Goal: Information Seeking & Learning: Learn about a topic

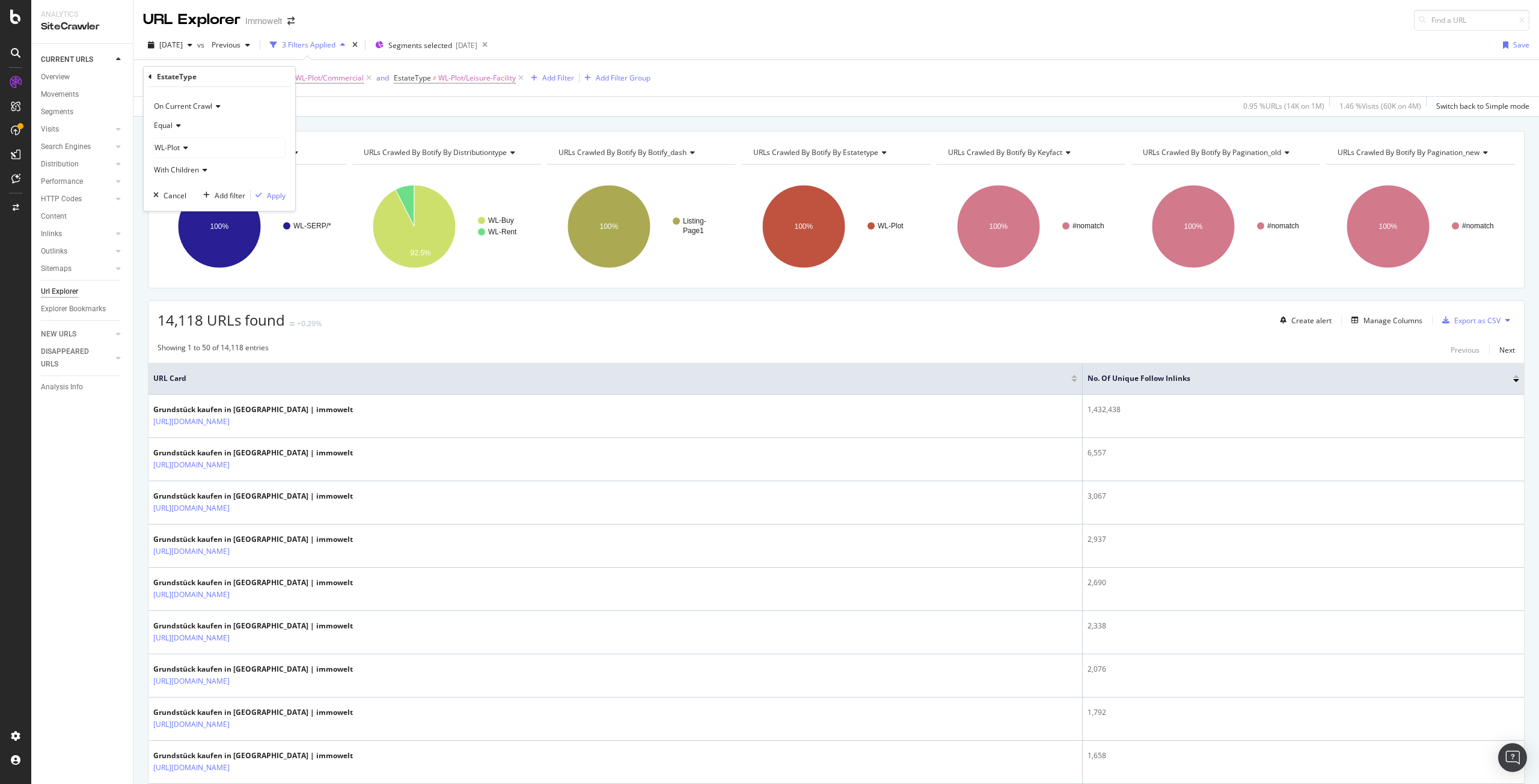
click at [370, 324] on div "14,118 URLs found +0.29% Create alert Manage Columns Export as CSV" at bounding box center [837, 316] width 1376 height 30
click at [186, 80] on span "EstateType = WL-Plot/*" at bounding box center [181, 78] width 77 height 11
click at [412, 114] on div "Apply Clear Save 0.95 % URLs ( 14K on 1M ) 1.46 % Visits ( 60K on 4M ) Switch b…" at bounding box center [836, 106] width 1406 height 20
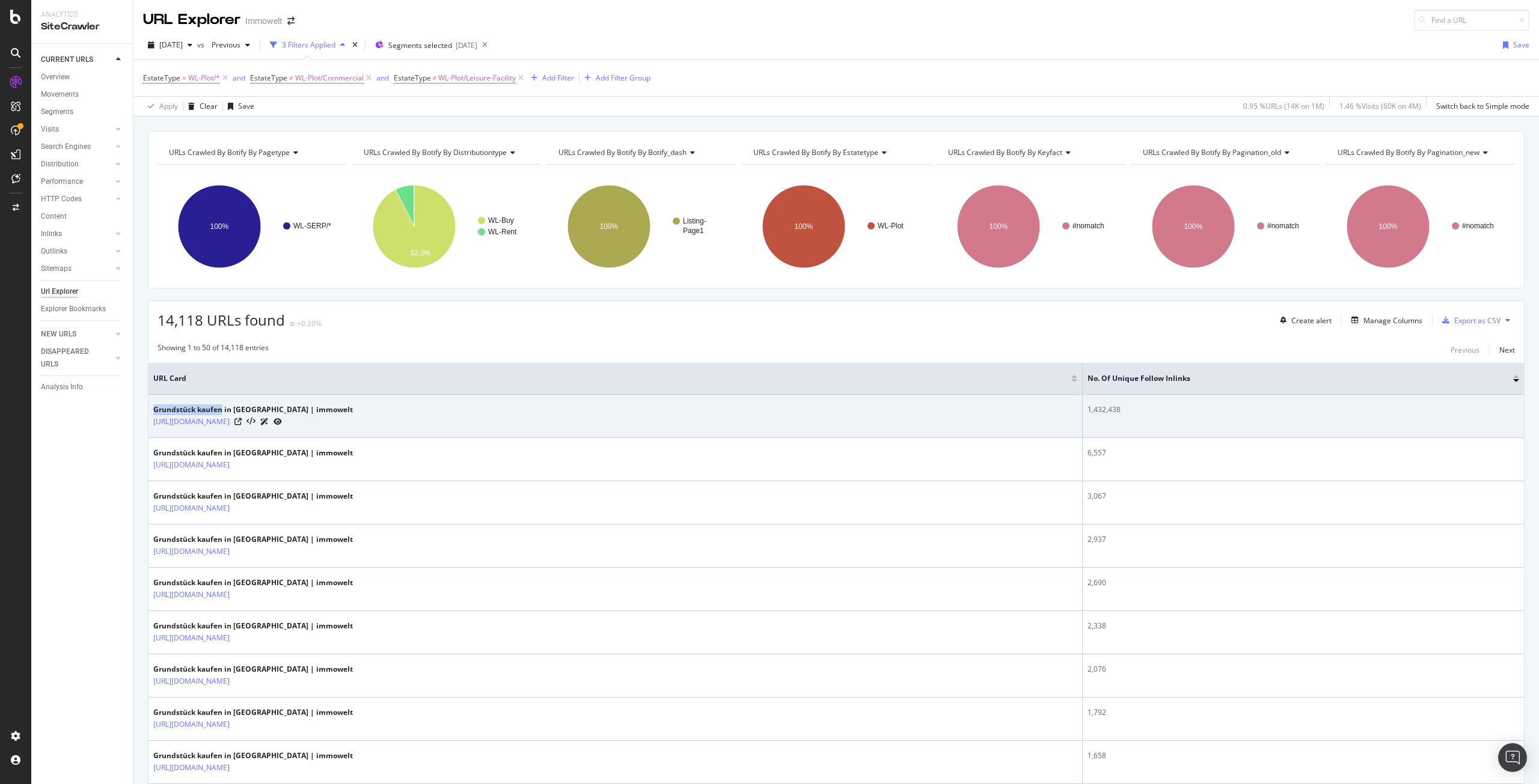
drag, startPoint x: 155, startPoint y: 406, endPoint x: 223, endPoint y: 404, distance: 68.0
click at [223, 404] on td "Grundstück kaufen in Deutschland | immowelt https://www.immowelt.de/suche/kaufe…" at bounding box center [616, 417] width 935 height 43
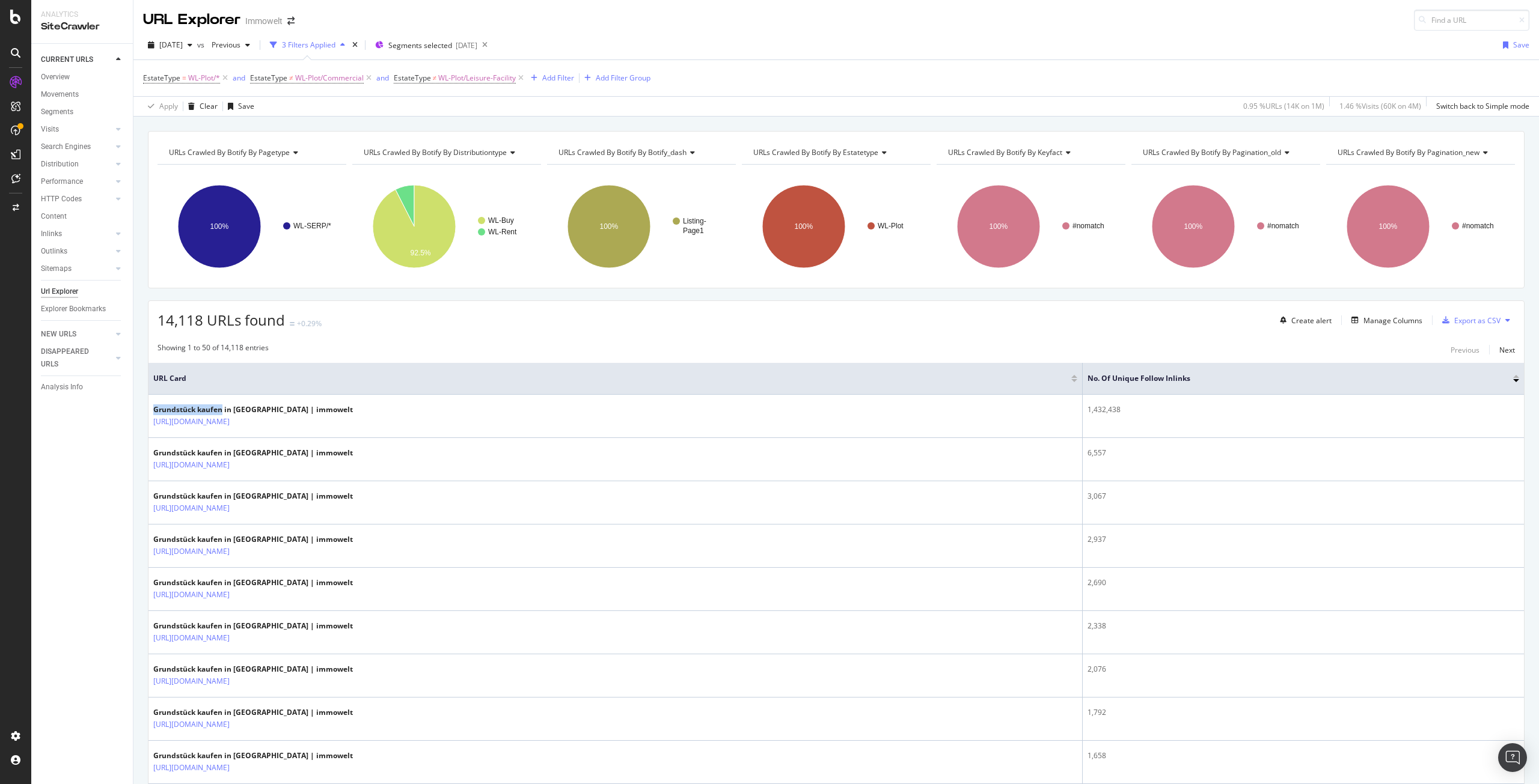
copy div "Grundstück kaufen"
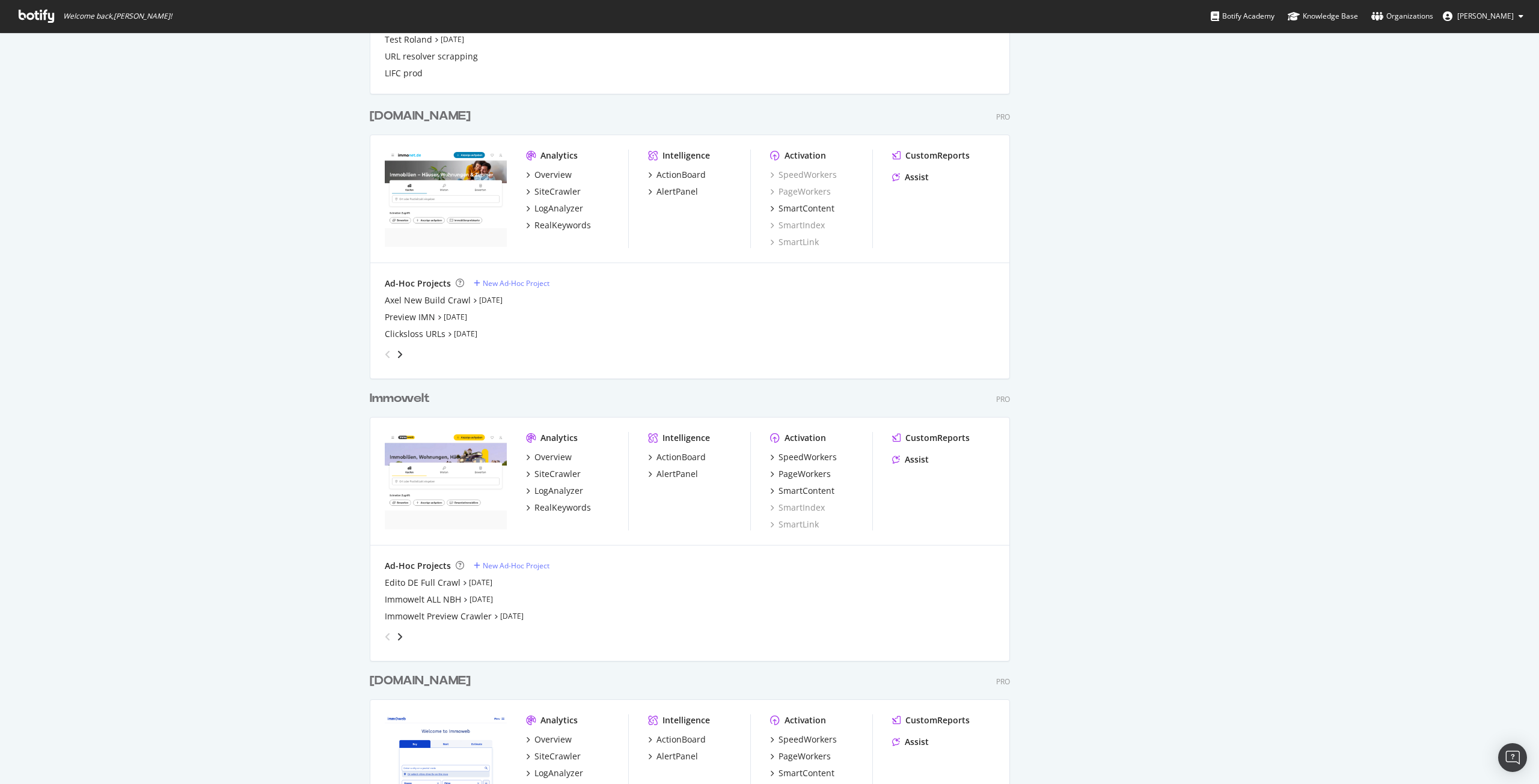
scroll to position [1502, 0]
click at [395, 400] on div "Immowelt" at bounding box center [400, 398] width 60 height 17
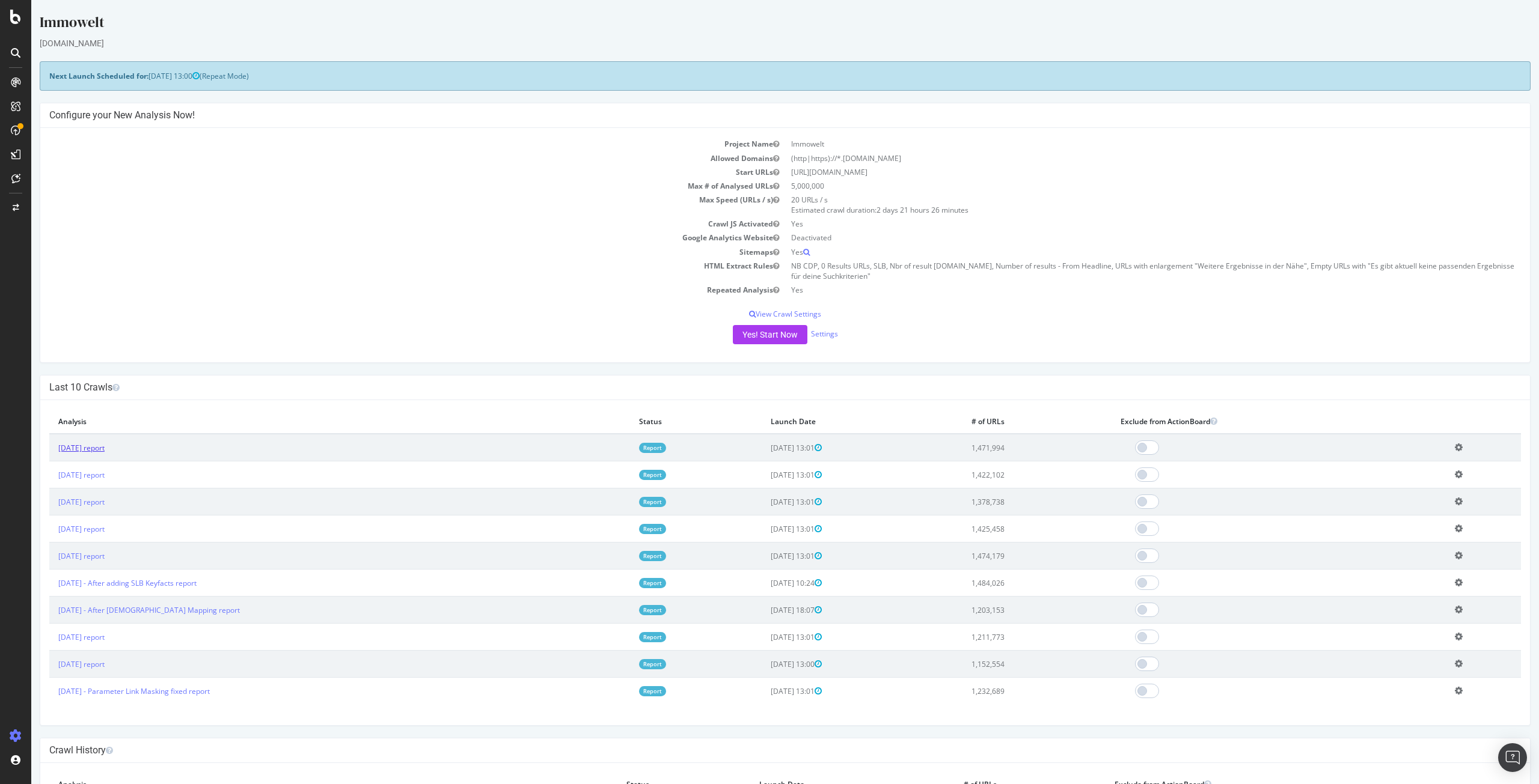
click at [104, 446] on link "[DATE] report" at bounding box center [81, 447] width 46 height 10
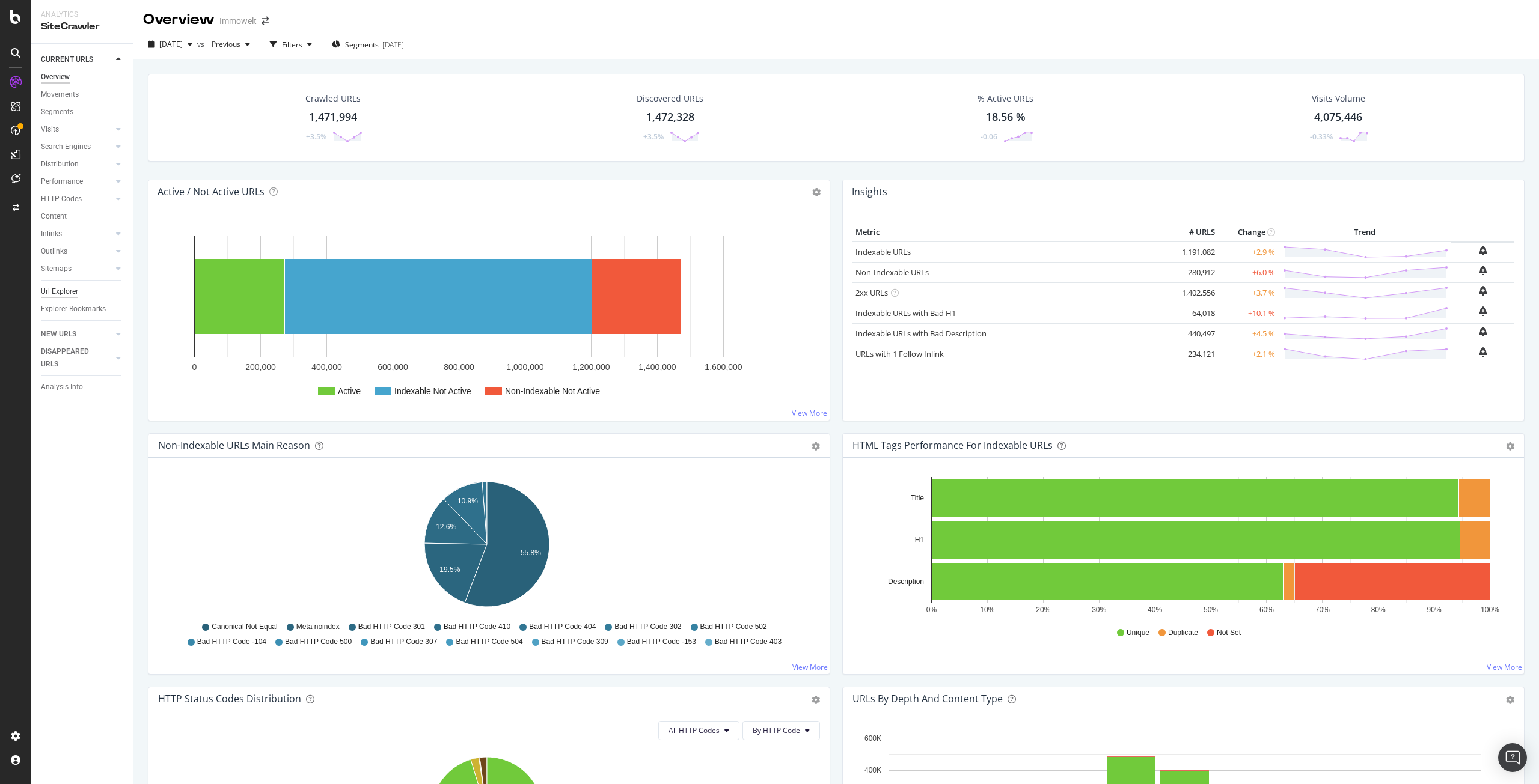
click at [59, 293] on div "Url Explorer" at bounding box center [59, 292] width 37 height 13
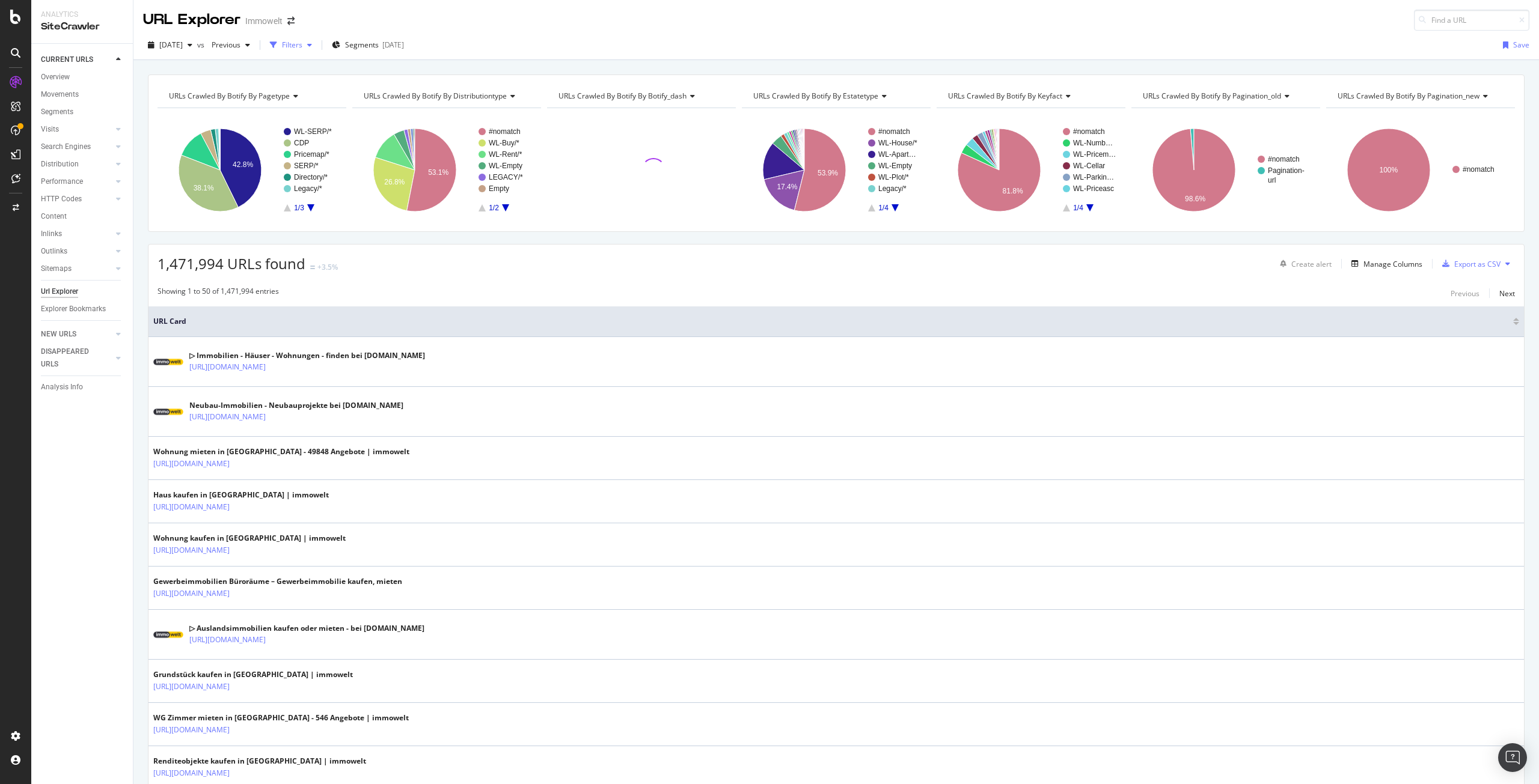
click at [317, 49] on div "Filters" at bounding box center [290, 45] width 51 height 18
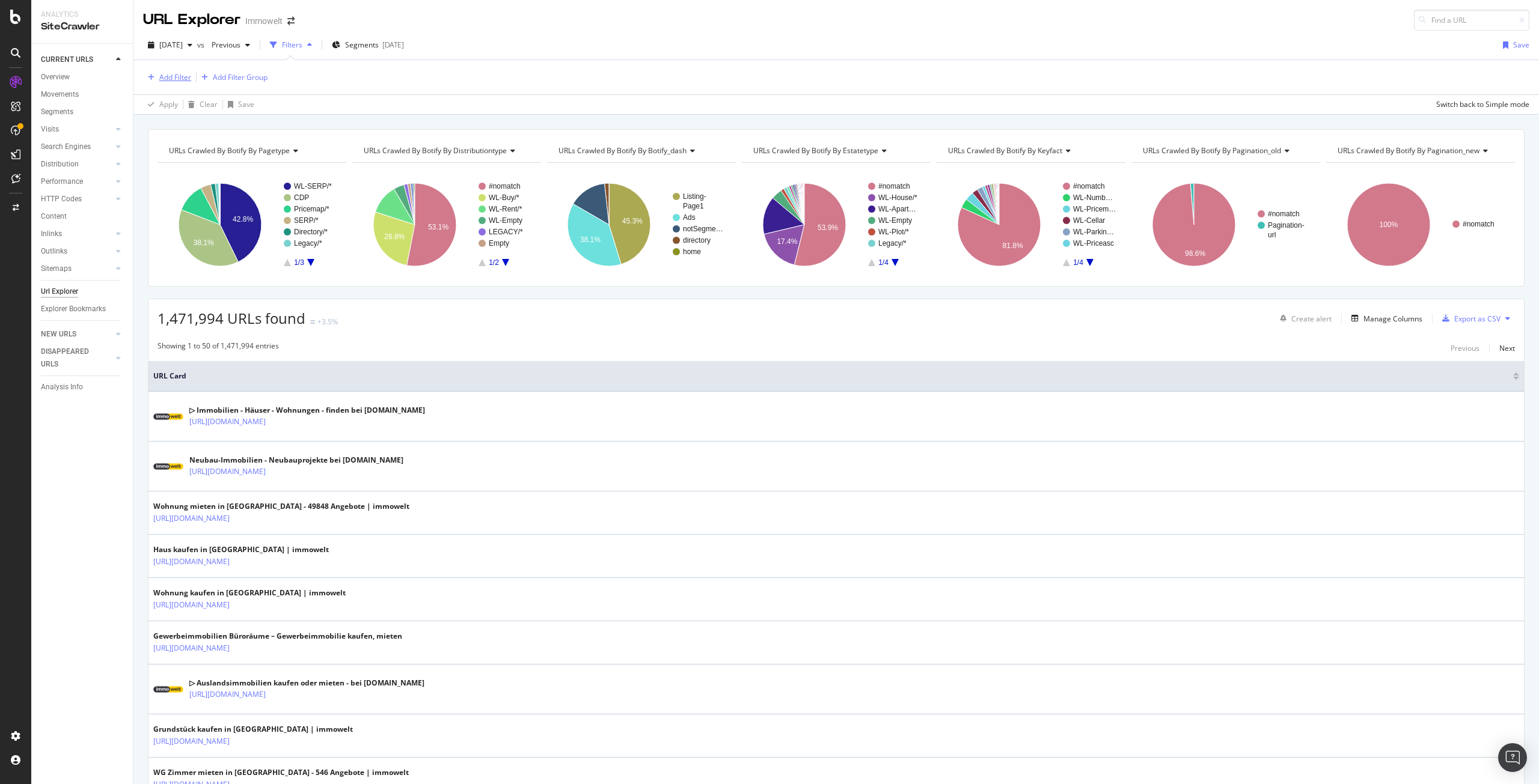
click at [173, 73] on div "Add Filter" at bounding box center [175, 77] width 32 height 10
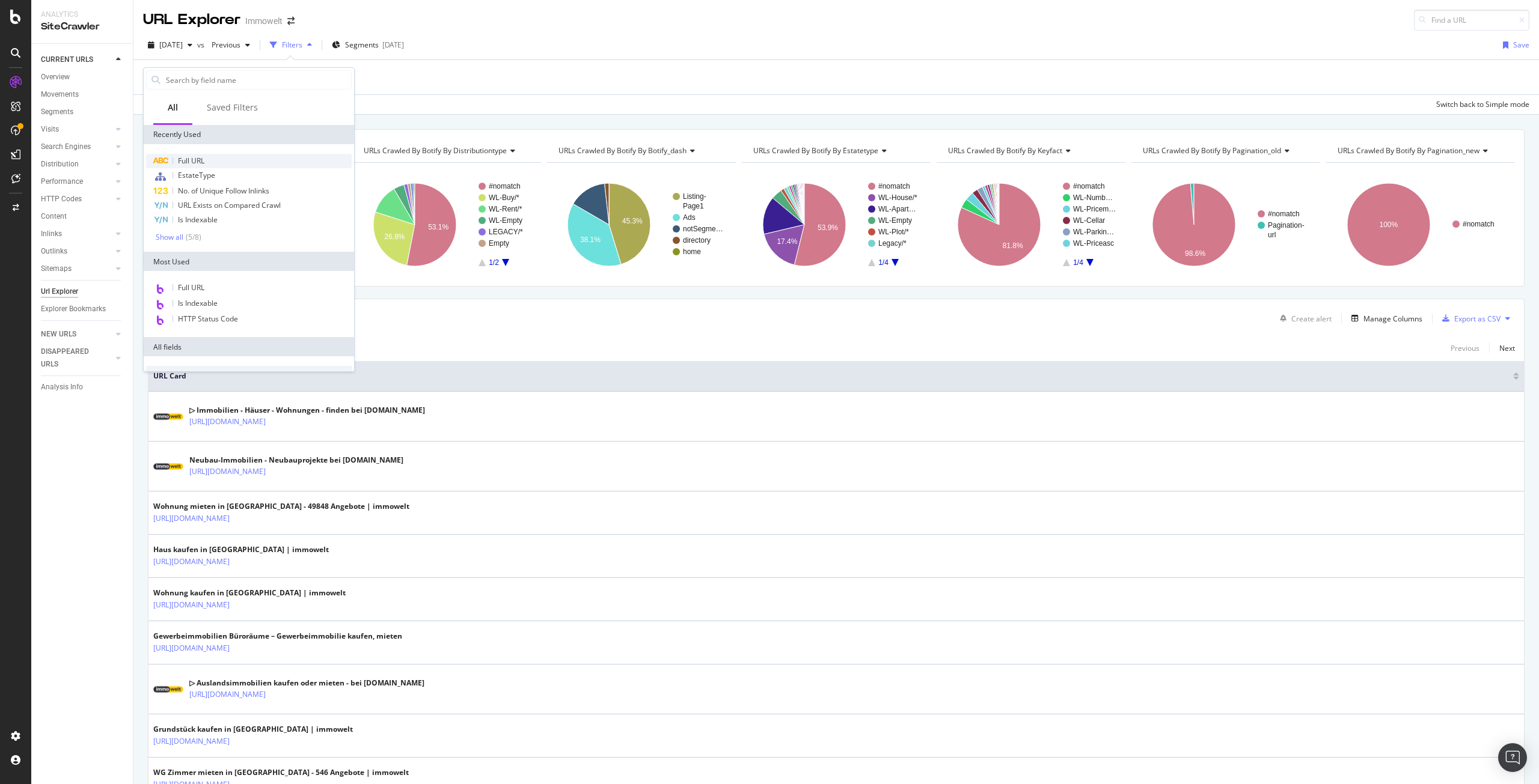
click at [187, 160] on span "Full URL" at bounding box center [191, 160] width 26 height 10
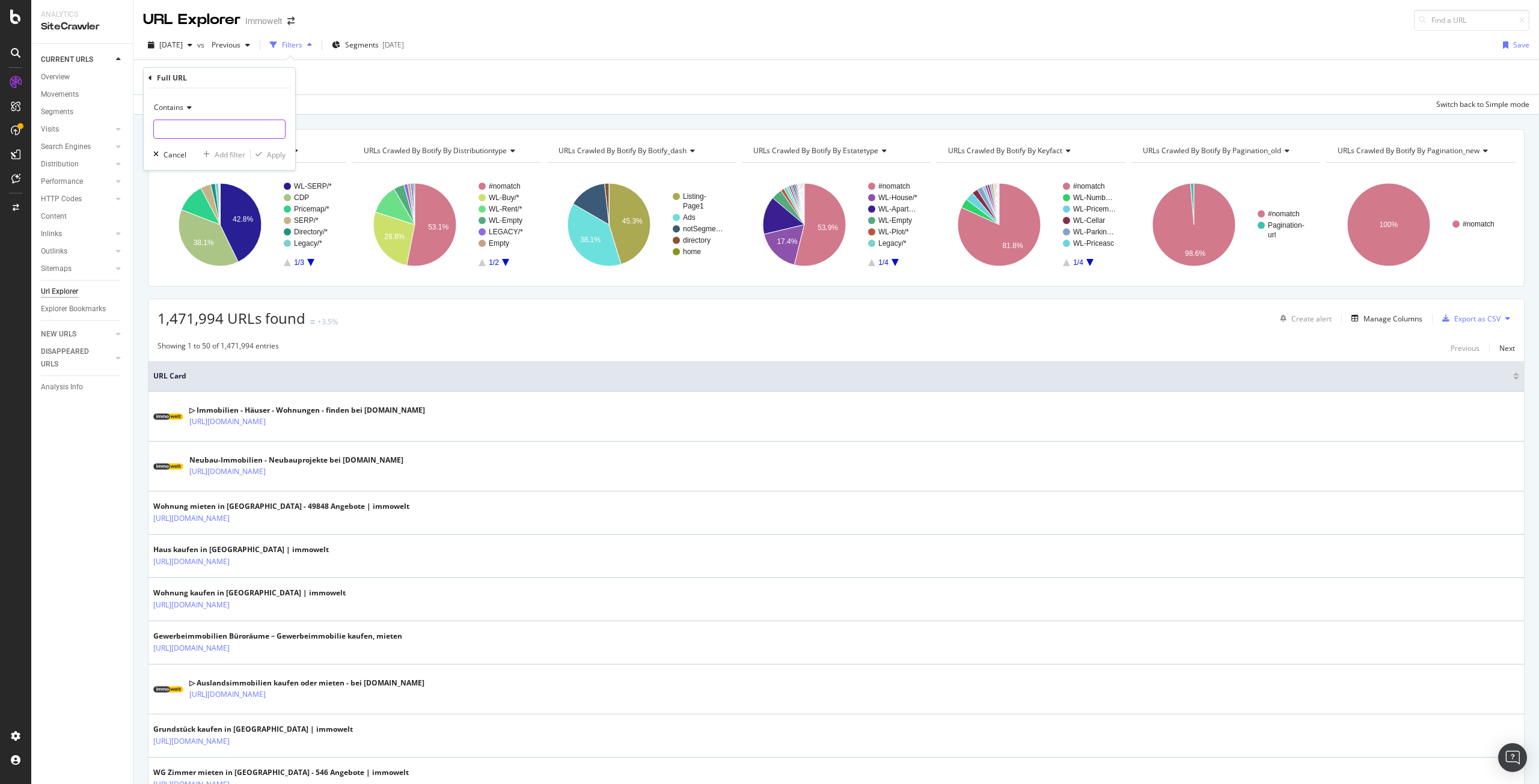
click at [187, 128] on input "text" at bounding box center [220, 129] width 131 height 19
paste input "/suche/kaufen/grundstueck/"
type input "/suche/kaufen/grundstueck/"
click at [281, 156] on div "Apply" at bounding box center [276, 154] width 19 height 10
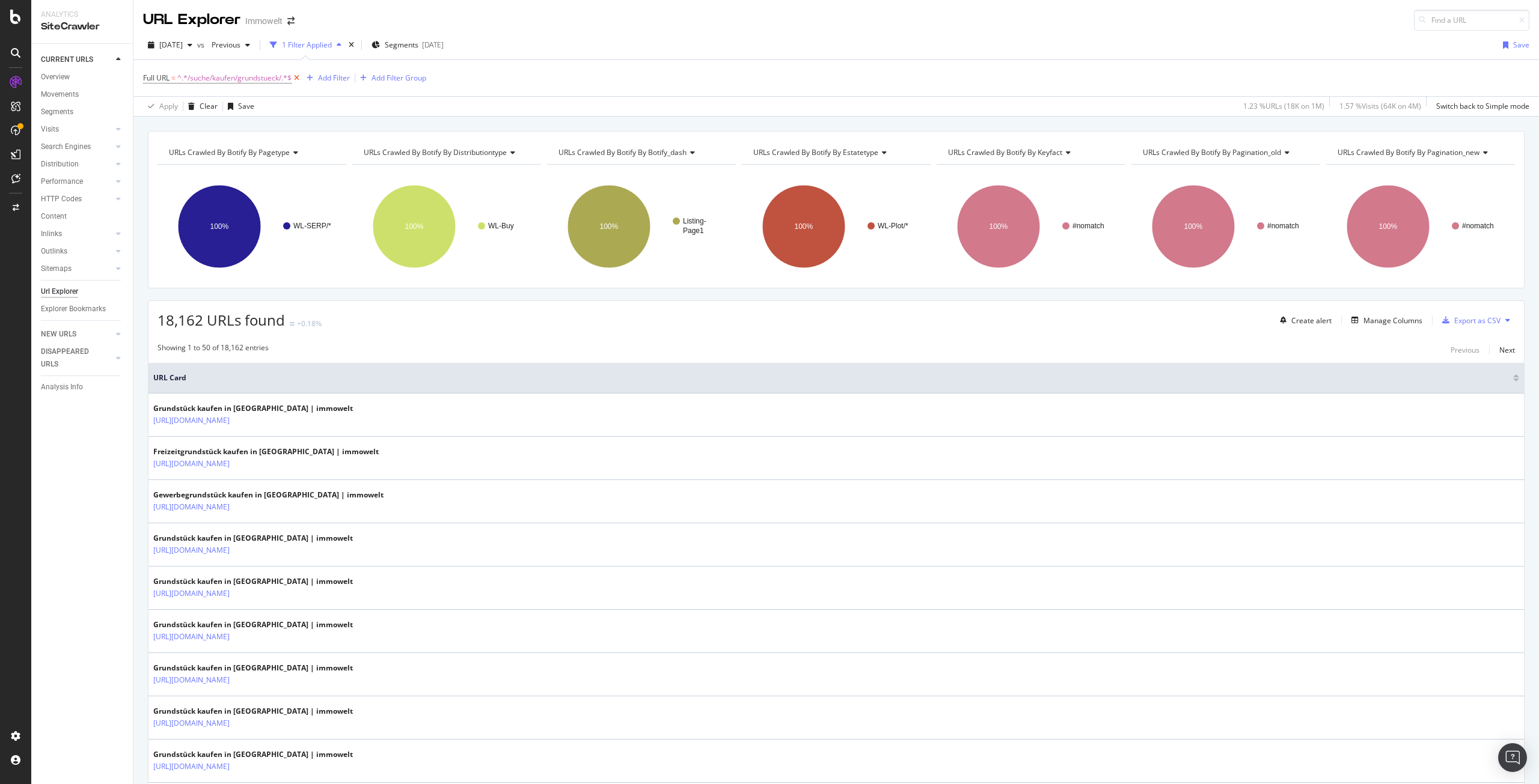
click at [298, 77] on icon at bounding box center [296, 77] width 10 height 12
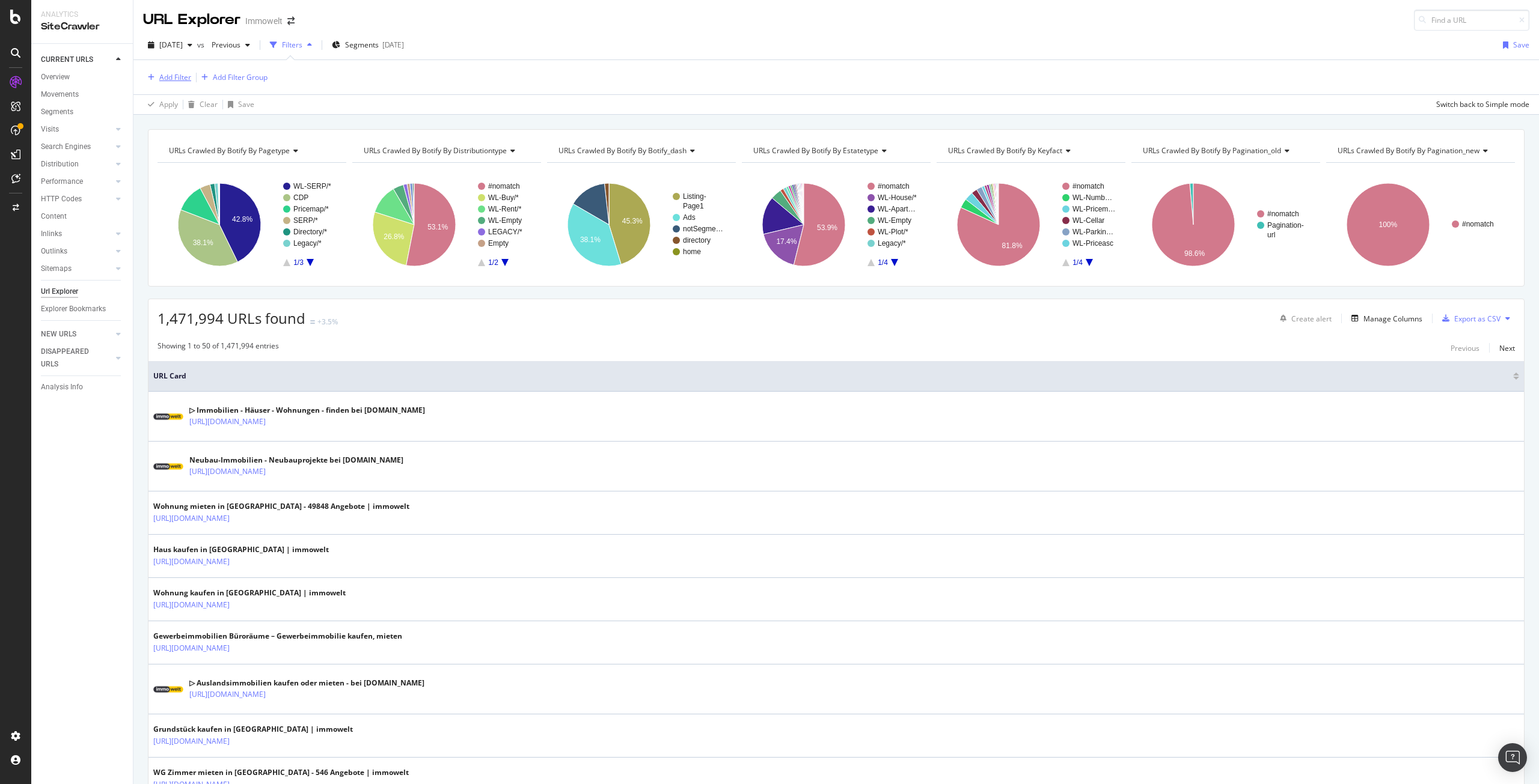
click at [182, 77] on div "Add Filter" at bounding box center [175, 77] width 32 height 10
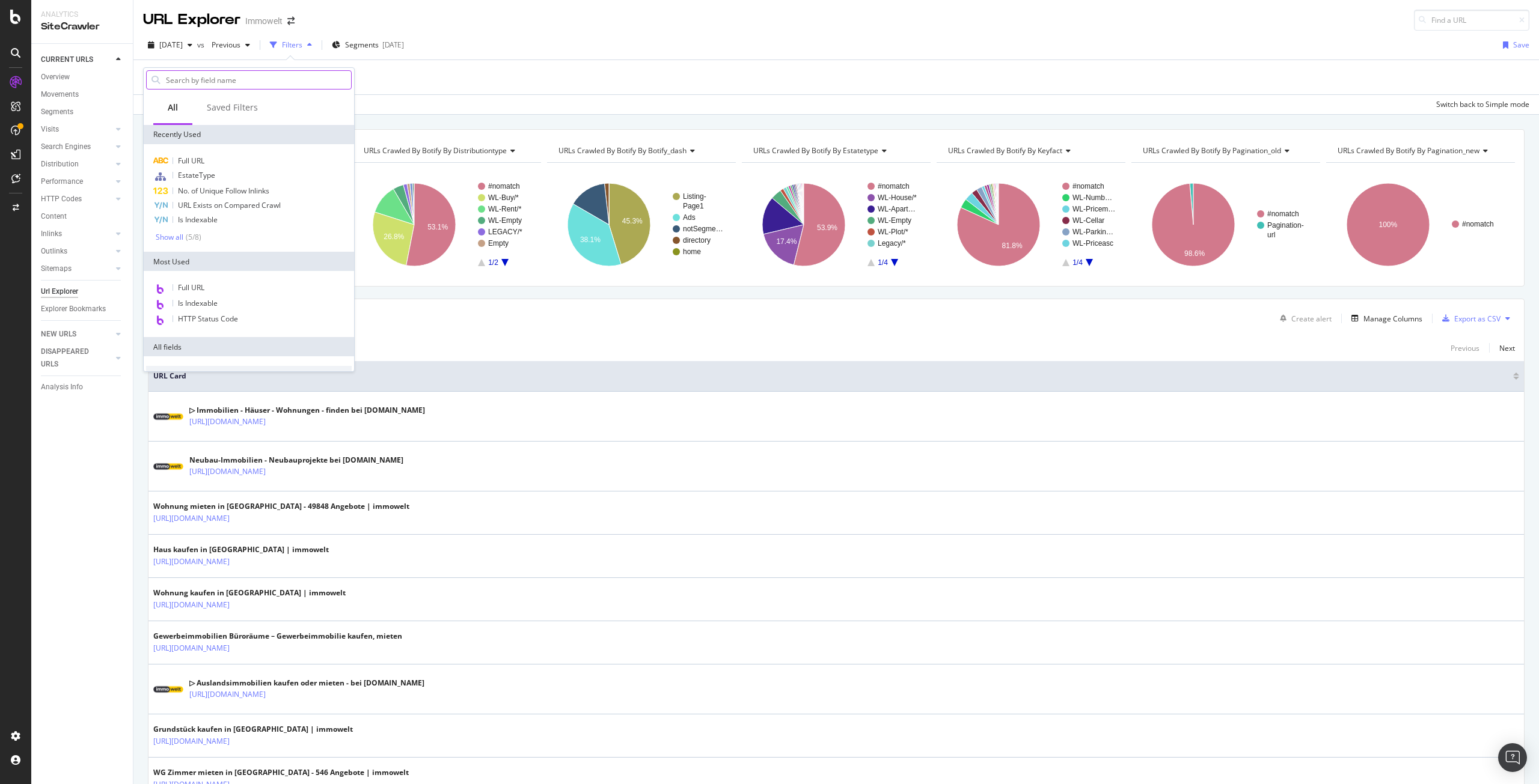
click at [211, 79] on input "text" at bounding box center [258, 80] width 186 height 18
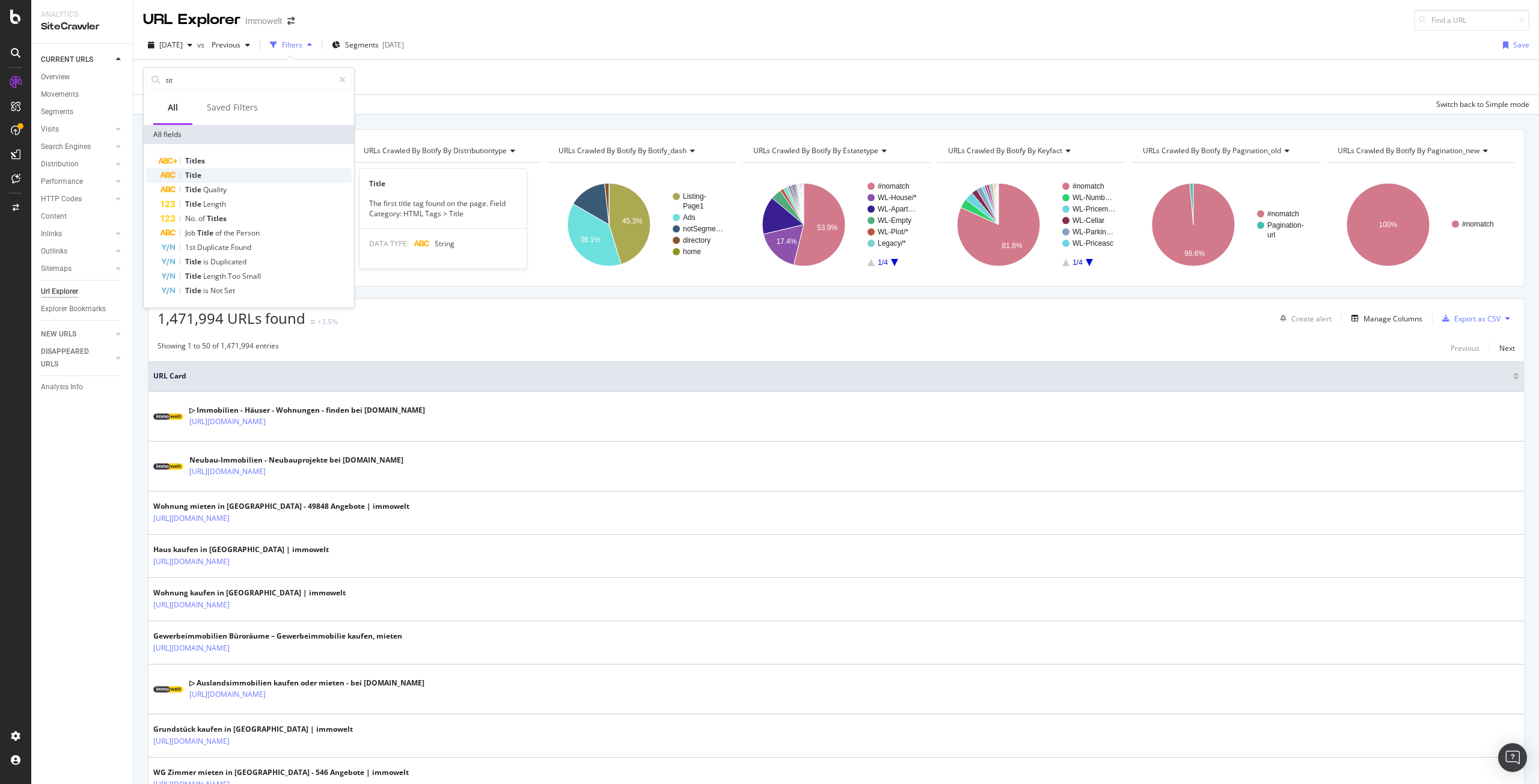
type input "tit"
click at [232, 177] on div "Title" at bounding box center [256, 176] width 191 height 14
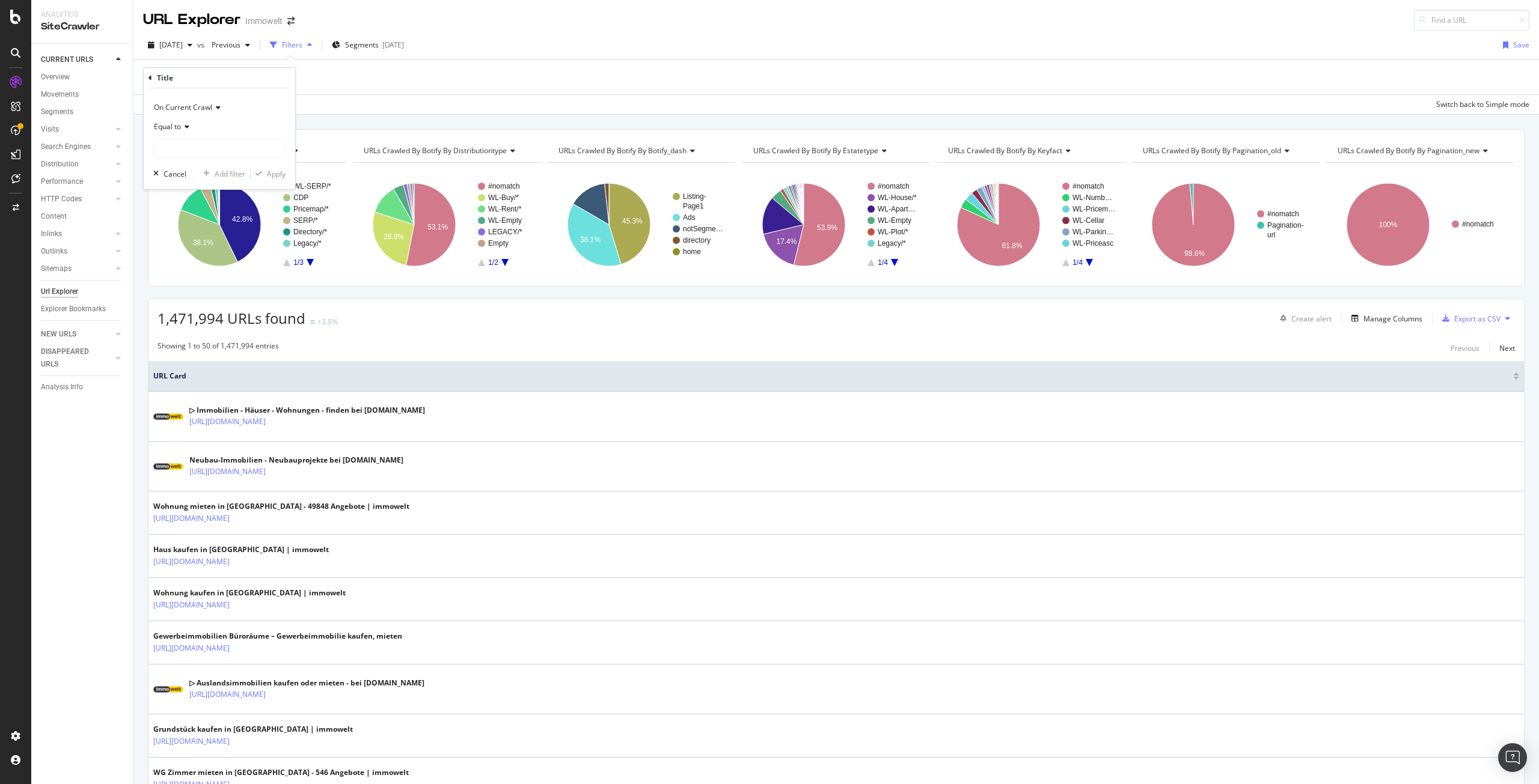
click at [181, 125] on span "Equal to" at bounding box center [167, 126] width 27 height 10
click at [195, 184] on span "Starts with" at bounding box center [177, 183] width 35 height 10
click at [200, 151] on input "text" at bounding box center [220, 148] width 131 height 19
paste input "Grundstück kaufen"
click at [244, 148] on input "Grundstück kaufen" at bounding box center [211, 148] width 113 height 19
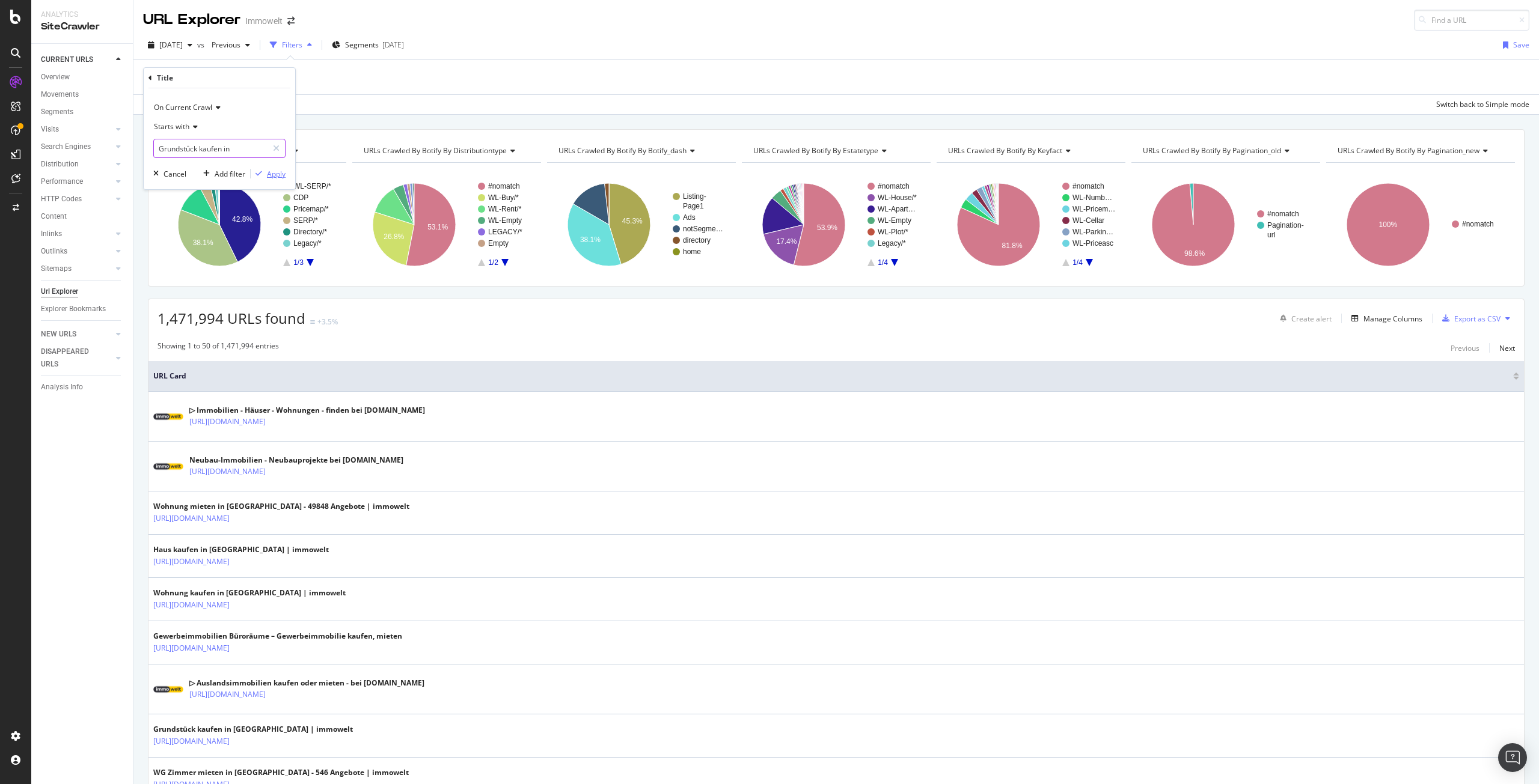
type input "Grundstück kaufen in"
click at [280, 176] on div "Apply" at bounding box center [276, 174] width 19 height 10
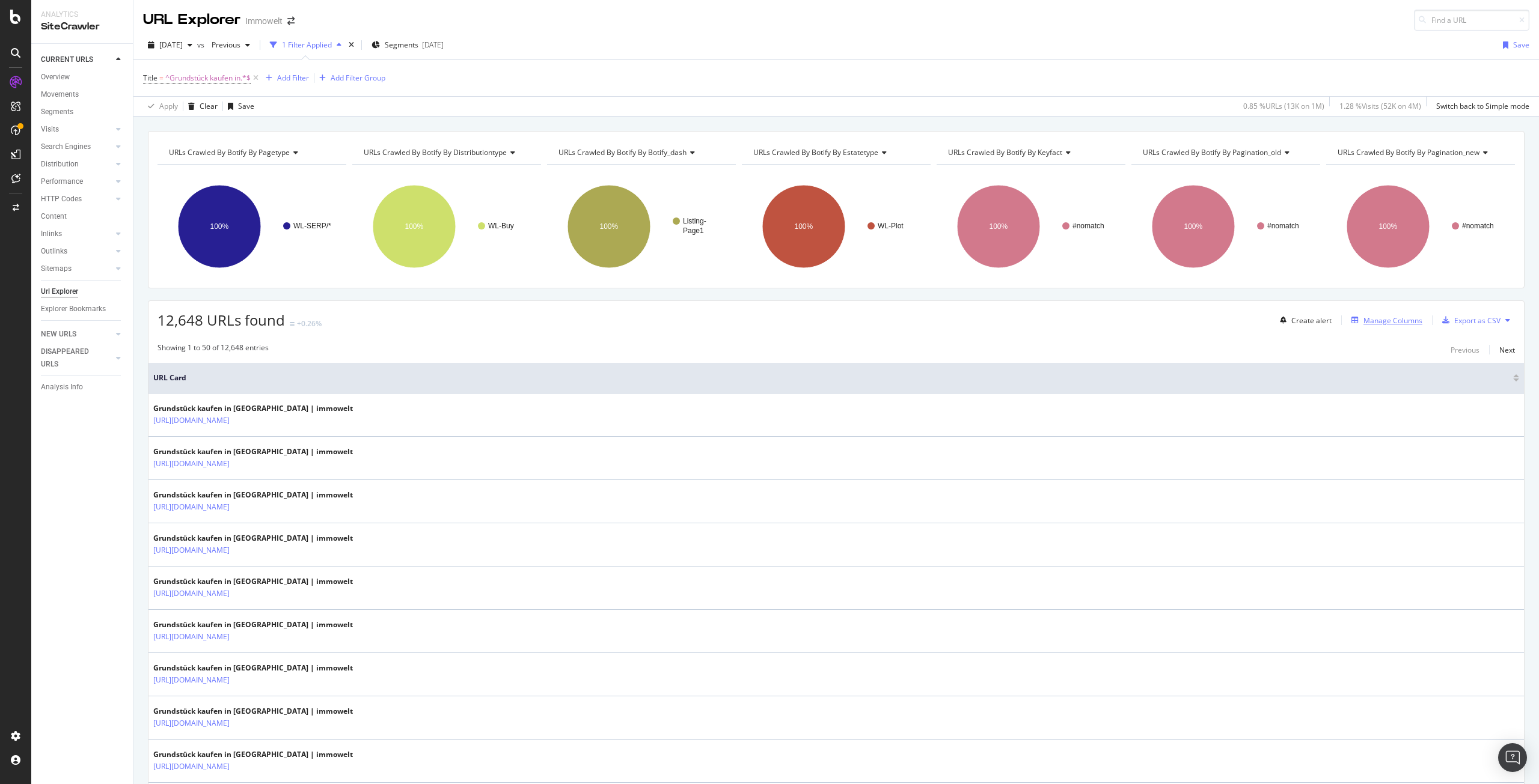
click at [1374, 323] on div "Manage Columns" at bounding box center [1392, 320] width 59 height 10
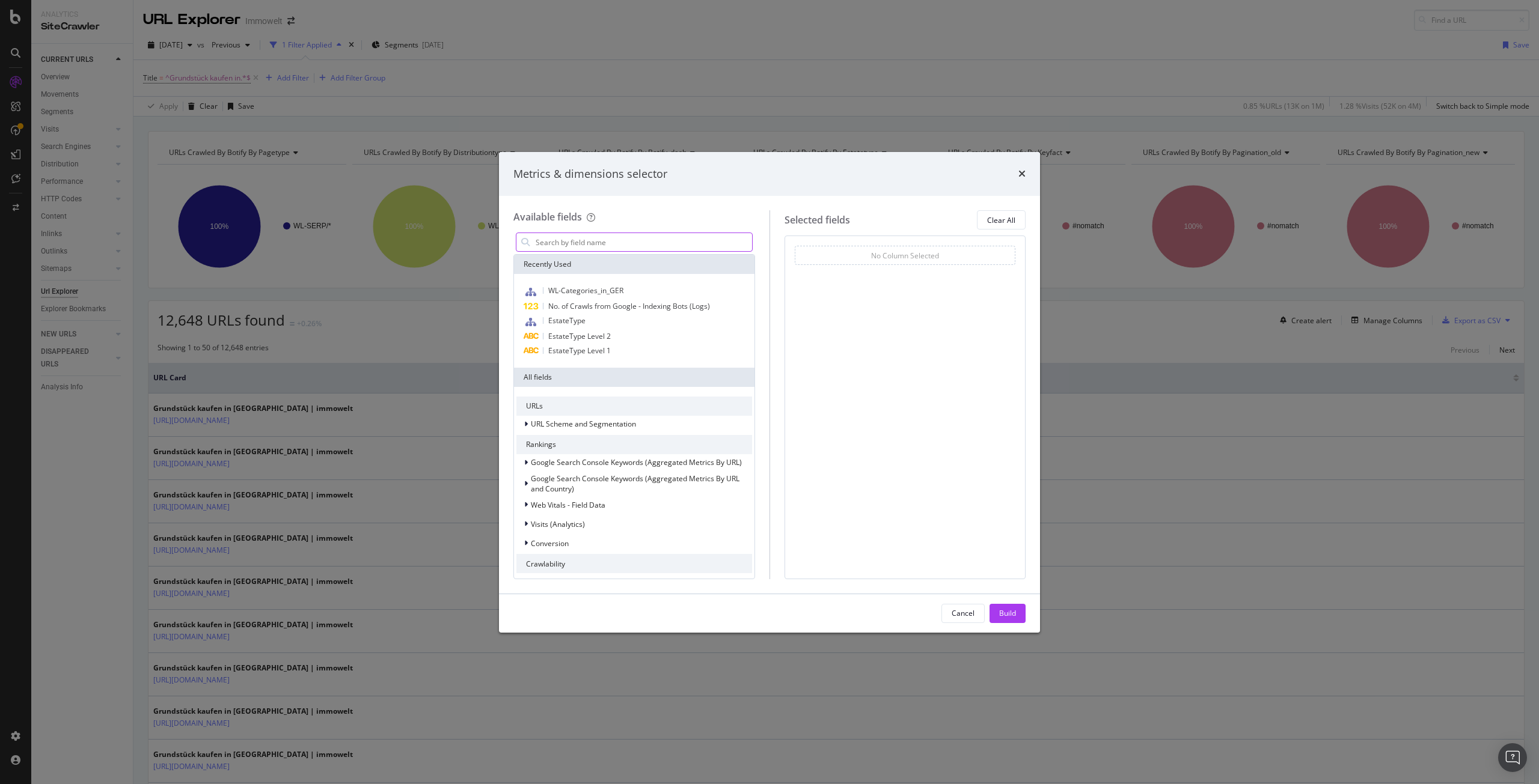
click at [569, 241] on input "modal" at bounding box center [644, 242] width 218 height 18
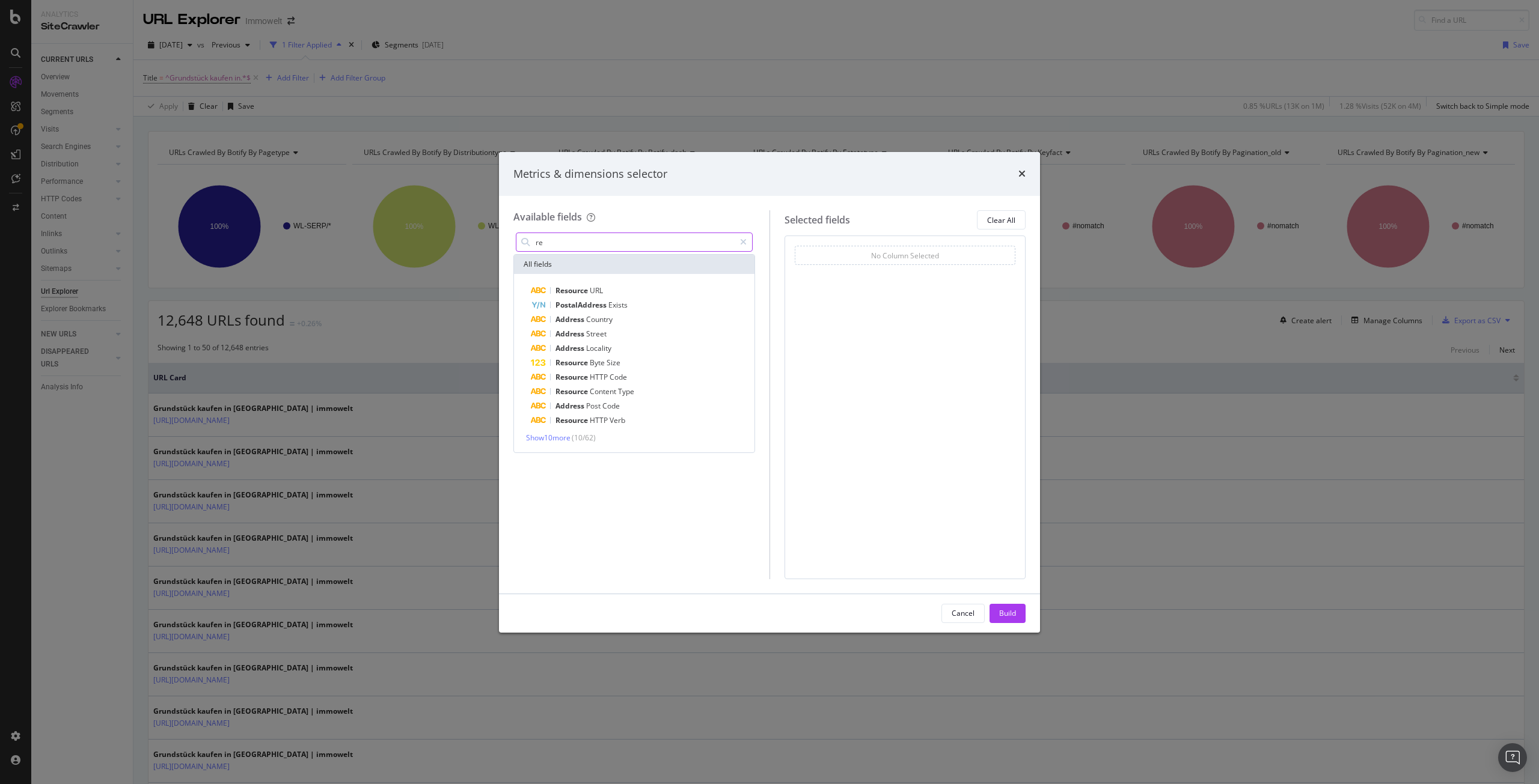
type input "r"
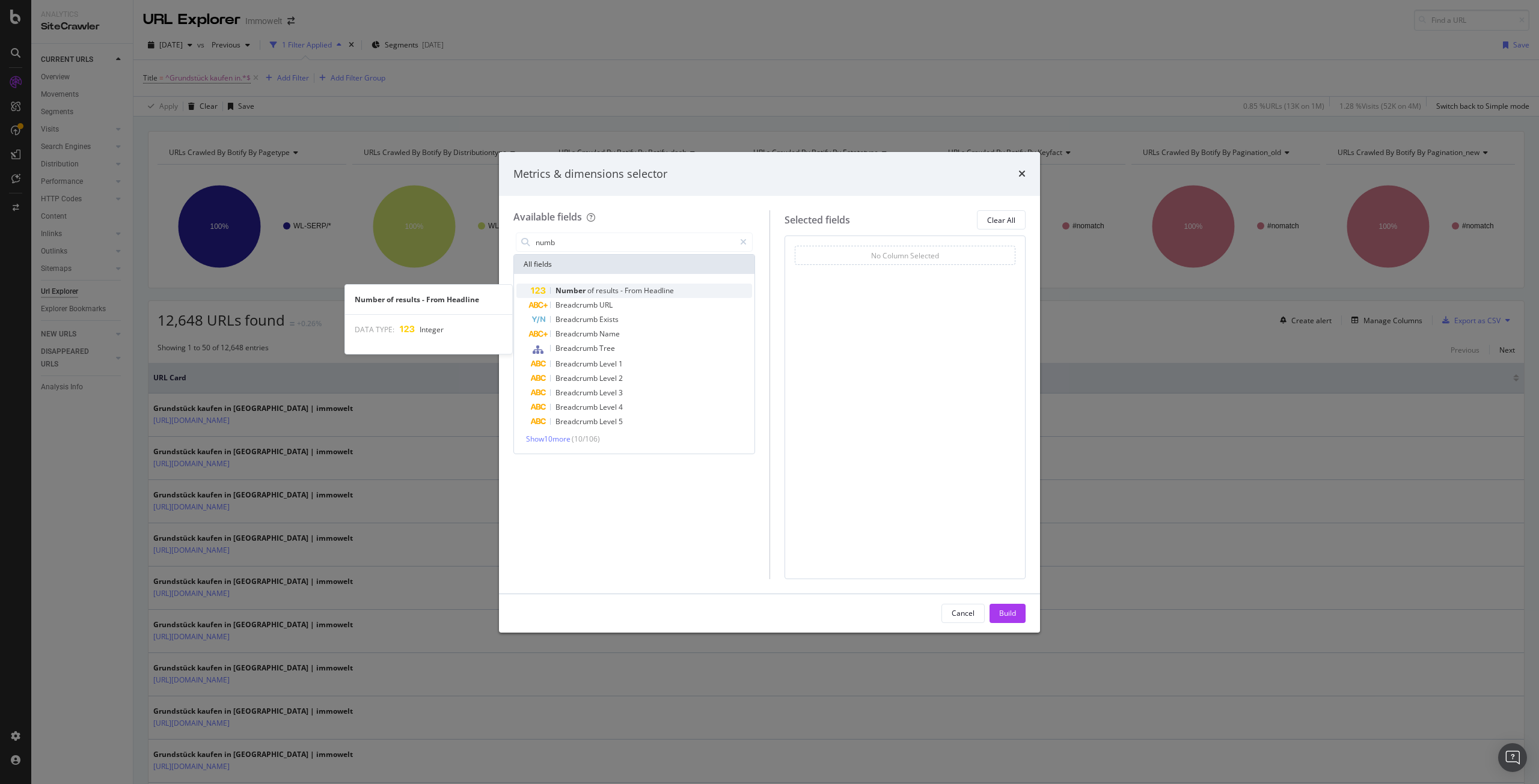
type input "numb"
click at [602, 294] on span "results" at bounding box center [608, 290] width 24 height 10
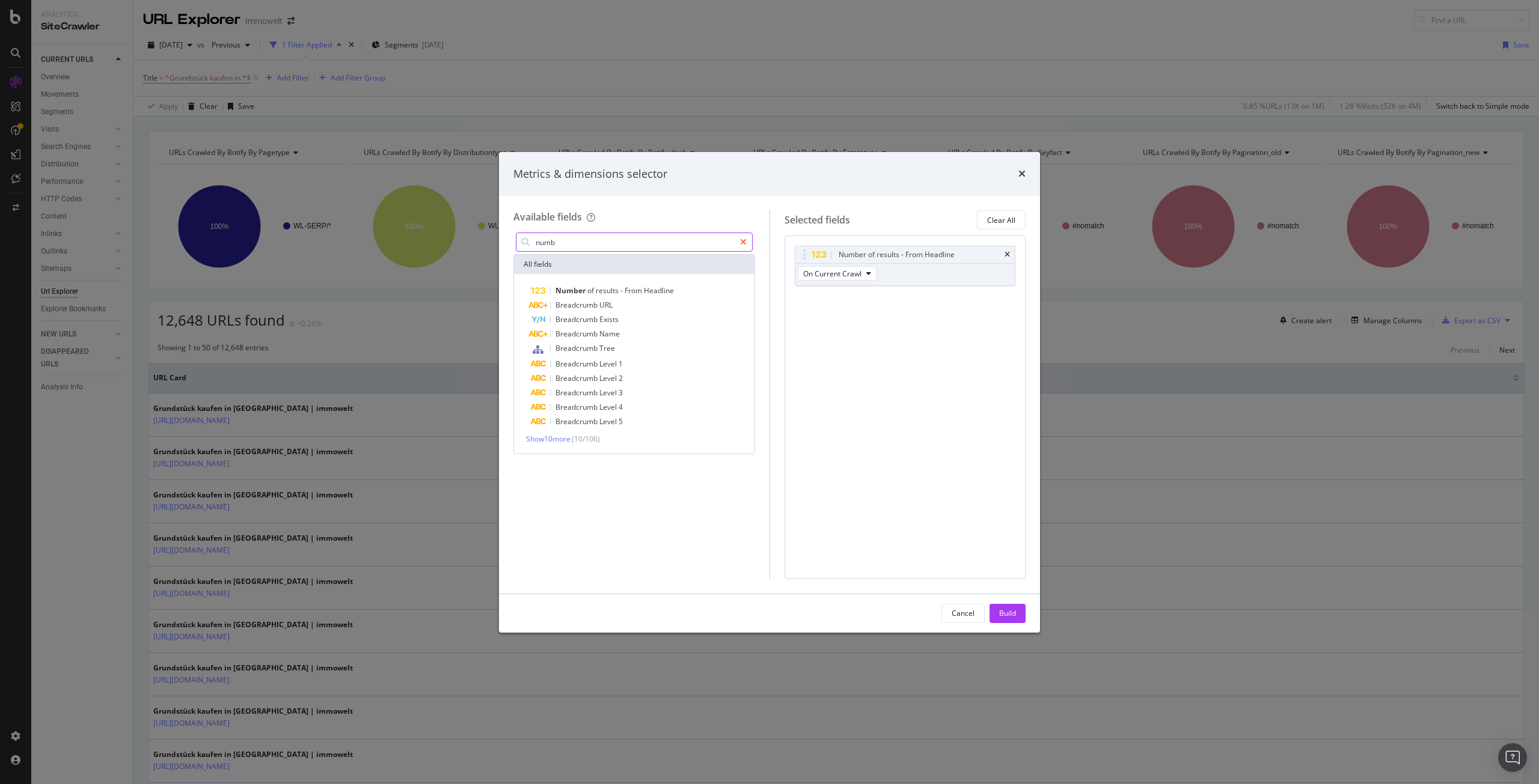
click at [742, 244] on icon "modal" at bounding box center [743, 241] width 6 height 8
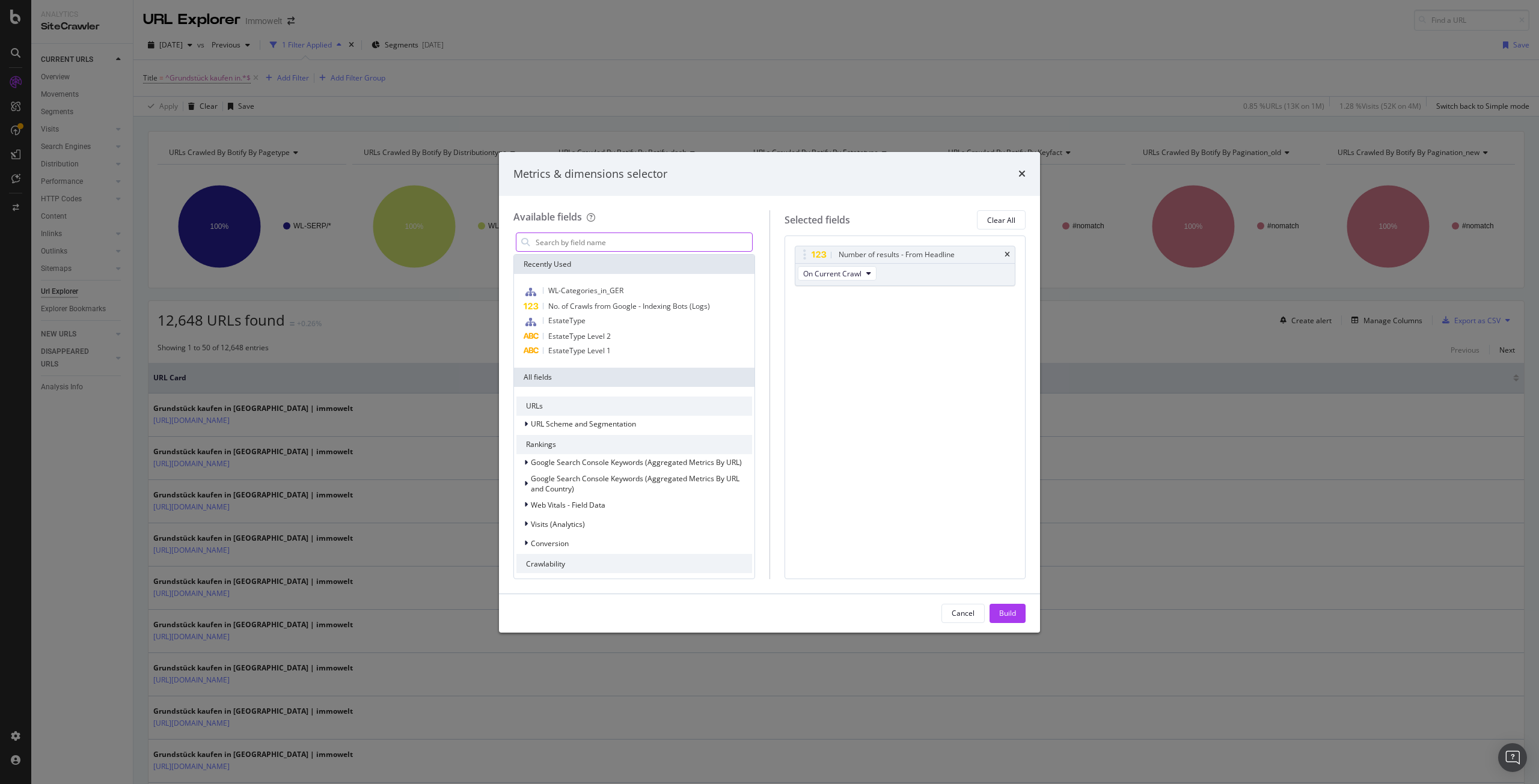
click at [613, 239] on input "modal" at bounding box center [644, 242] width 218 height 18
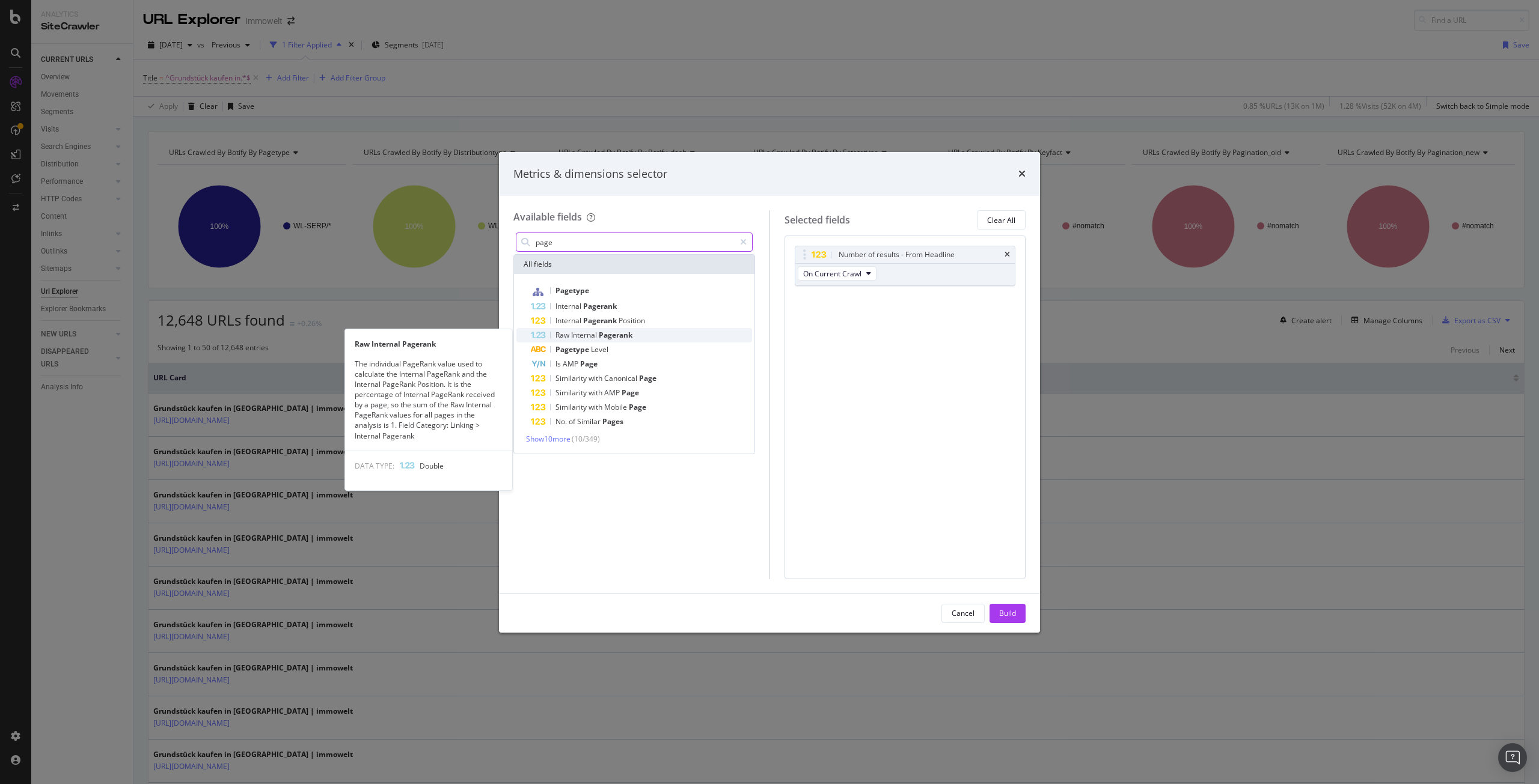
type input "page"
click at [620, 339] on span "Pagerank" at bounding box center [615, 335] width 33 height 10
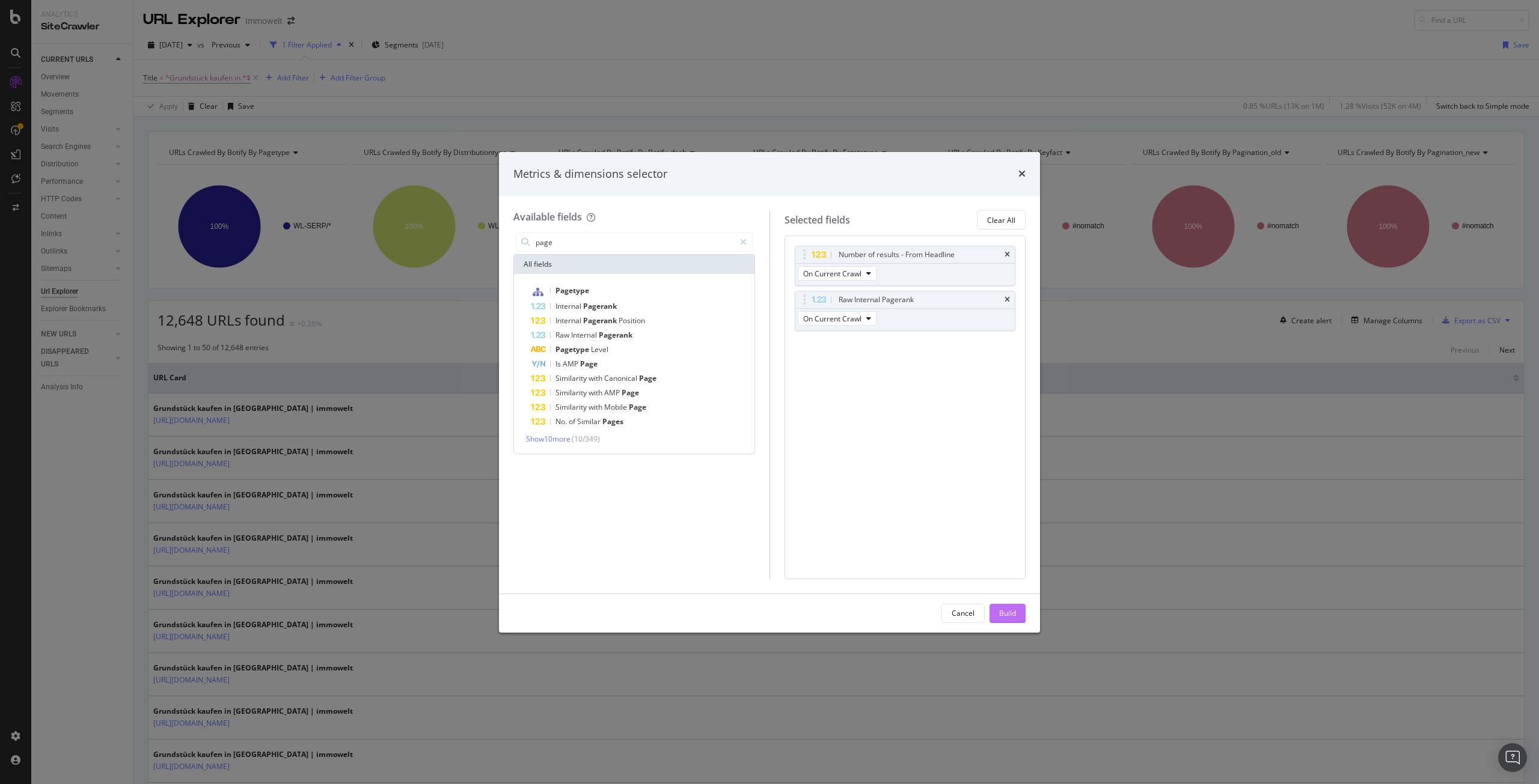
click at [1007, 615] on div "Build" at bounding box center [1008, 613] width 17 height 10
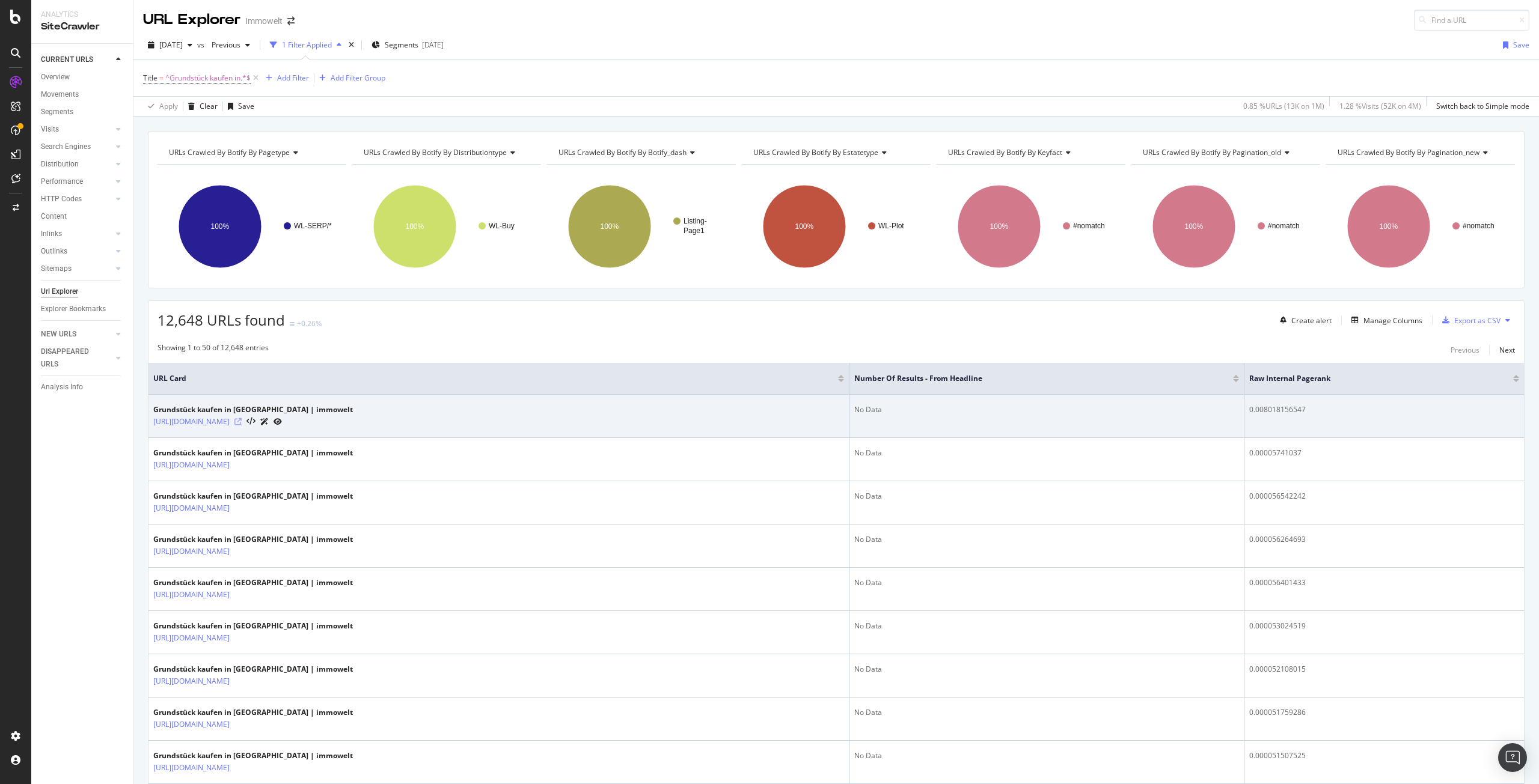
click at [241, 422] on icon at bounding box center [238, 422] width 7 height 7
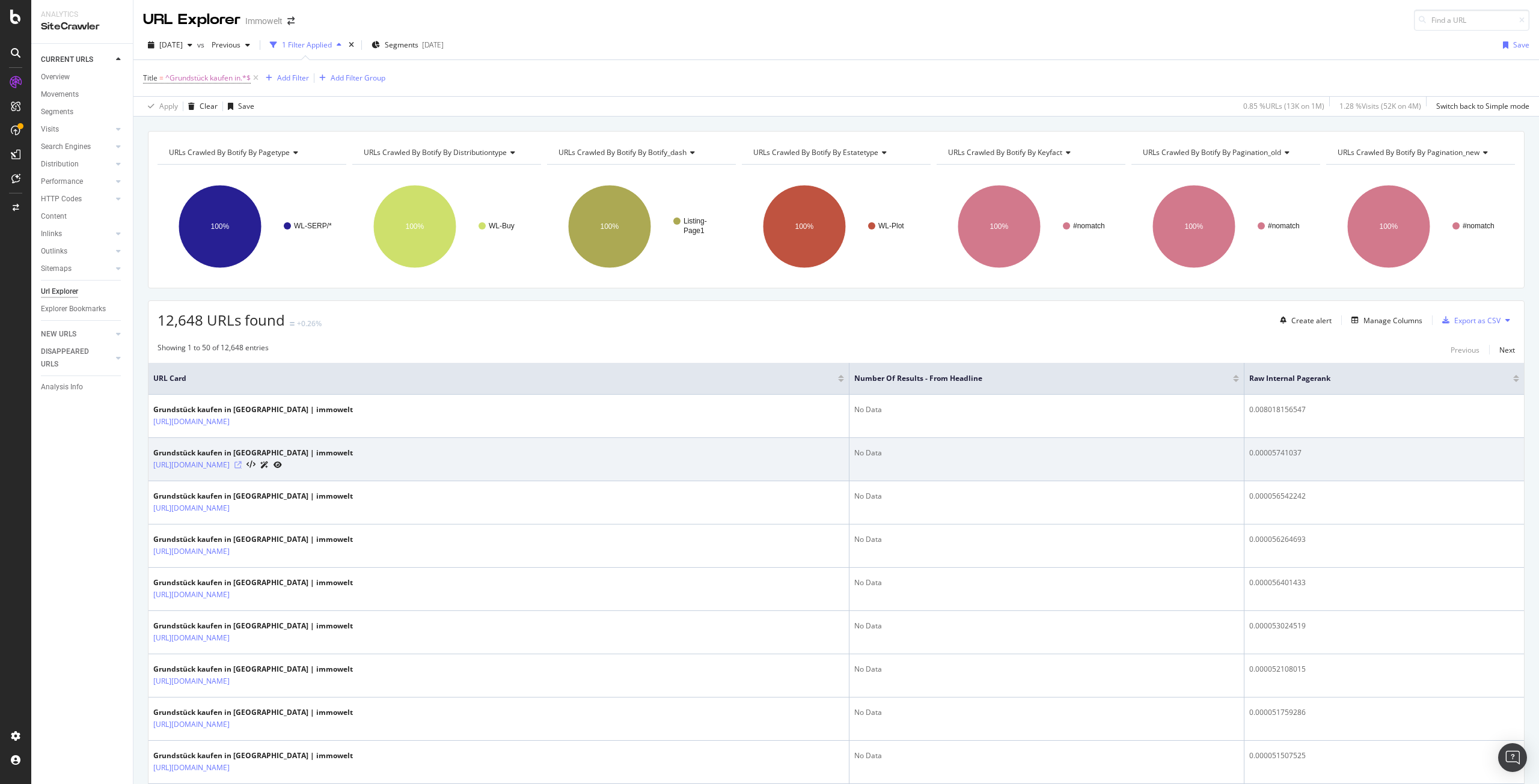
click at [241, 463] on icon at bounding box center [238, 465] width 7 height 7
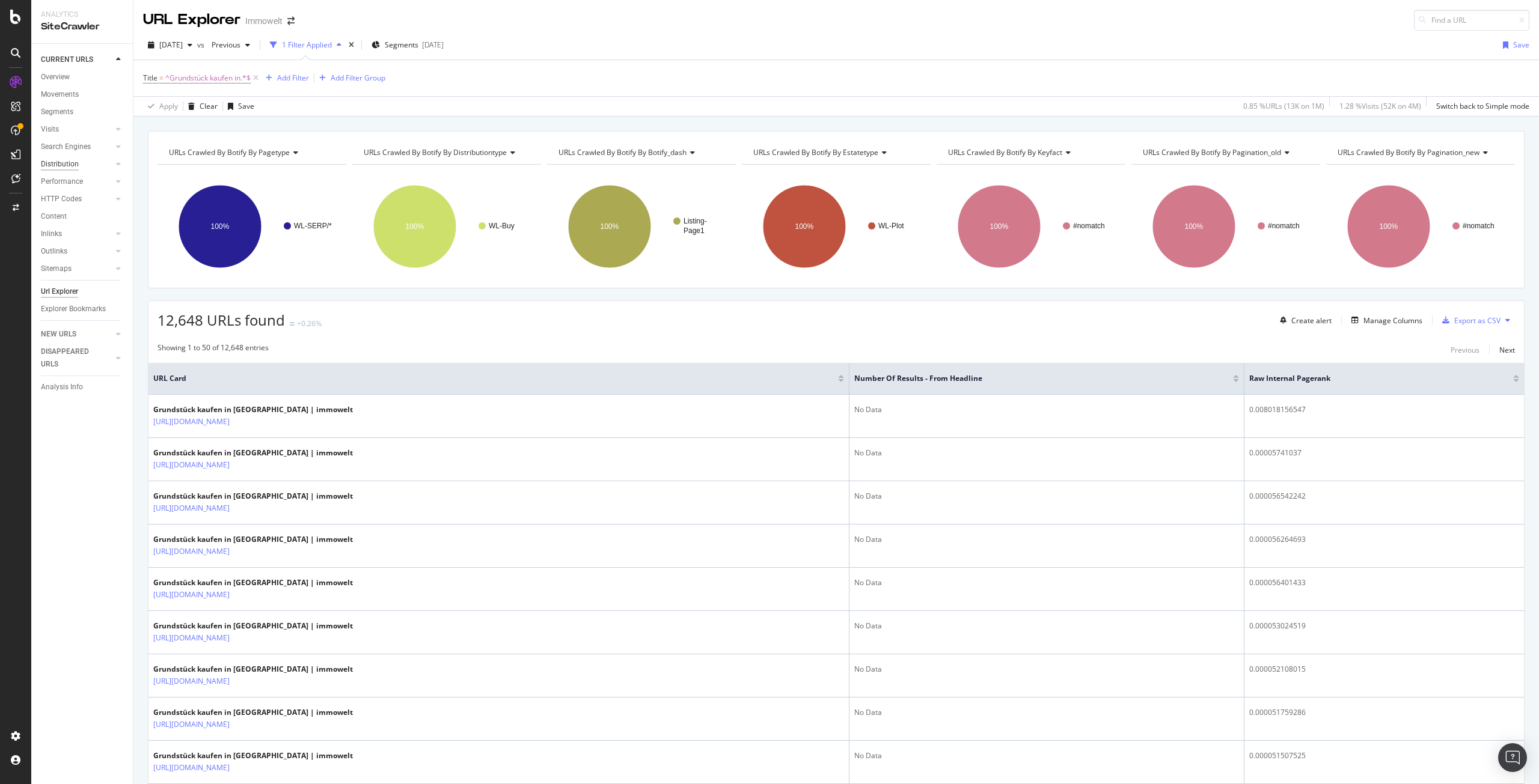
click at [69, 163] on div "Distribution" at bounding box center [59, 165] width 38 height 13
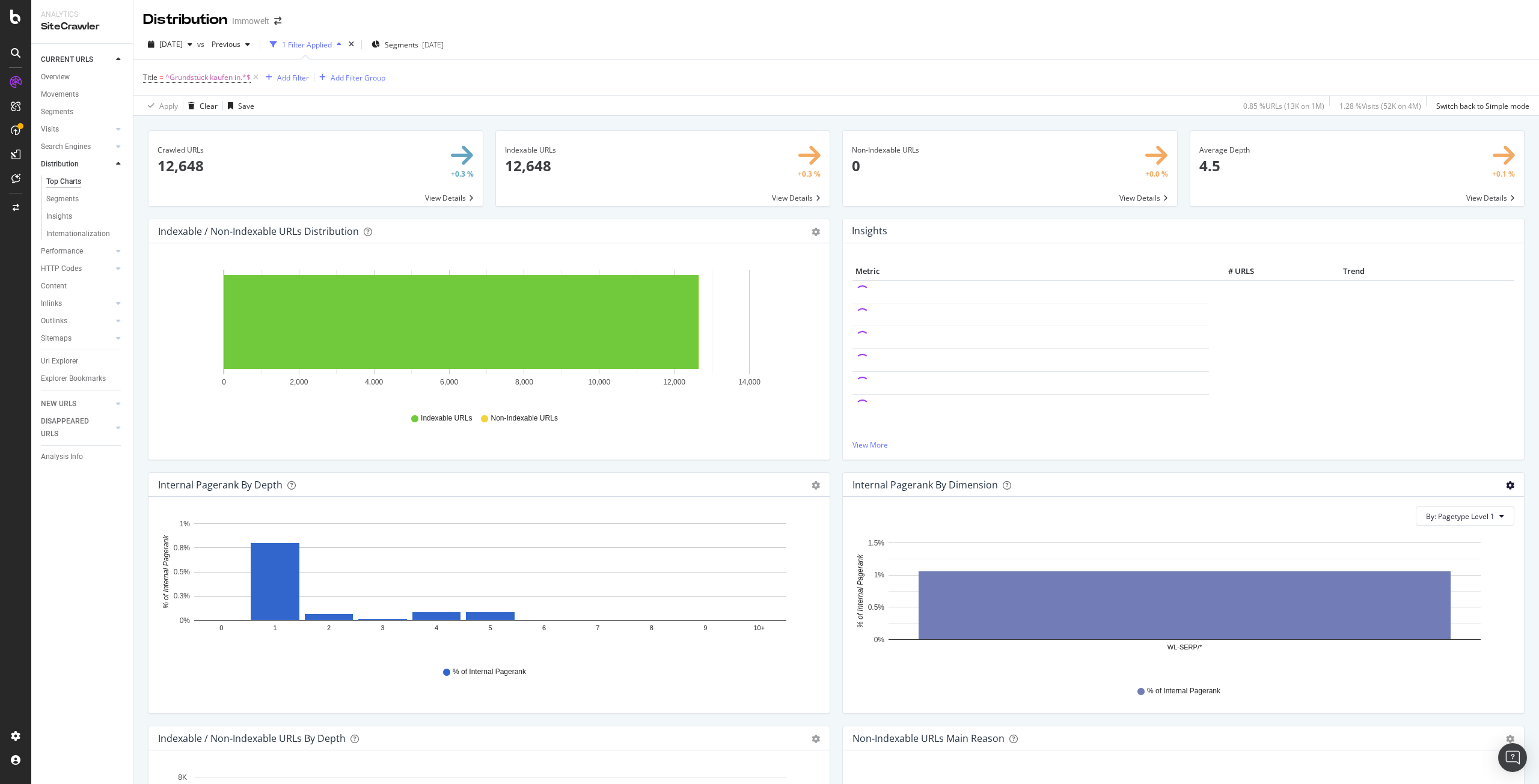
click at [1507, 486] on icon "gear" at bounding box center [1510, 485] width 8 height 8
click at [1478, 512] on span "By: Pagetype Level 1" at bounding box center [1461, 516] width 68 height 10
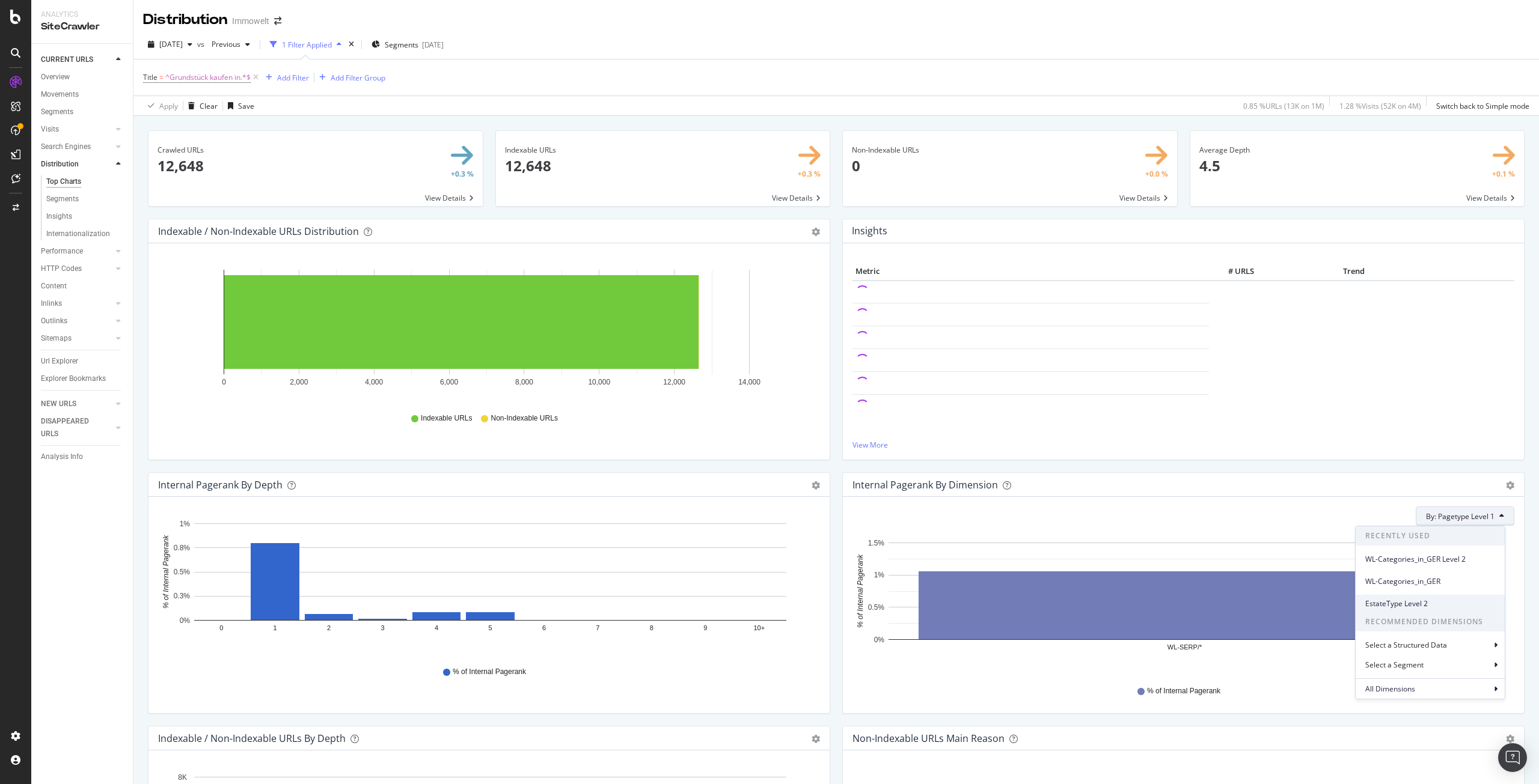
click at [1435, 599] on span "EstateType Level 2" at bounding box center [1430, 604] width 130 height 11
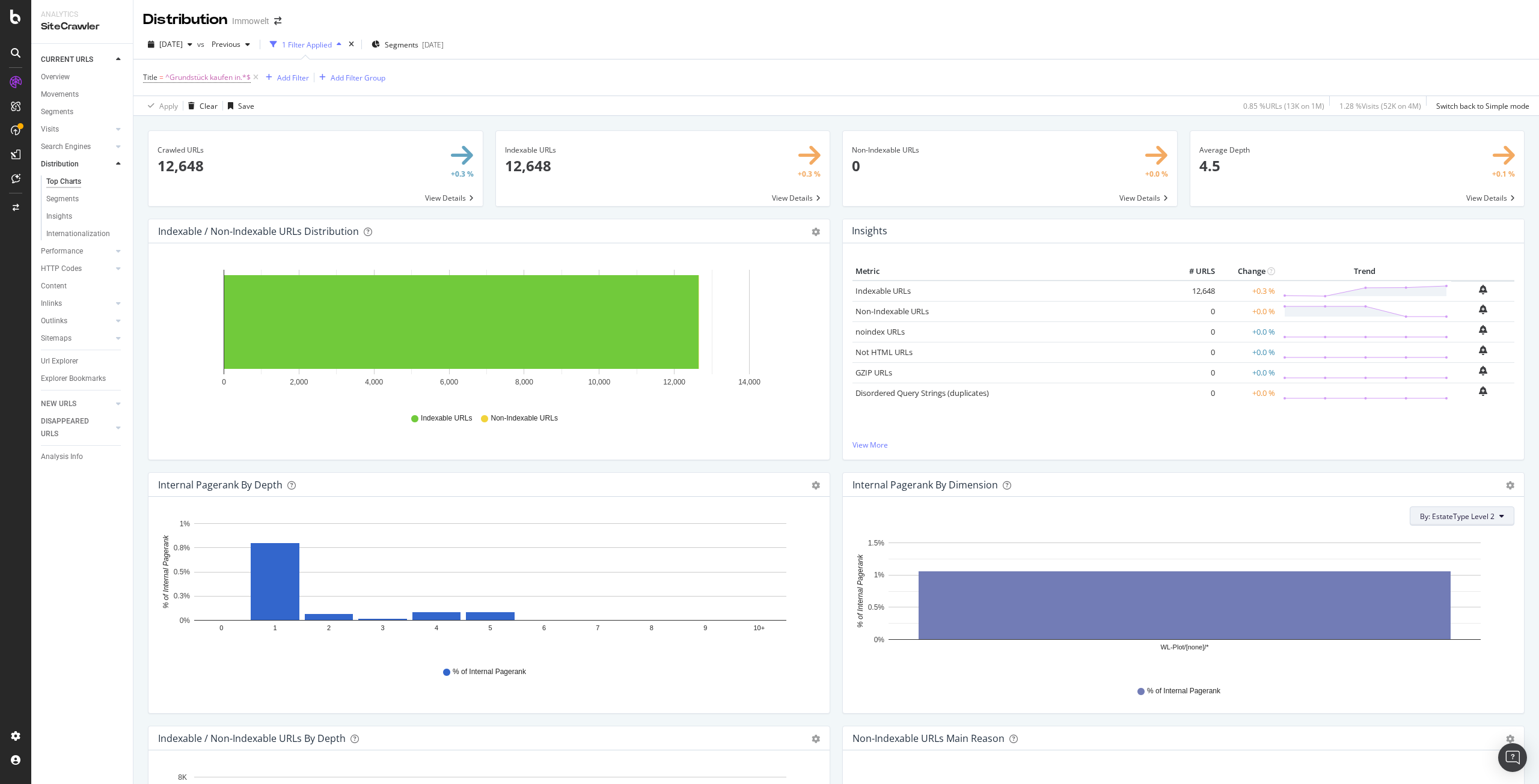
click at [1499, 515] on icon at bounding box center [1501, 517] width 5 height 7
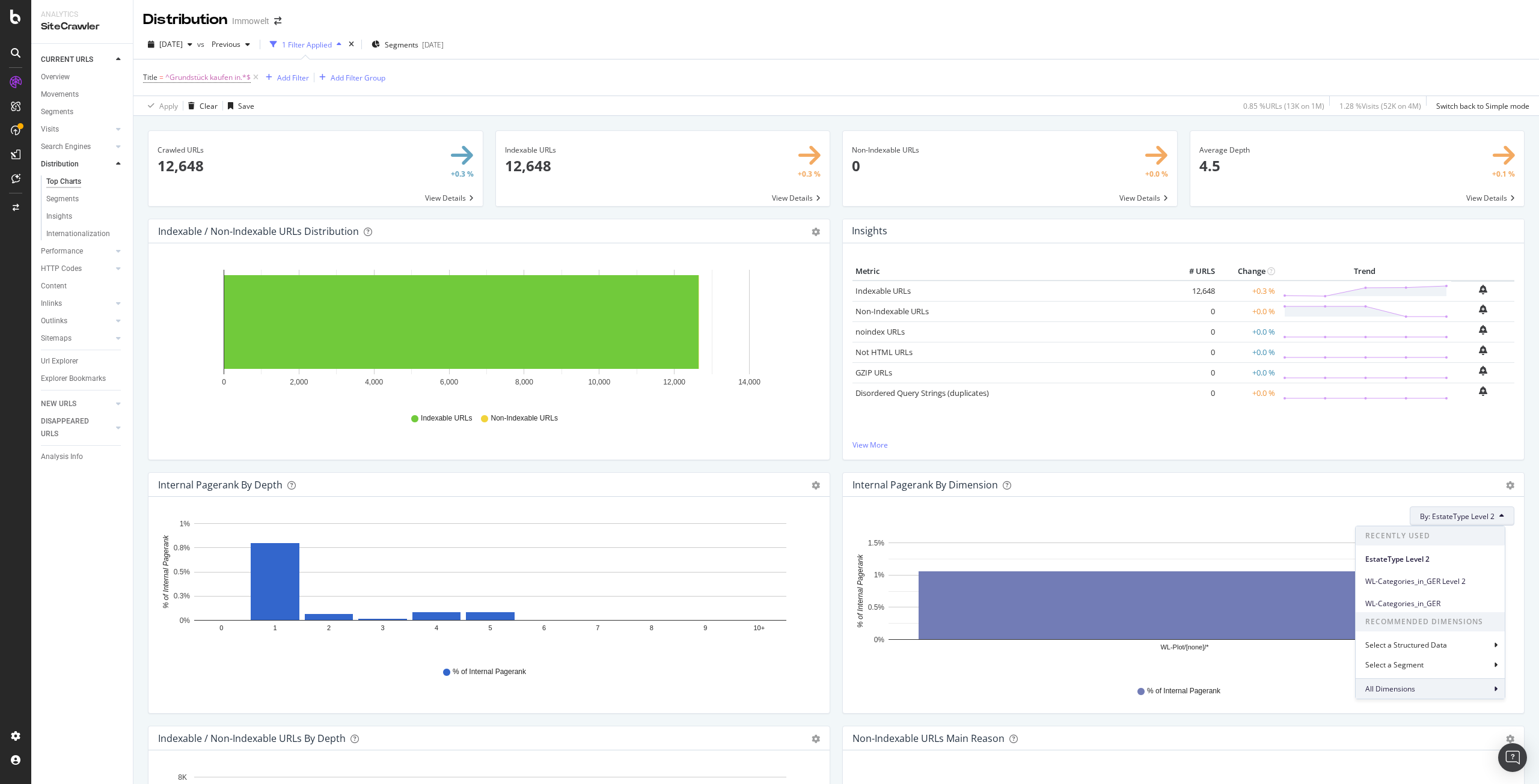
click at [1412, 693] on span "All Dimensions" at bounding box center [1390, 689] width 50 height 10
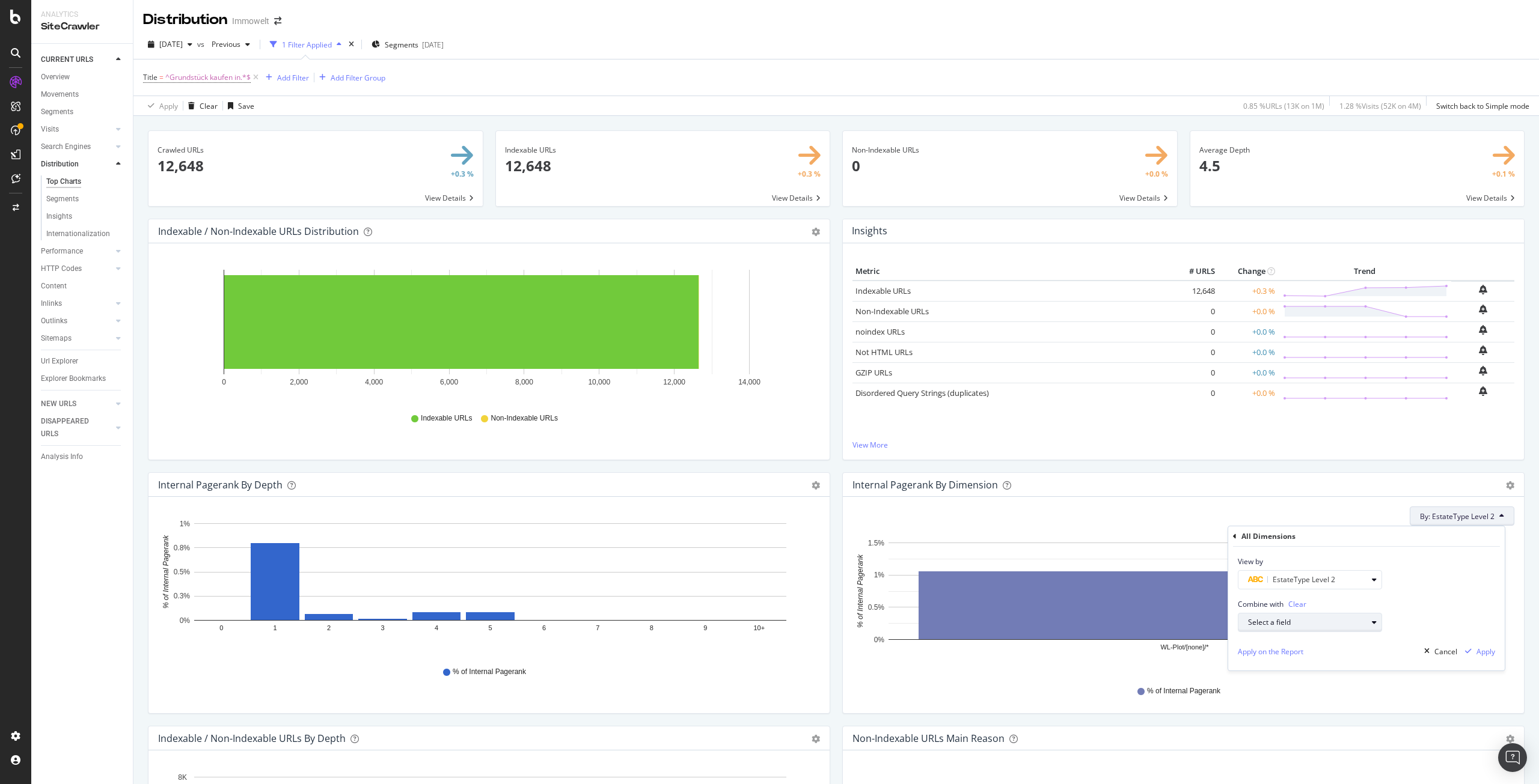
click at [1372, 622] on icon "button" at bounding box center [1374, 623] width 5 height 7
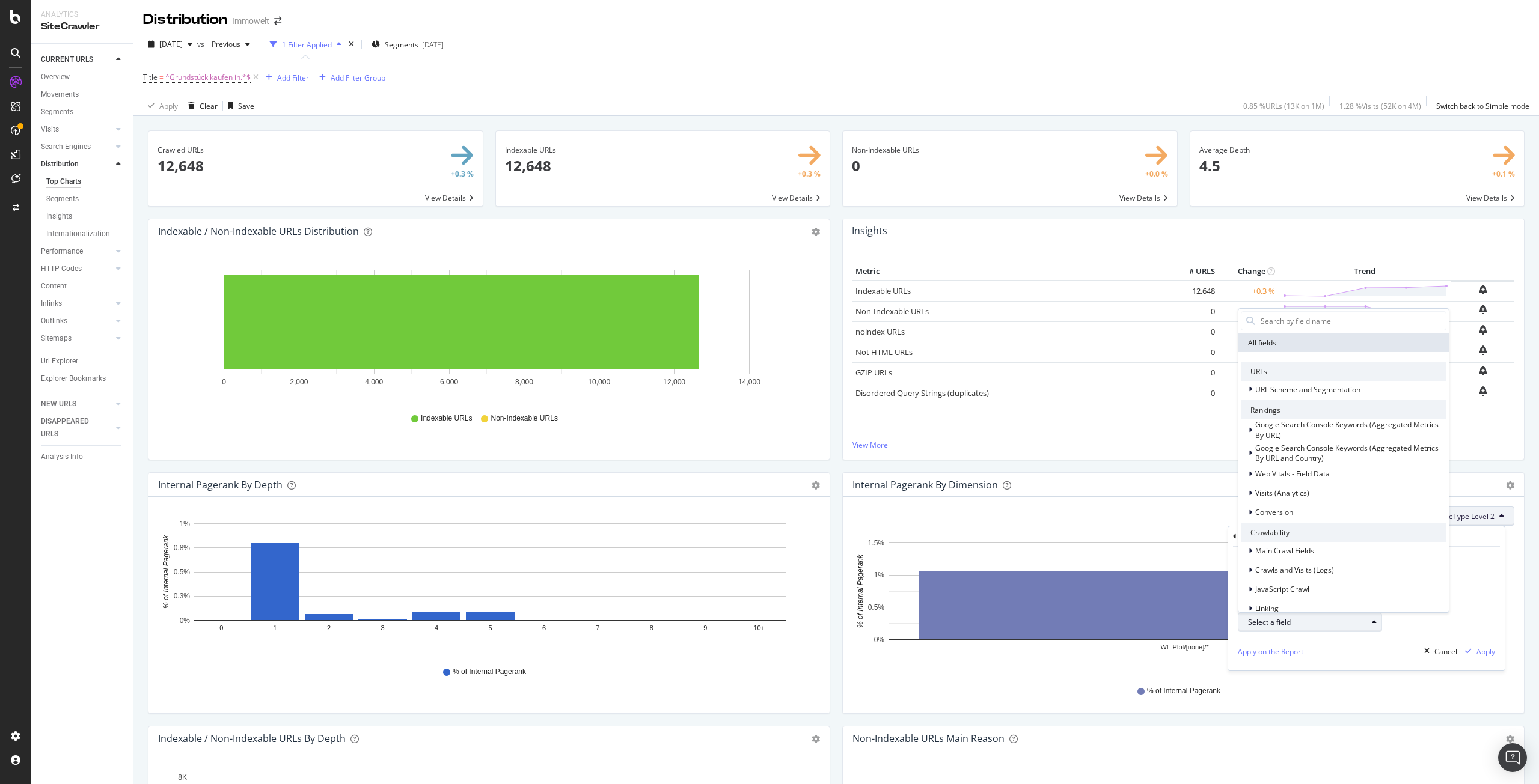
click at [1372, 622] on icon "button" at bounding box center [1374, 623] width 5 height 7
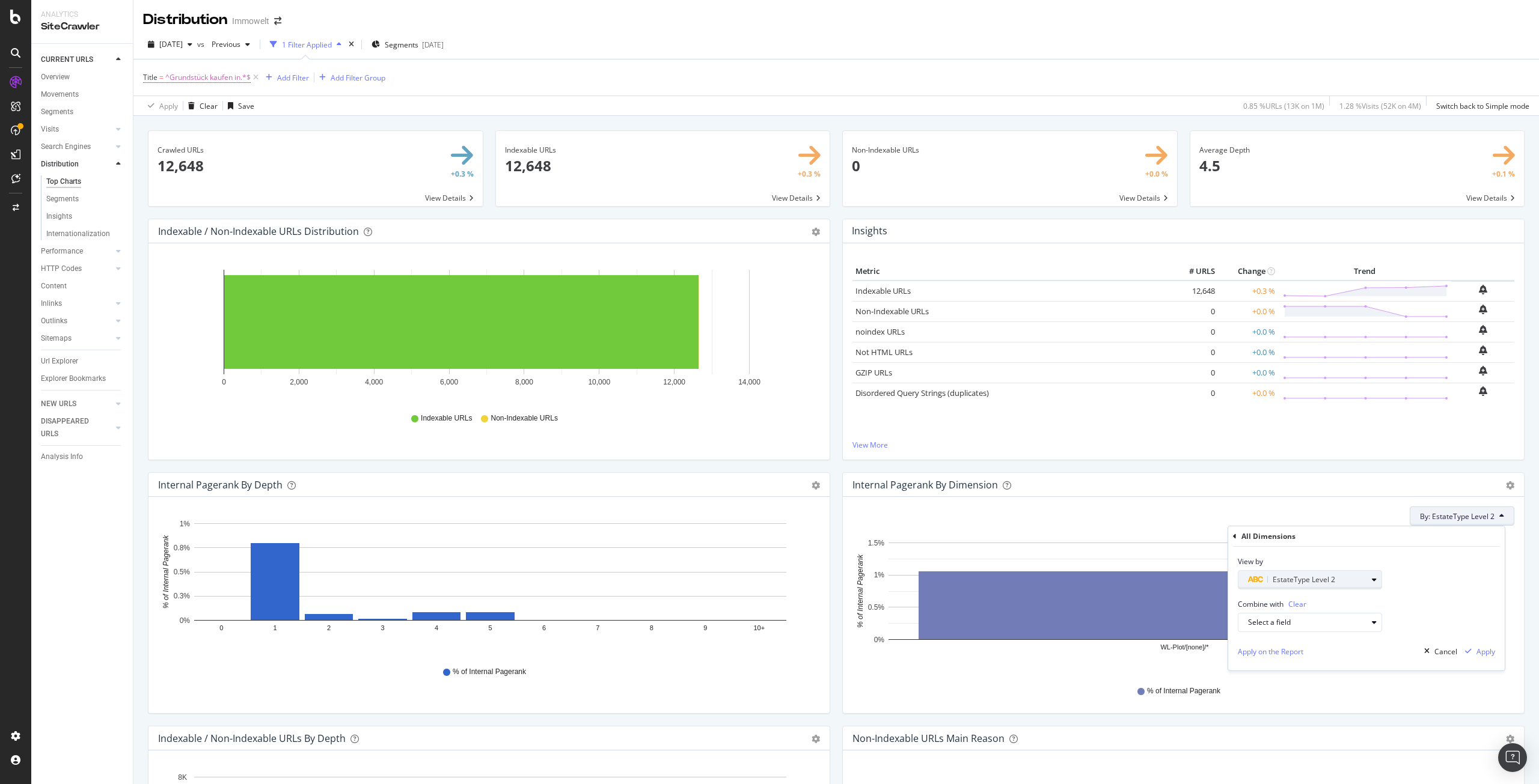
click at [1378, 583] on div "button" at bounding box center [1374, 580] width 14 height 7
click at [1269, 653] on span "Level 1" at bounding box center [1266, 654] width 23 height 10
click at [1356, 657] on div "Validate" at bounding box center [1367, 654] width 27 height 10
click at [1481, 653] on div "Apply" at bounding box center [1486, 651] width 19 height 10
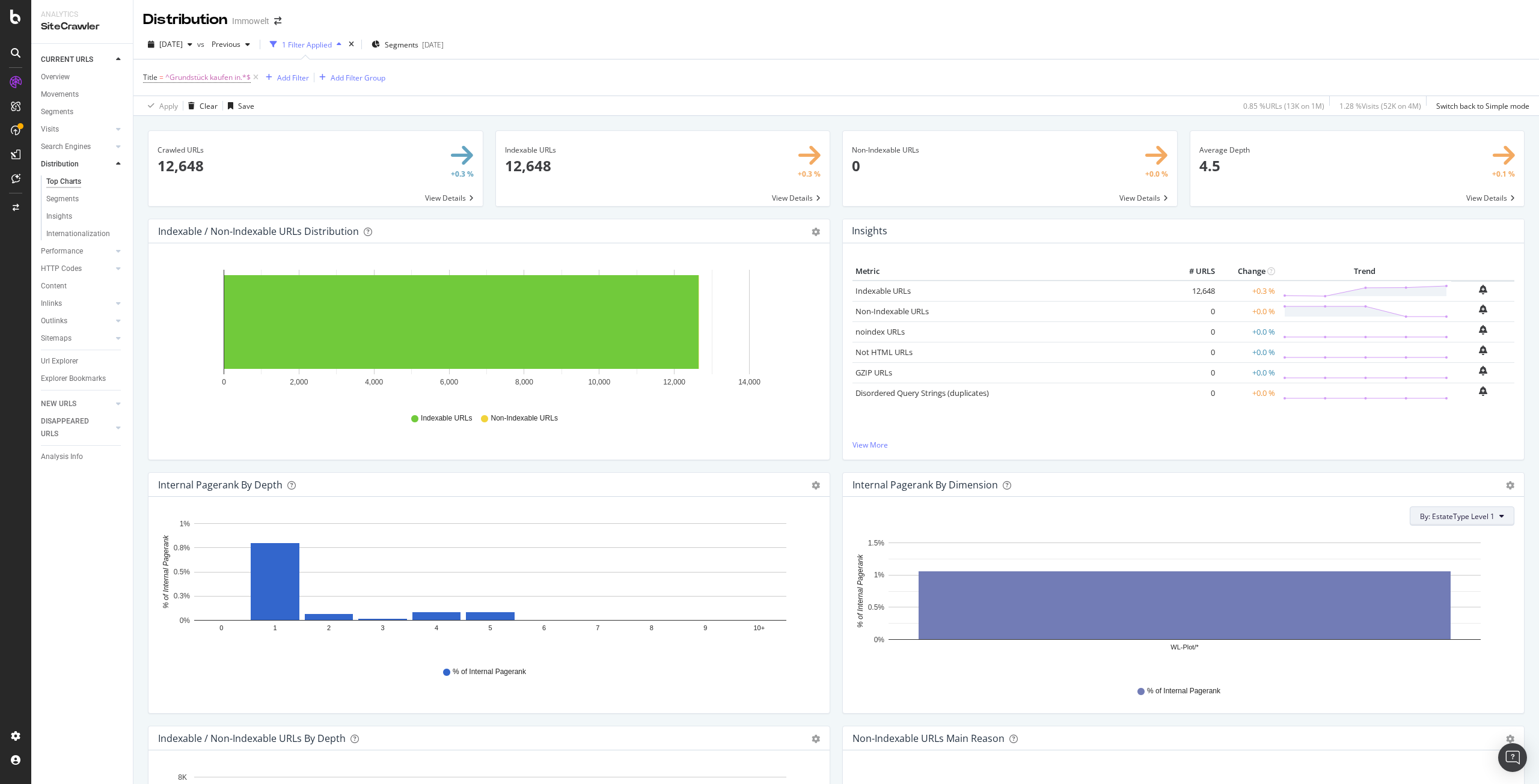
click at [1499, 518] on icon at bounding box center [1501, 517] width 5 height 7
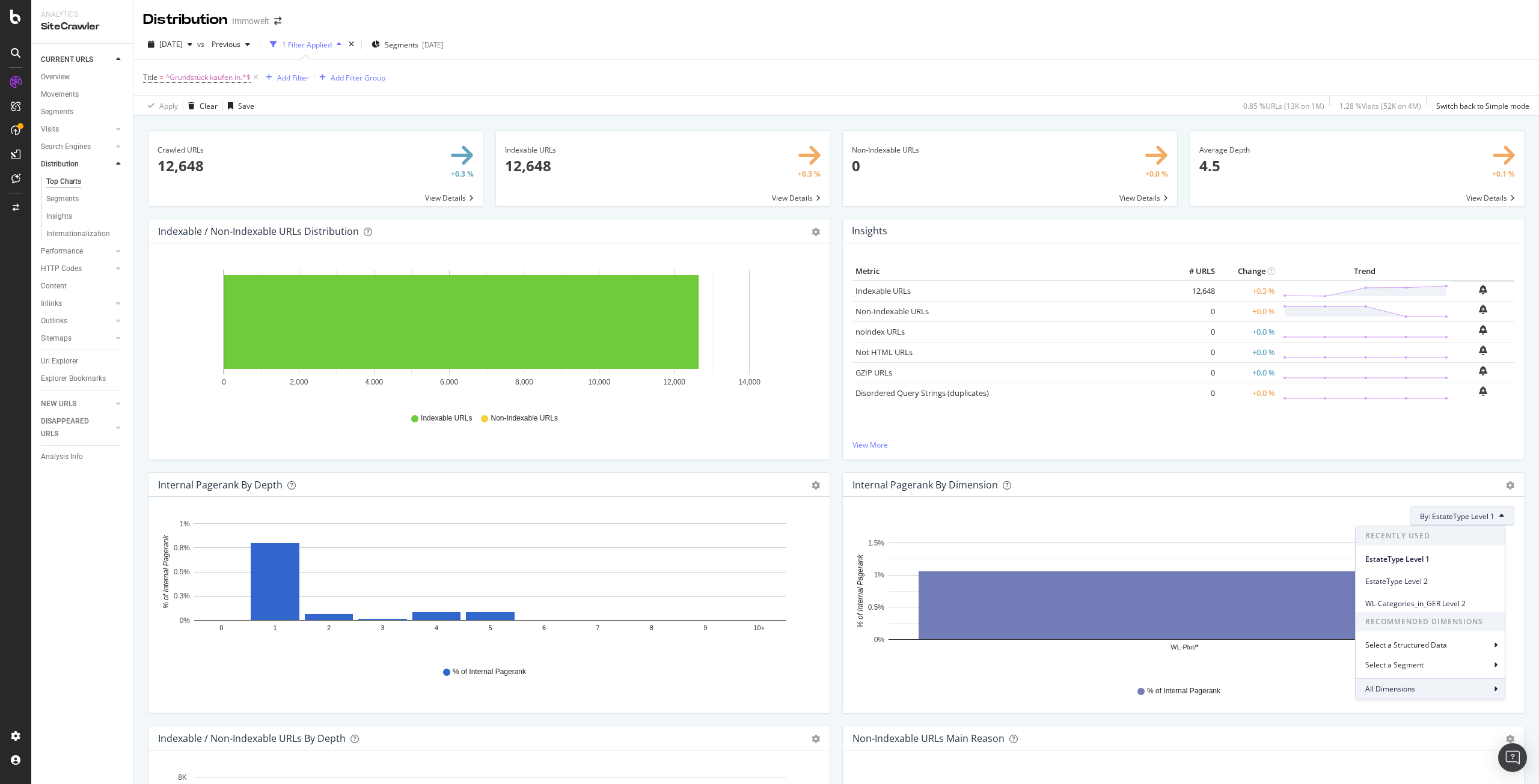
click at [1414, 683] on div "All Dimensions" at bounding box center [1431, 689] width 149 height 21
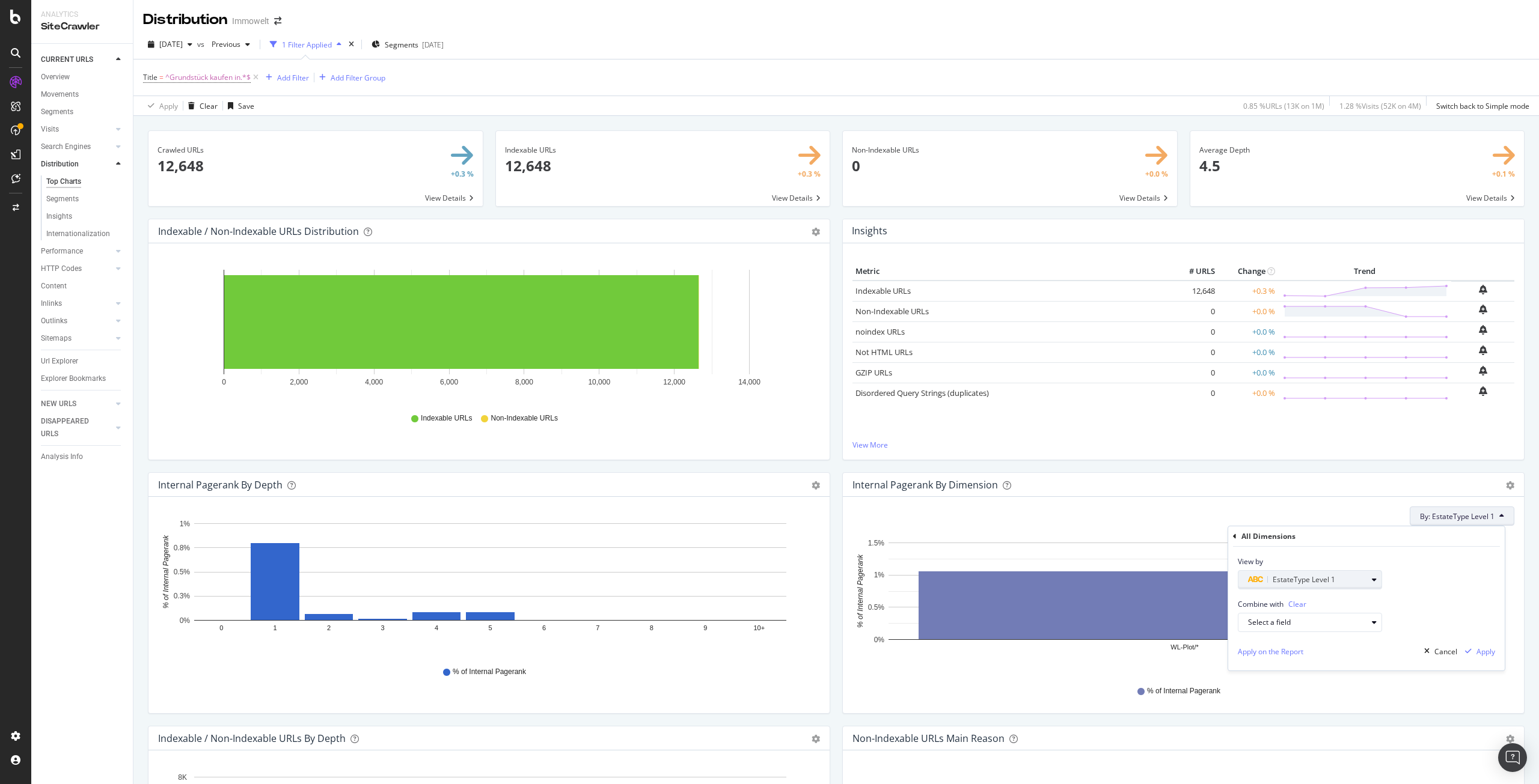
click at [1369, 573] on div "EstateType Level 1" at bounding box center [1315, 580] width 133 height 17
click at [1314, 688] on div "Level 3" at bounding box center [1316, 685] width 129 height 15
click at [1371, 655] on div "Validate" at bounding box center [1367, 654] width 27 height 10
click at [1486, 653] on div "Apply" at bounding box center [1486, 651] width 19 height 10
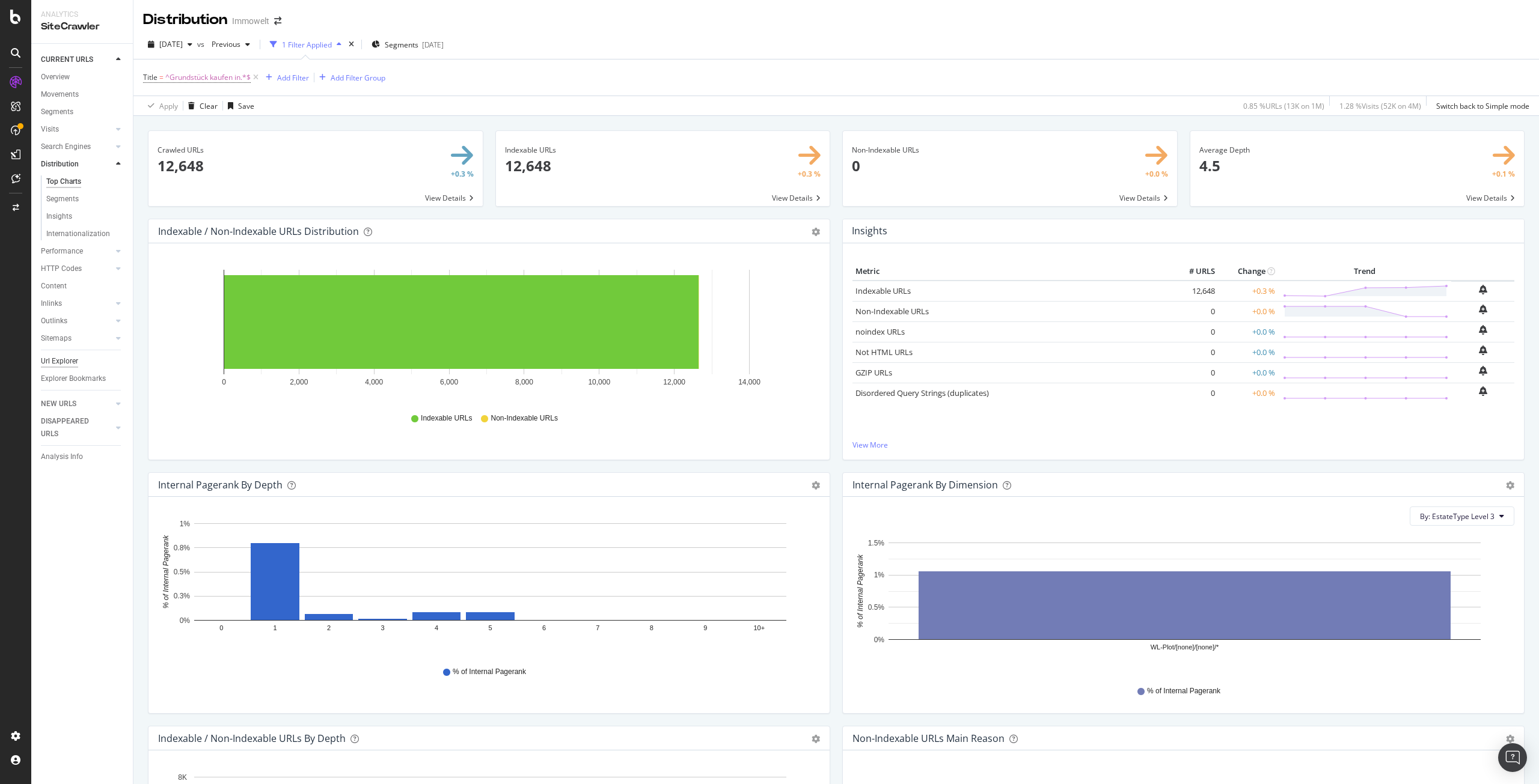
click at [62, 359] on div "Url Explorer" at bounding box center [59, 362] width 37 height 13
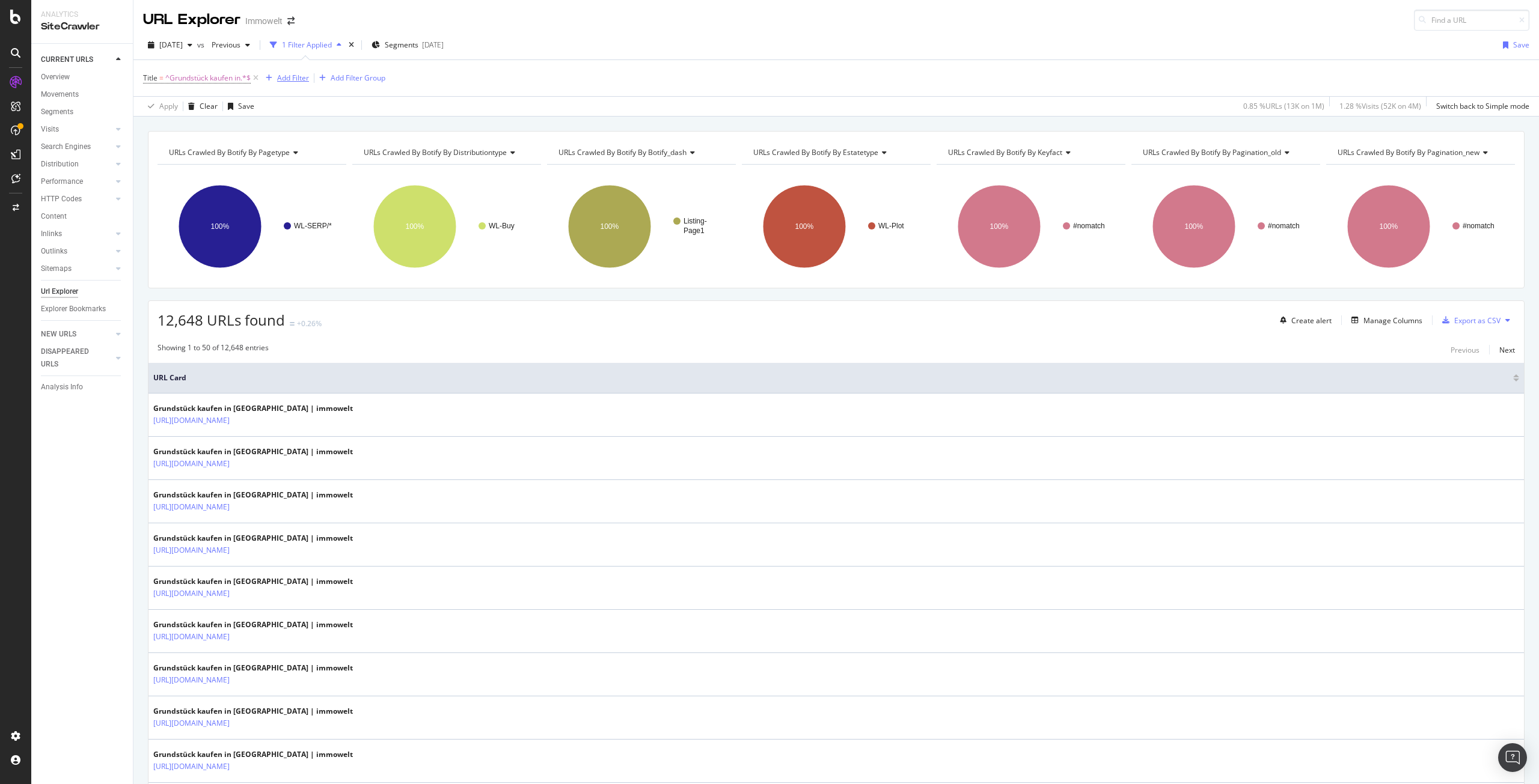
click at [287, 77] on div "Add Filter" at bounding box center [293, 77] width 32 height 10
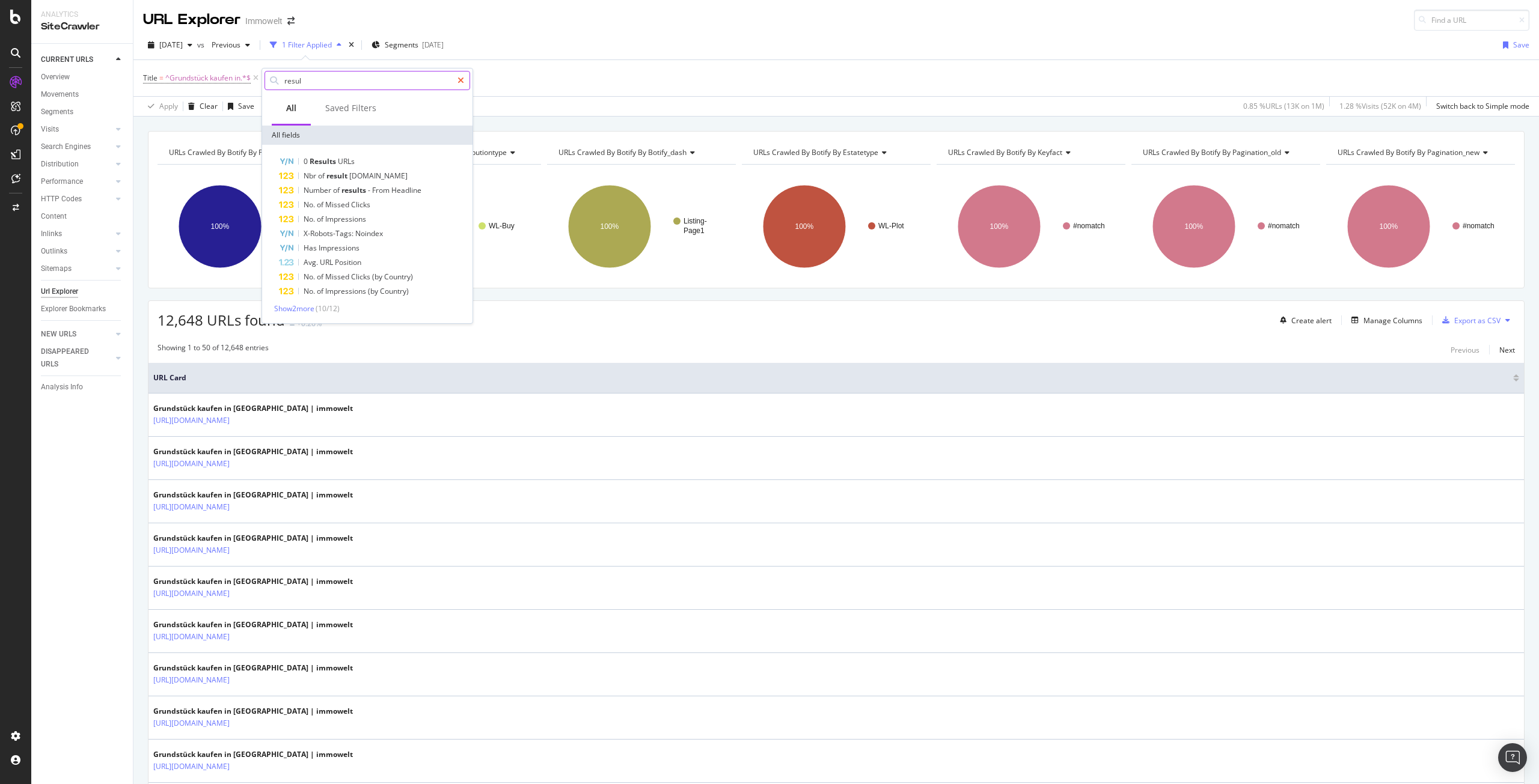
type input "resul"
click at [462, 75] on div at bounding box center [460, 80] width 17 height 19
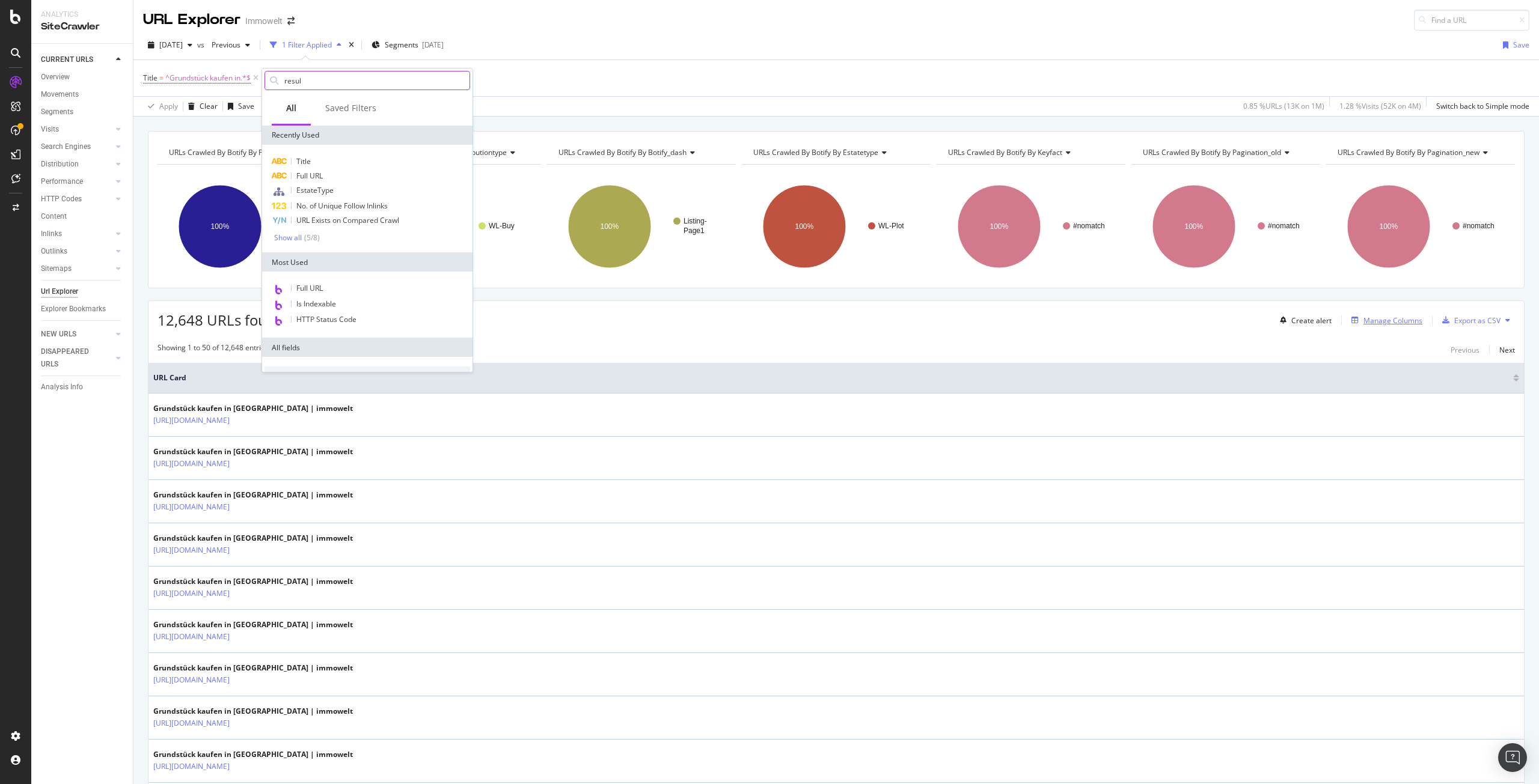
click at [1387, 318] on div "Manage Columns" at bounding box center [1392, 320] width 59 height 10
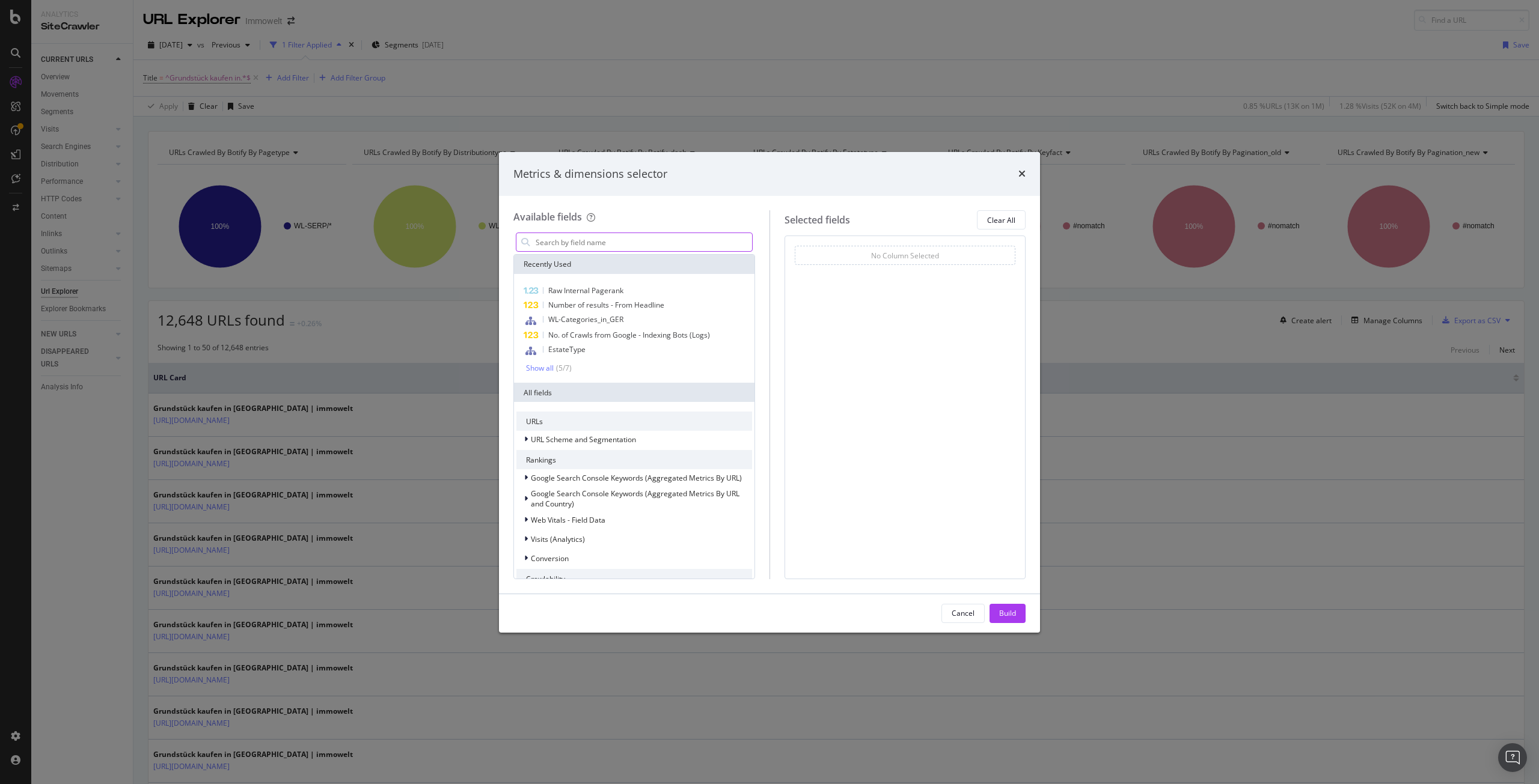
click at [633, 239] on input "modal" at bounding box center [644, 242] width 218 height 18
click at [572, 241] on input "modal" at bounding box center [644, 242] width 218 height 18
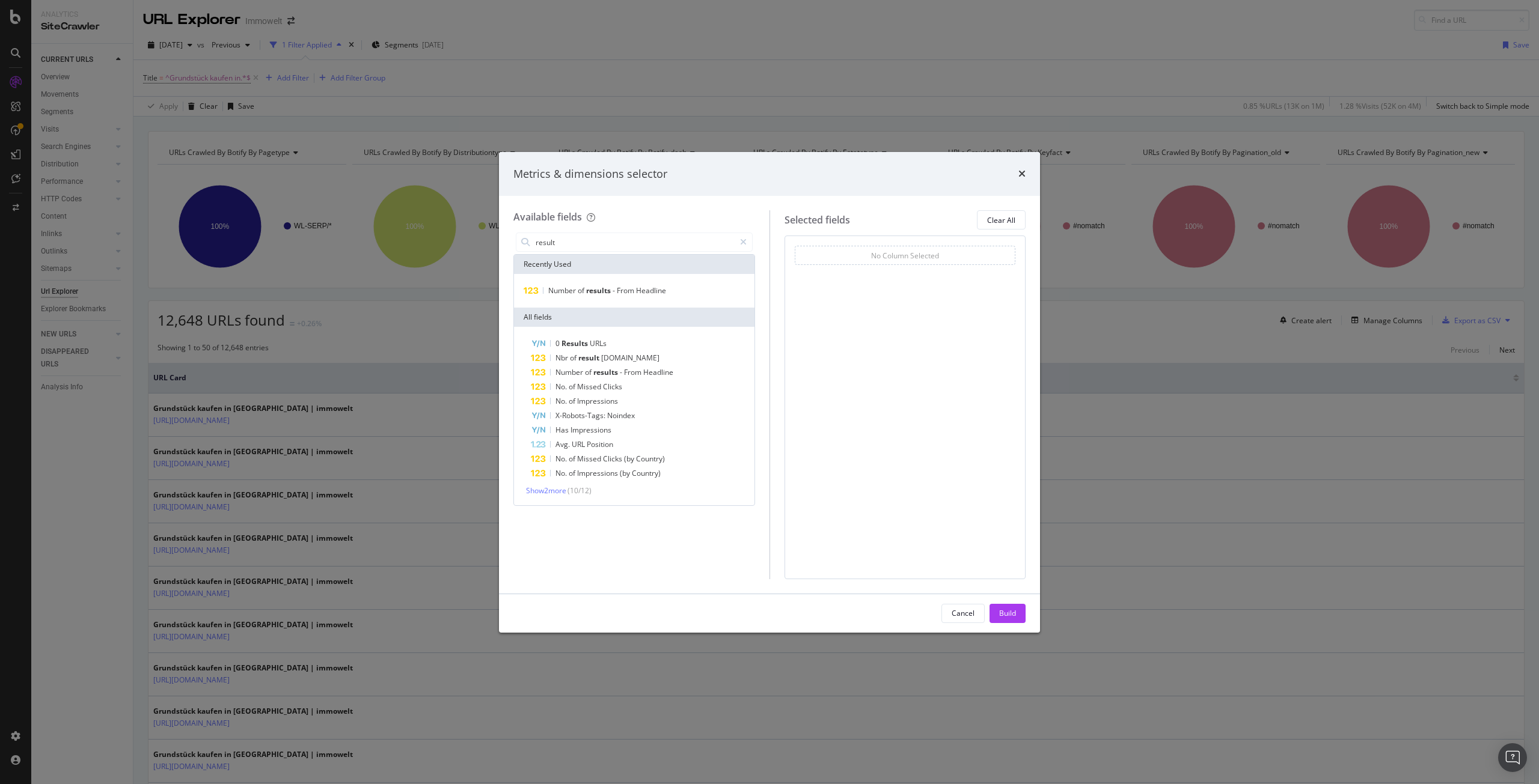
type input "result"
click at [609, 359] on span "[DOMAIN_NAME]" at bounding box center [630, 357] width 59 height 10
click at [1008, 619] on div "Build" at bounding box center [1008, 614] width 17 height 18
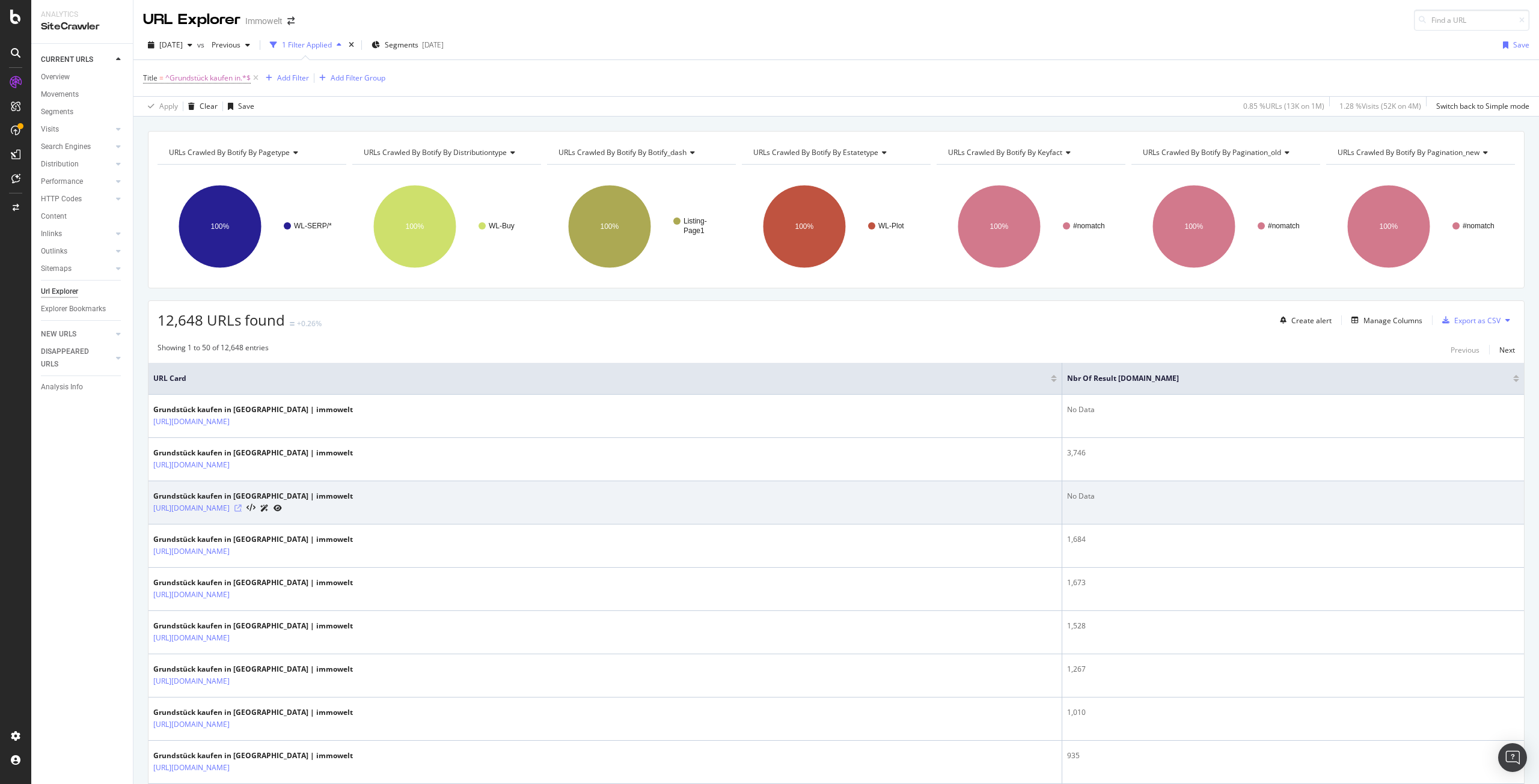
click at [241, 509] on icon at bounding box center [238, 509] width 7 height 7
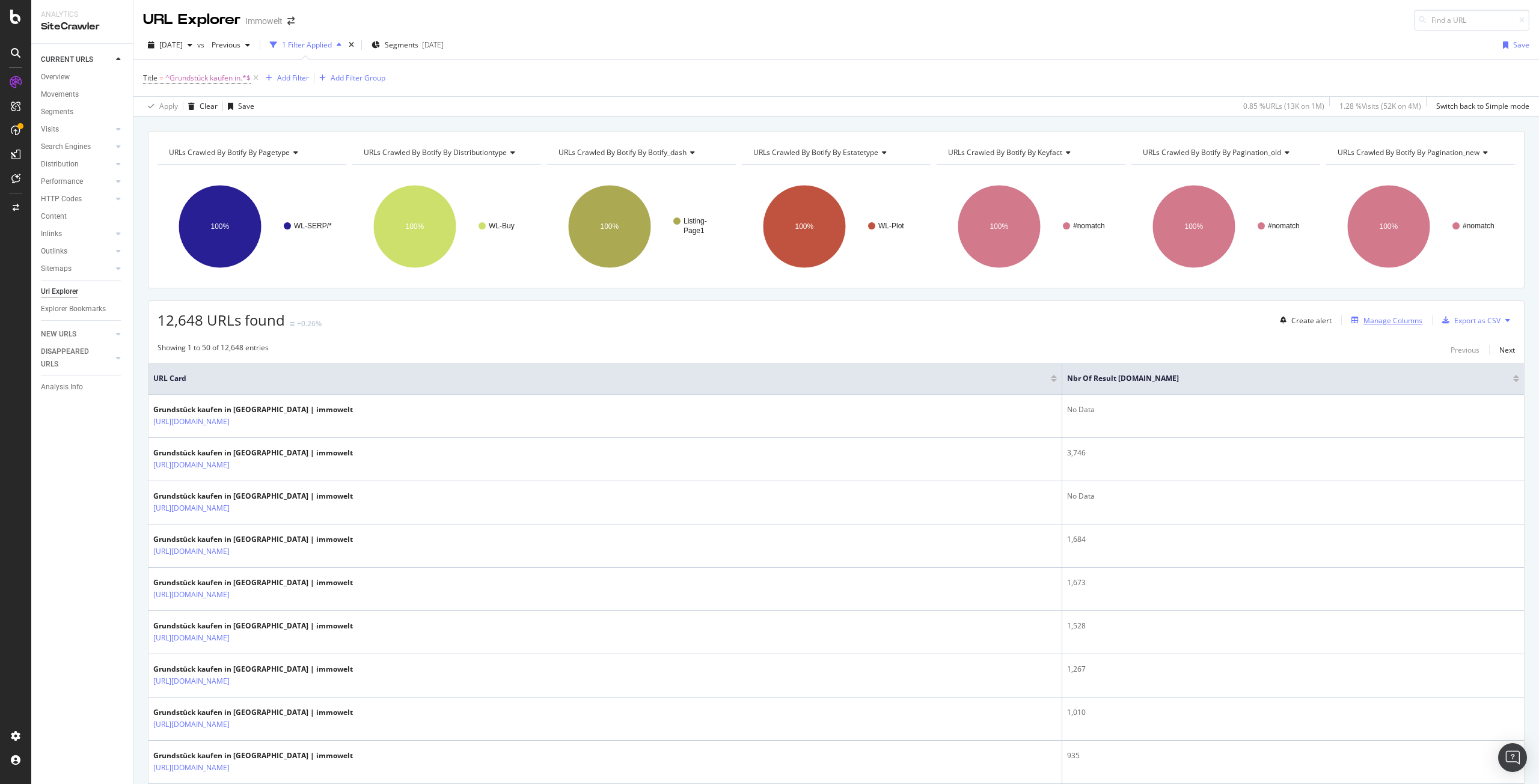
click at [1399, 320] on div "Manage Columns" at bounding box center [1392, 320] width 59 height 10
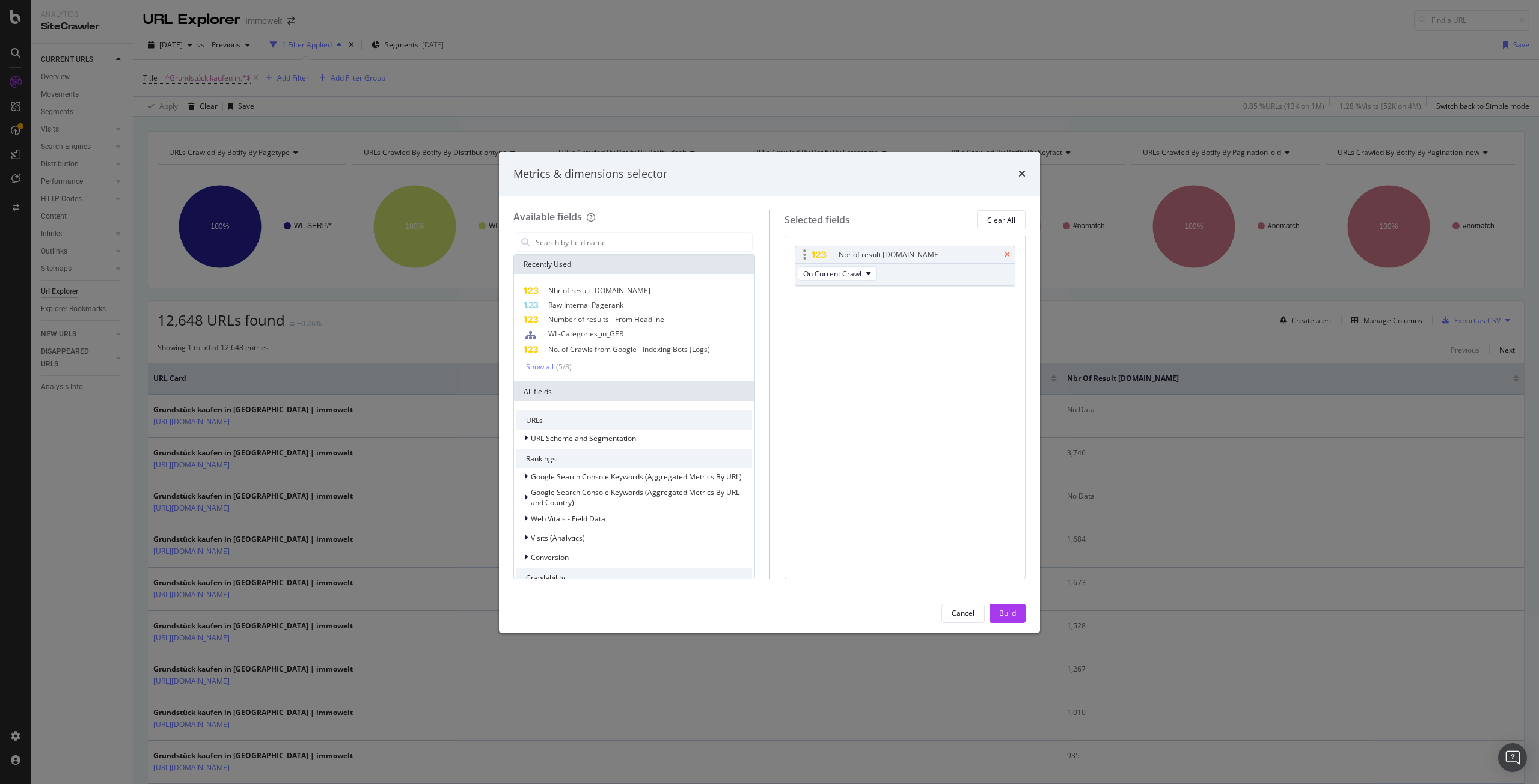
click at [1007, 252] on icon "times" at bounding box center [1008, 255] width 5 height 7
click at [567, 241] on input "modal" at bounding box center [644, 242] width 218 height 18
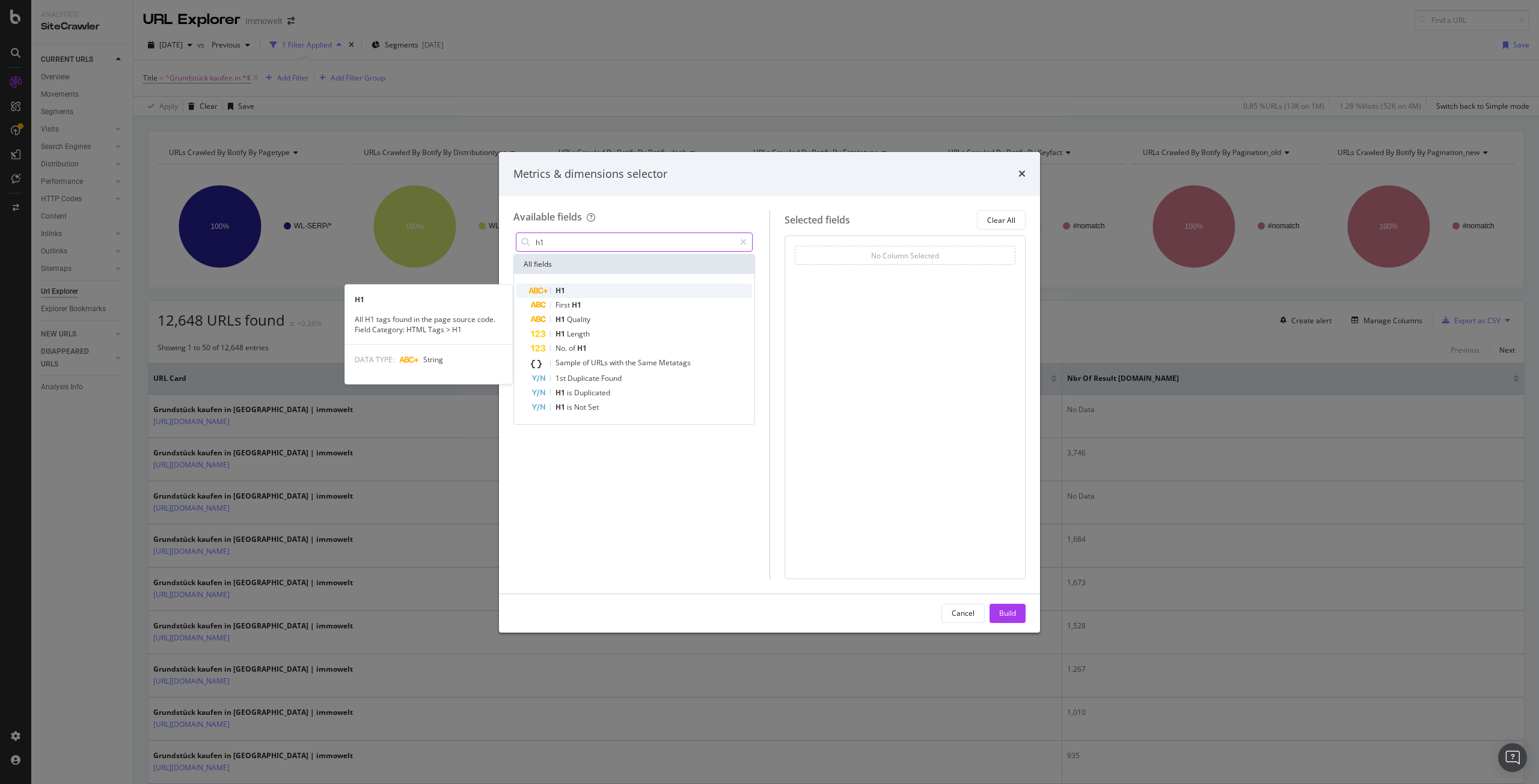
type input "h1"
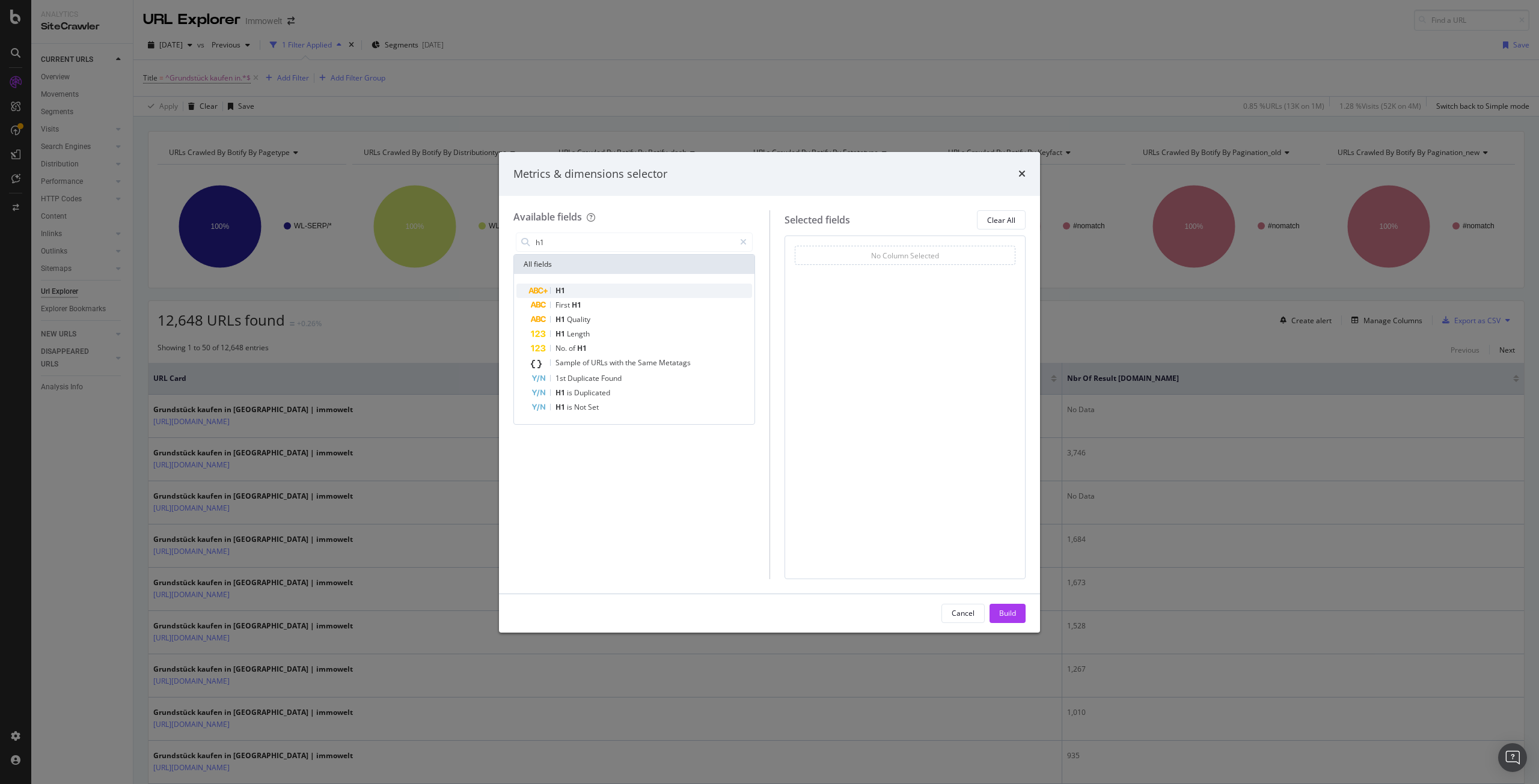
click at [621, 291] on div "H1" at bounding box center [642, 291] width 222 height 14
click at [1010, 613] on div "Build" at bounding box center [1008, 613] width 17 height 10
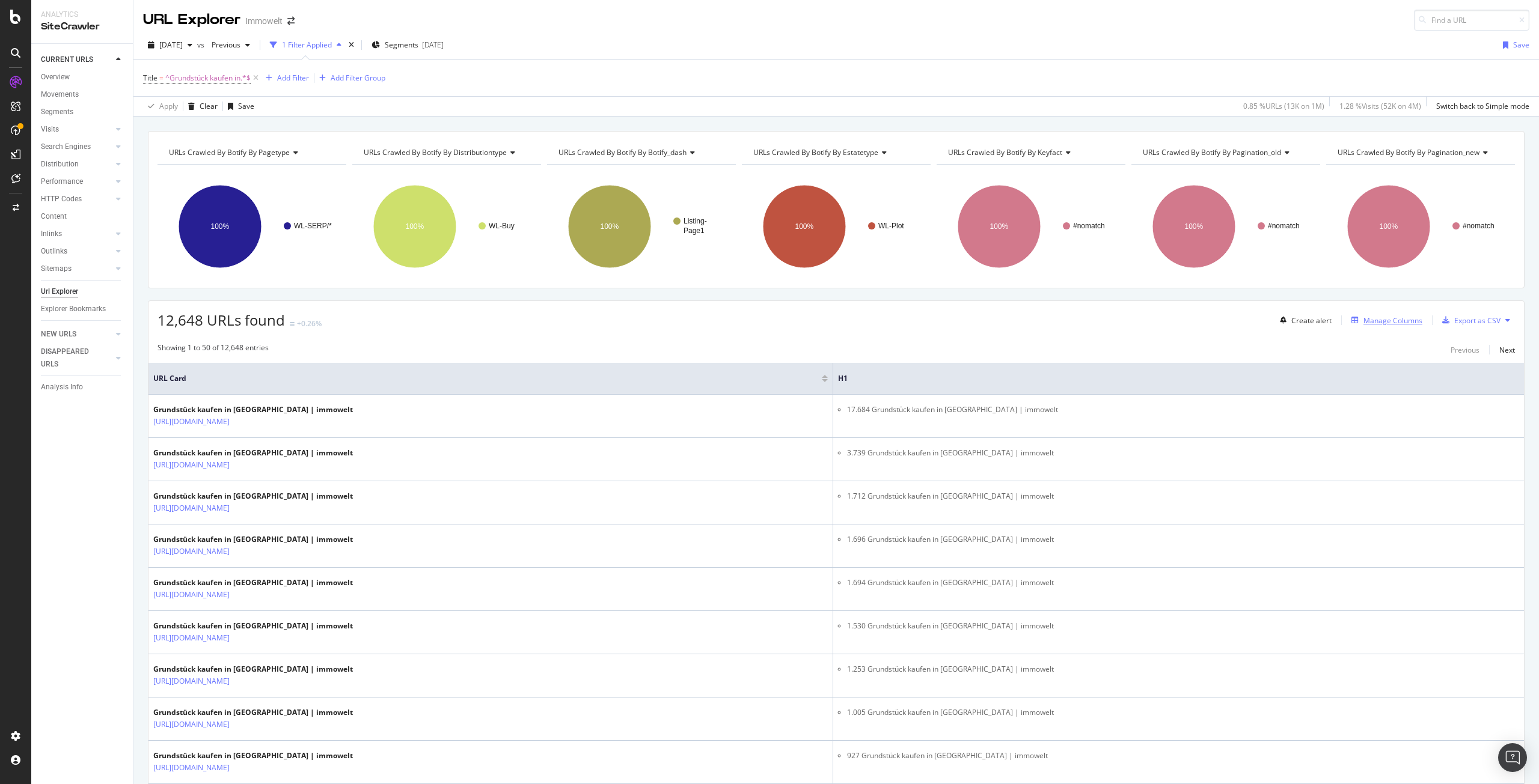
click at [1394, 320] on div "Manage Columns" at bounding box center [1392, 320] width 59 height 10
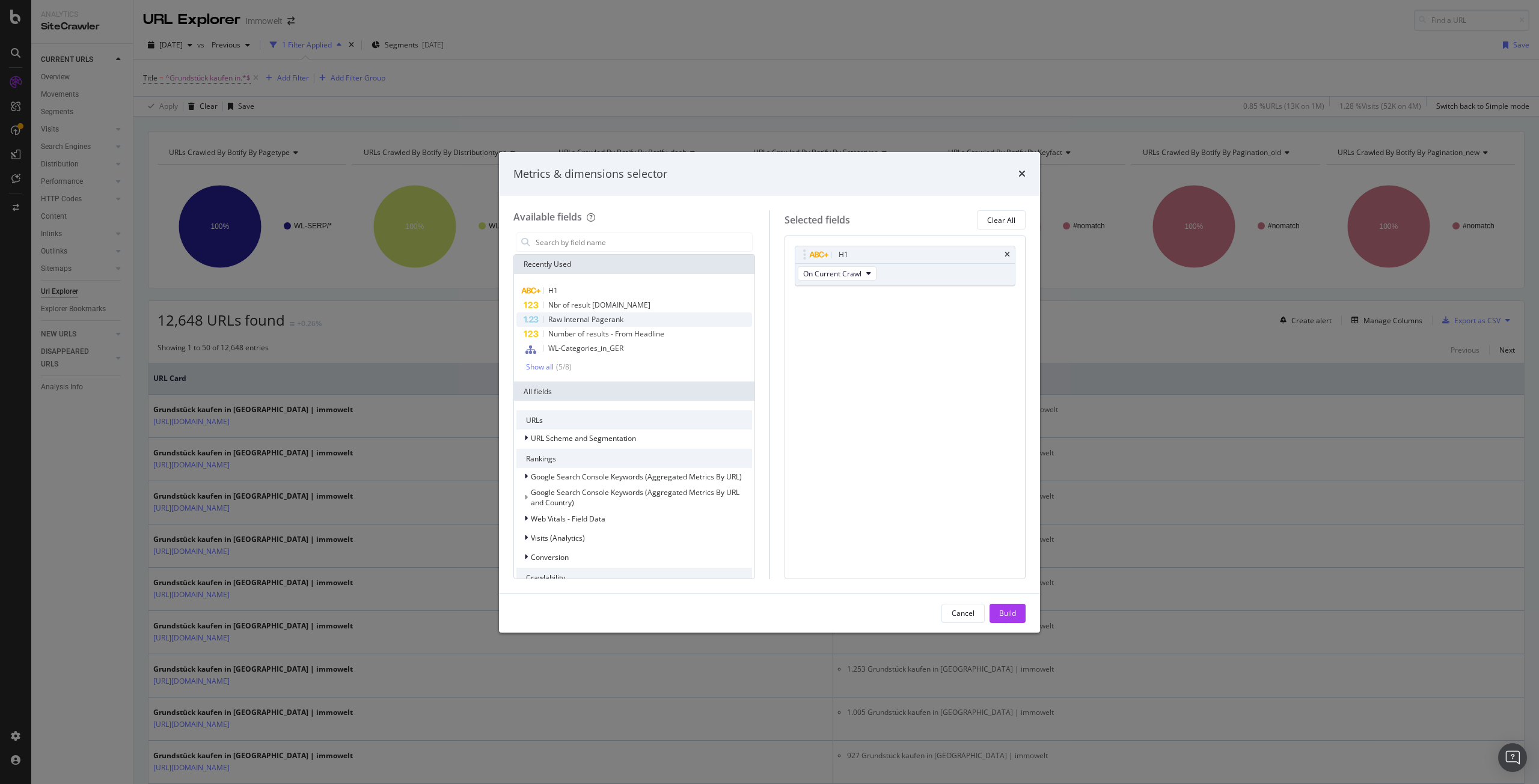
click at [589, 320] on span "Raw Internal Pagerank" at bounding box center [585, 319] width 75 height 10
click at [621, 241] on input "modal" at bounding box center [644, 242] width 218 height 18
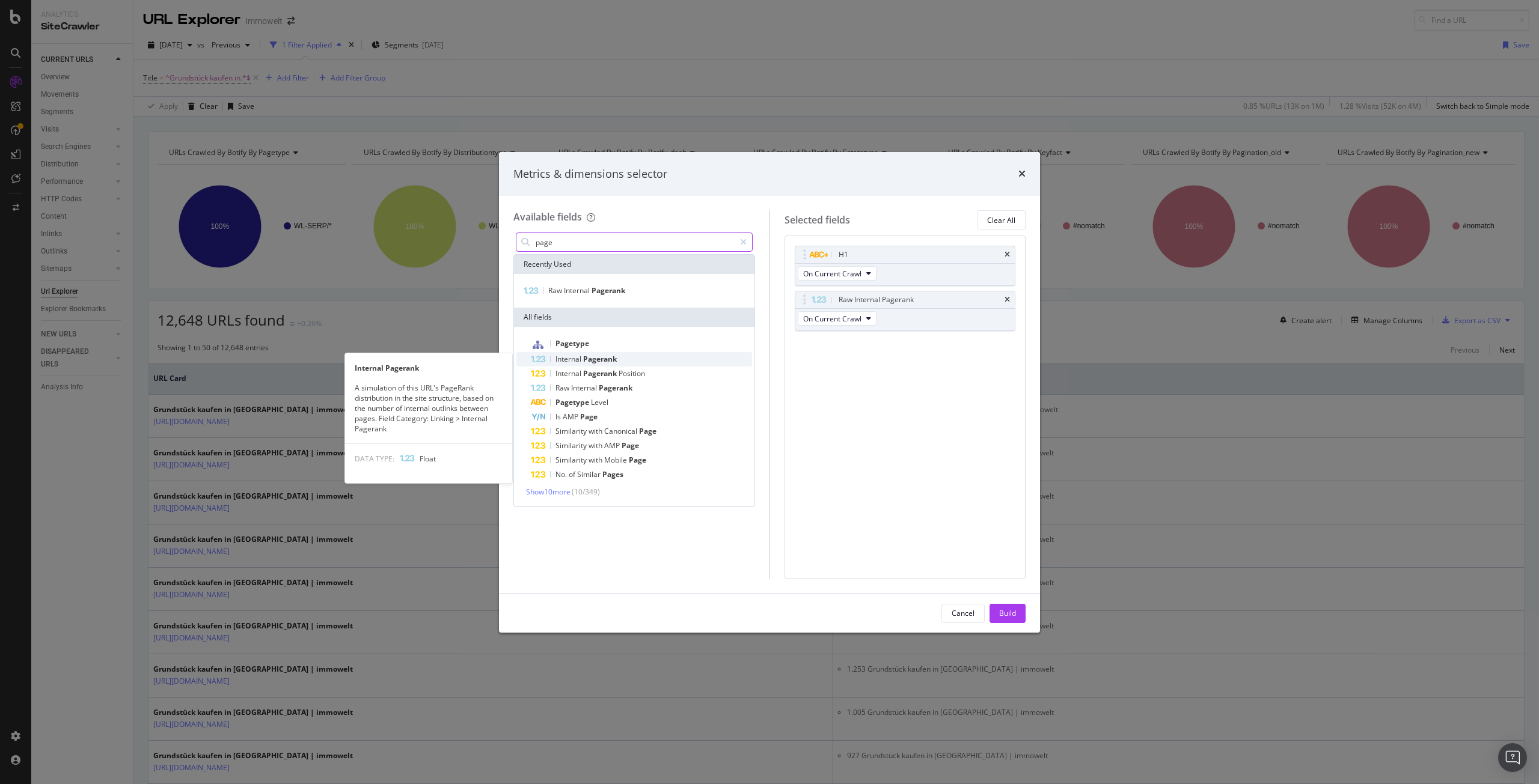
type input "page"
click at [643, 360] on div "Internal Pagerank" at bounding box center [642, 359] width 222 height 14
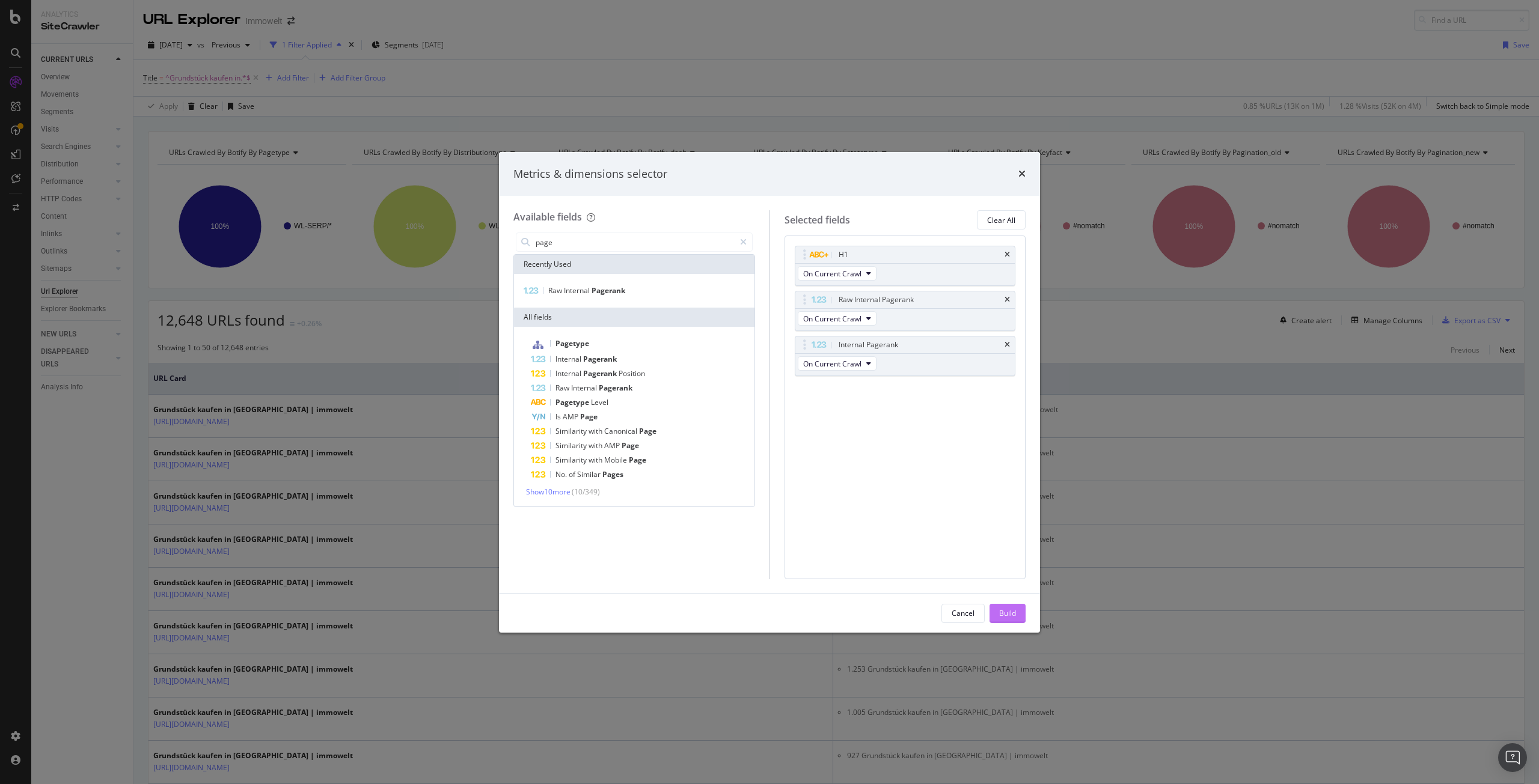
click at [1018, 620] on button "Build" at bounding box center [1008, 613] width 36 height 19
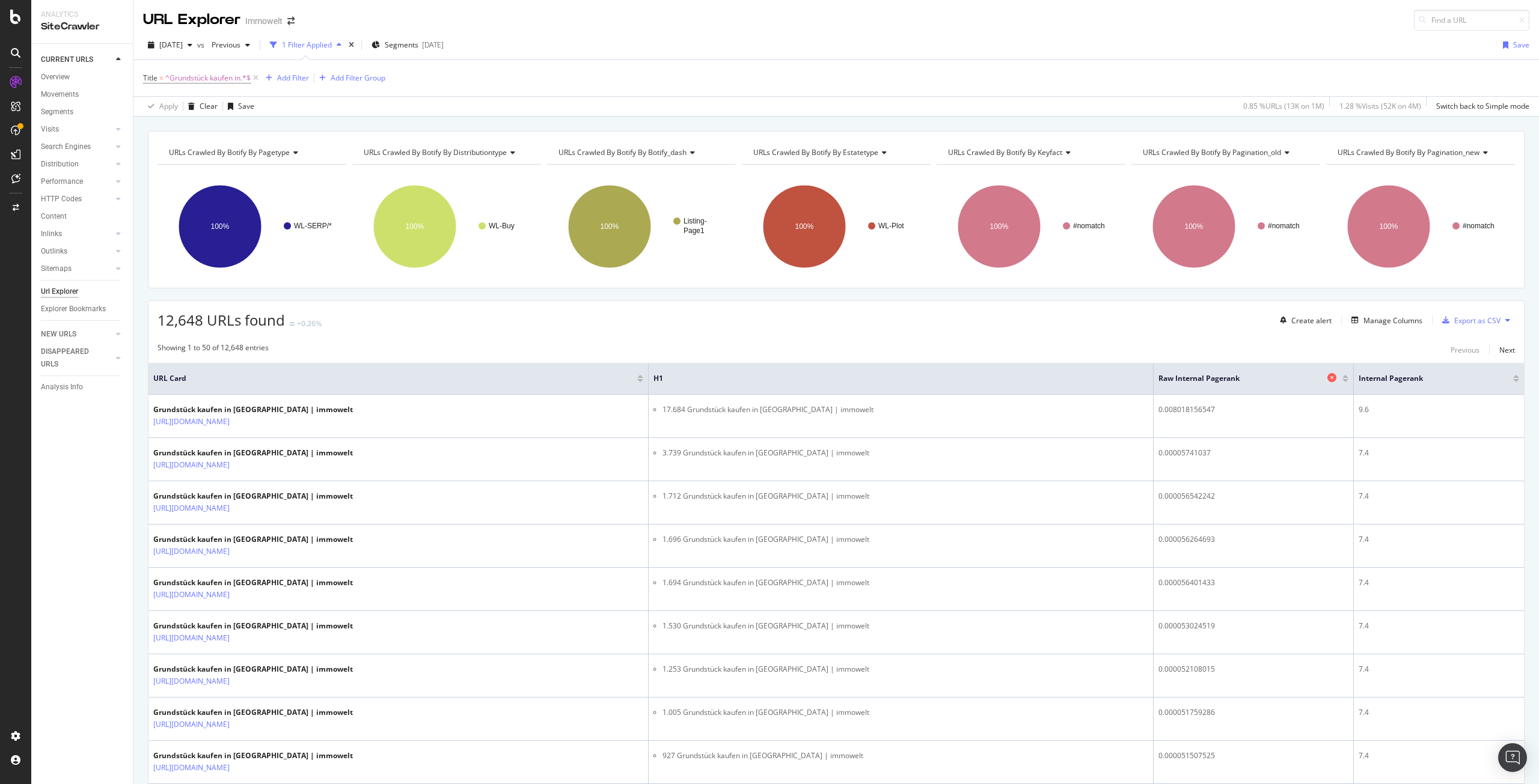
click at [1198, 377] on span "Raw Internal Pagerank" at bounding box center [1242, 379] width 166 height 11
click at [1193, 380] on span "Raw Internal Pagerank" at bounding box center [1242, 379] width 166 height 11
click at [301, 73] on div "Add Filter" at bounding box center [293, 77] width 32 height 10
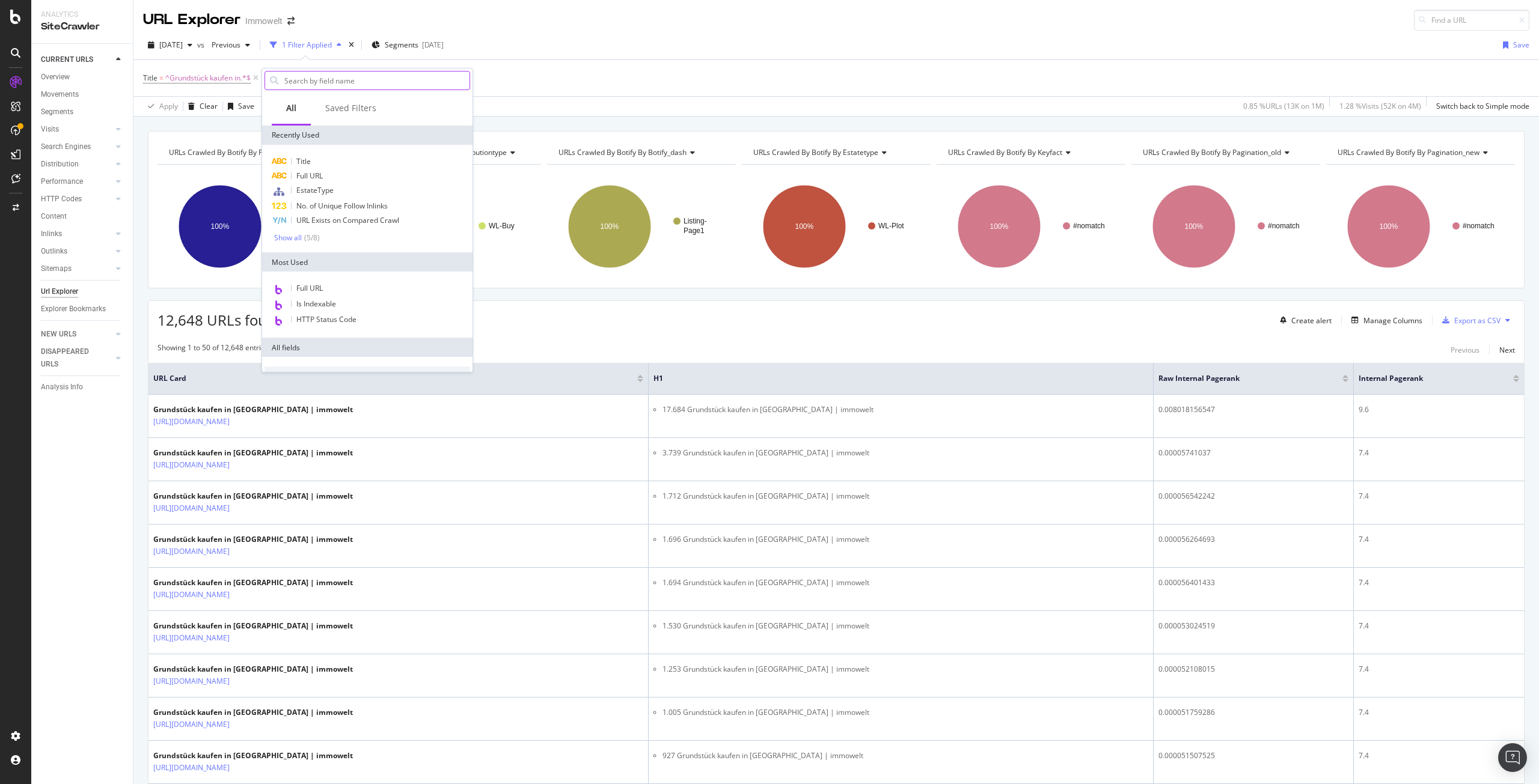
click at [310, 81] on input "text" at bounding box center [376, 80] width 186 height 18
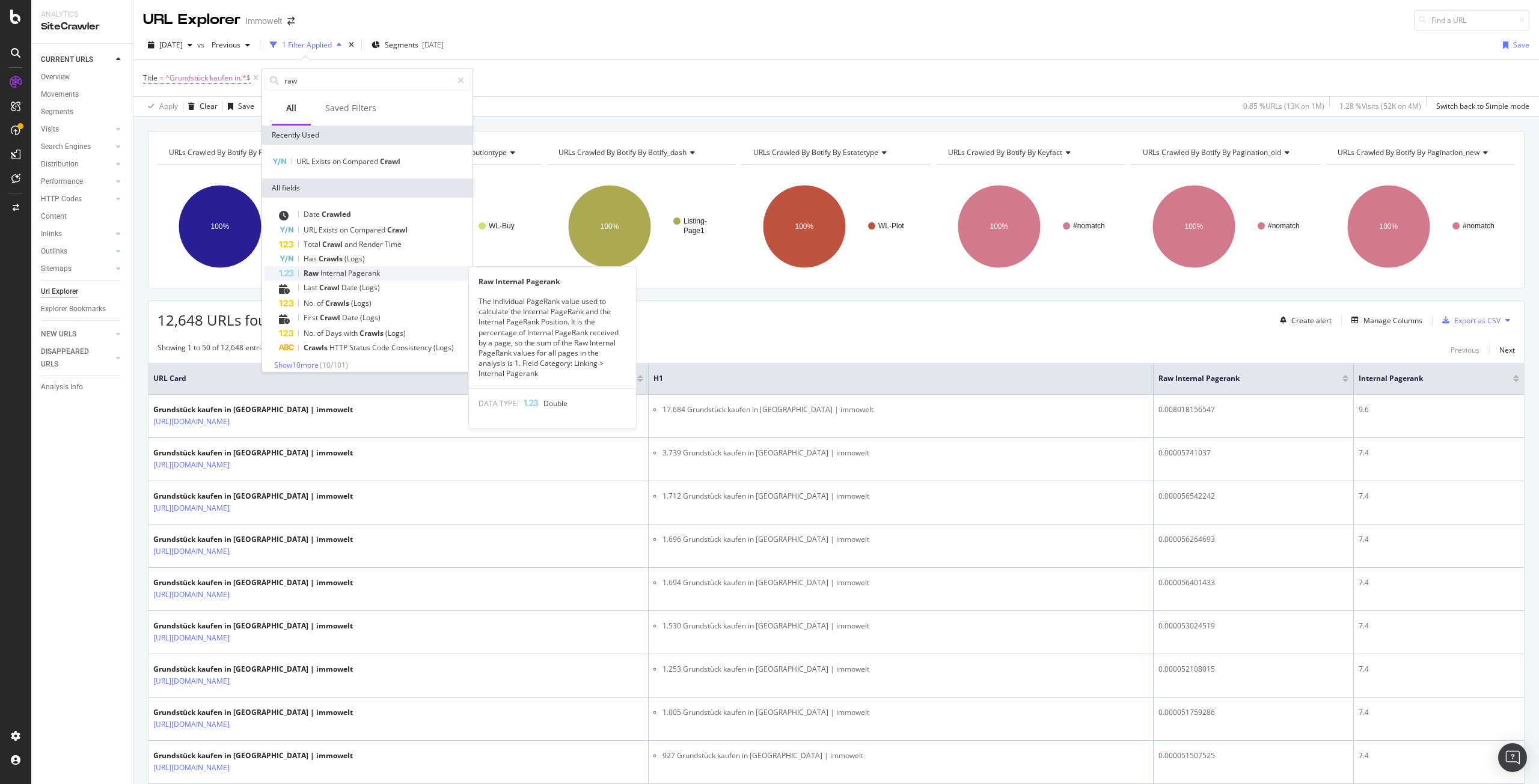
type input "raw"
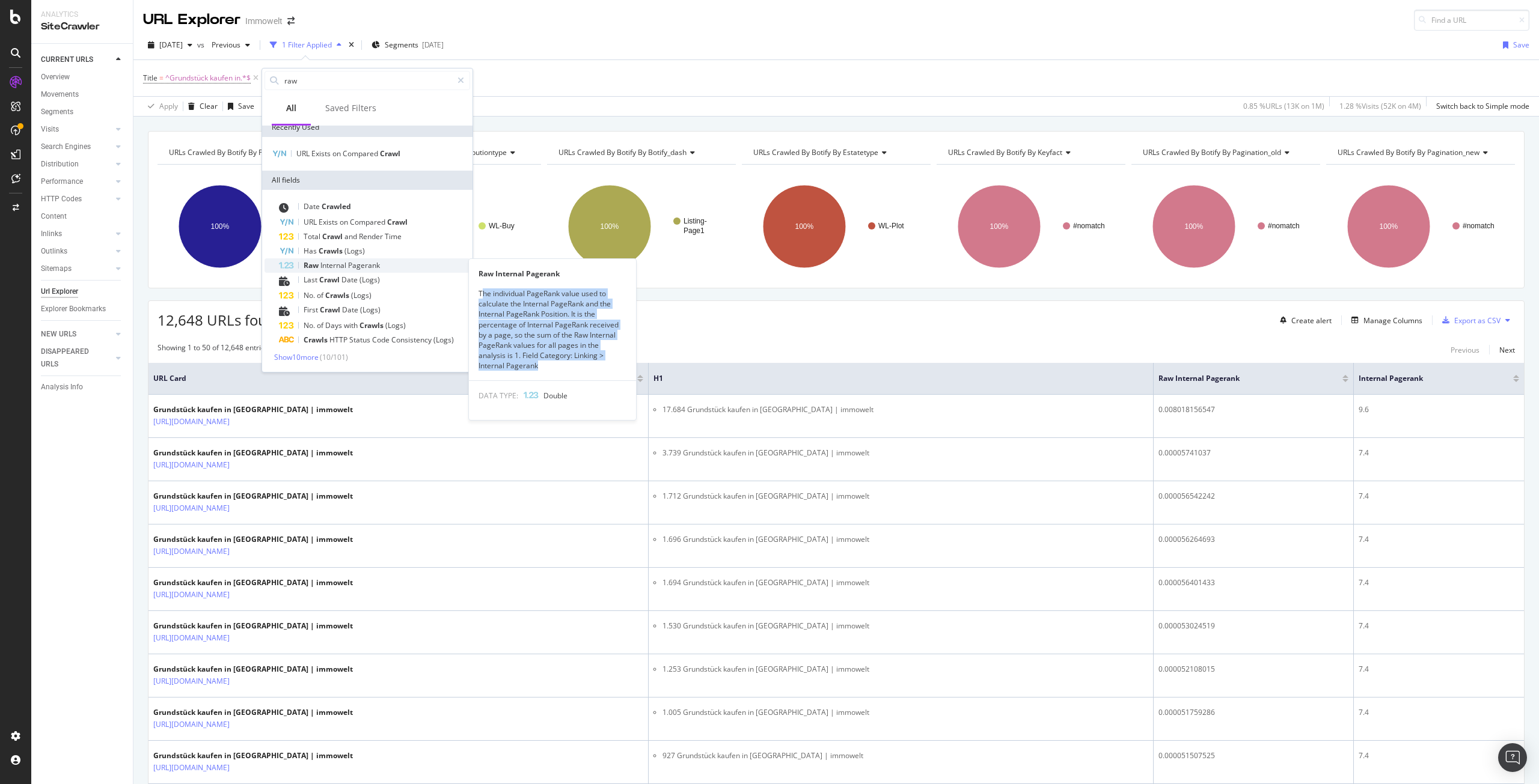
drag, startPoint x: 481, startPoint y: 298, endPoint x: 541, endPoint y: 368, distance: 92.2
click at [541, 368] on div "The individual PageRank value used to calculate the Internal PageRank and the I…" at bounding box center [553, 329] width 167 height 82
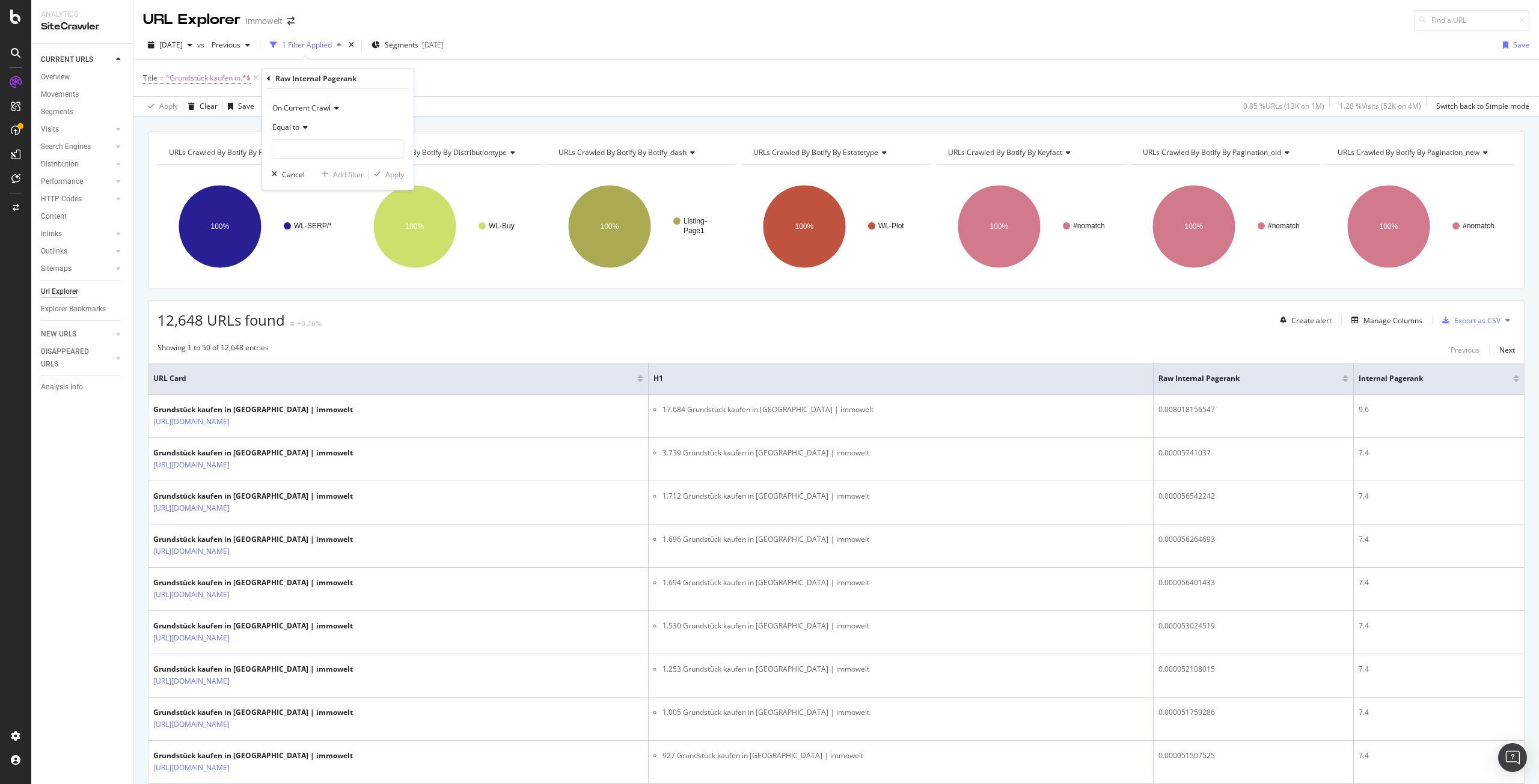
click at [334, 248] on rect "A chart." at bounding box center [252, 227] width 189 height 104
click at [311, 76] on span "Raw Internal Pagerank" at bounding box center [318, 77] width 75 height 10
click at [267, 107] on div "Apply Clear Save Switch back to Simple mode" at bounding box center [836, 106] width 1406 height 20
click at [422, 76] on icon at bounding box center [421, 77] width 10 height 12
click at [302, 77] on div "Add Filter" at bounding box center [293, 77] width 32 height 10
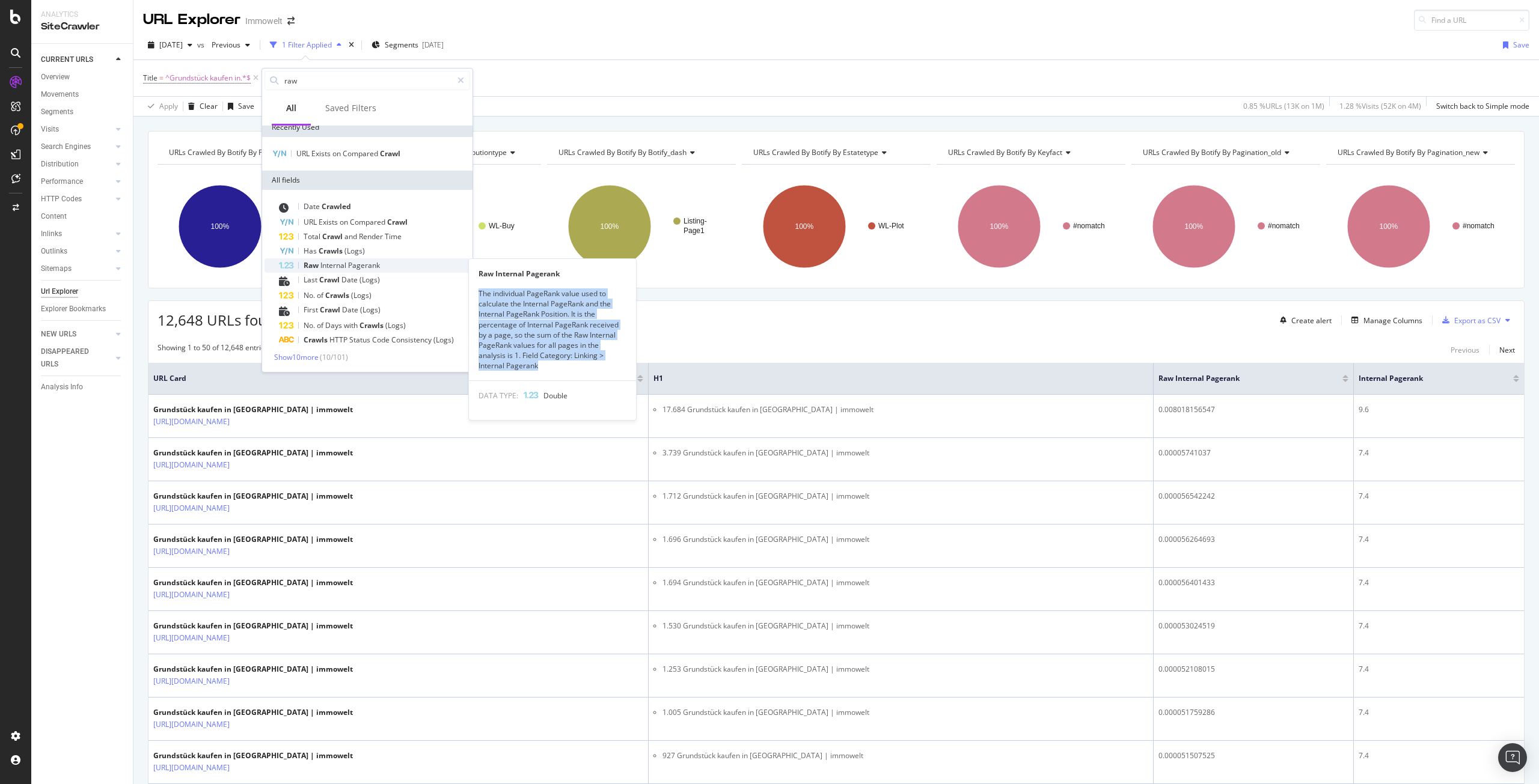
copy div "The individual PageRank value used to calculate the Internal PageRank and the I…"
drag, startPoint x: 478, startPoint y: 294, endPoint x: 548, endPoint y: 366, distance: 100.4
click at [548, 366] on div "Raw Internal Pagerank The individual PageRank value used to calculate the Inter…" at bounding box center [553, 339] width 167 height 161
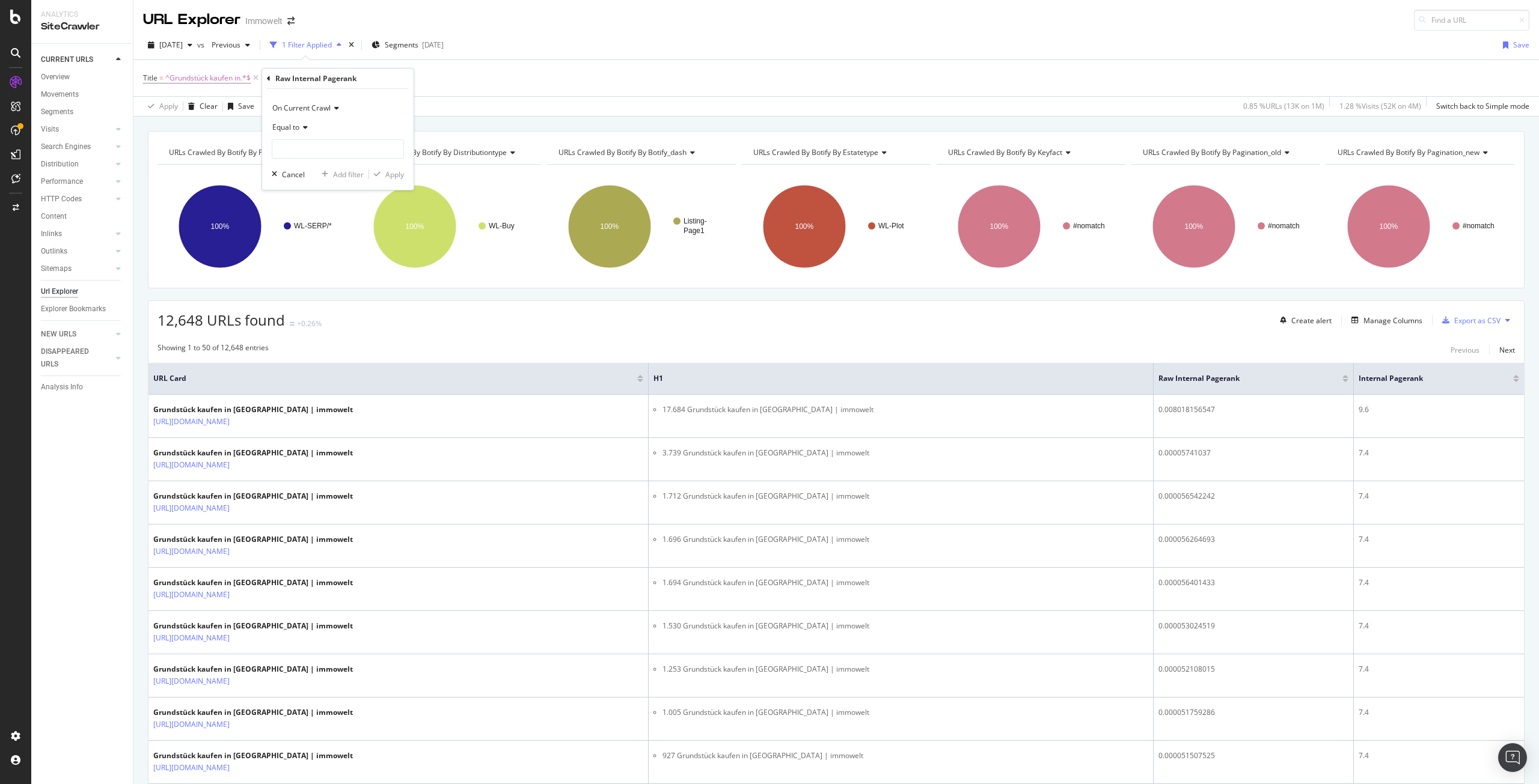
click at [411, 328] on div "12,648 URLs found +0.26% Create alert Manage Columns Export as CSV" at bounding box center [837, 316] width 1376 height 30
click at [1477, 316] on div "Export as CSV" at bounding box center [1477, 320] width 46 height 10
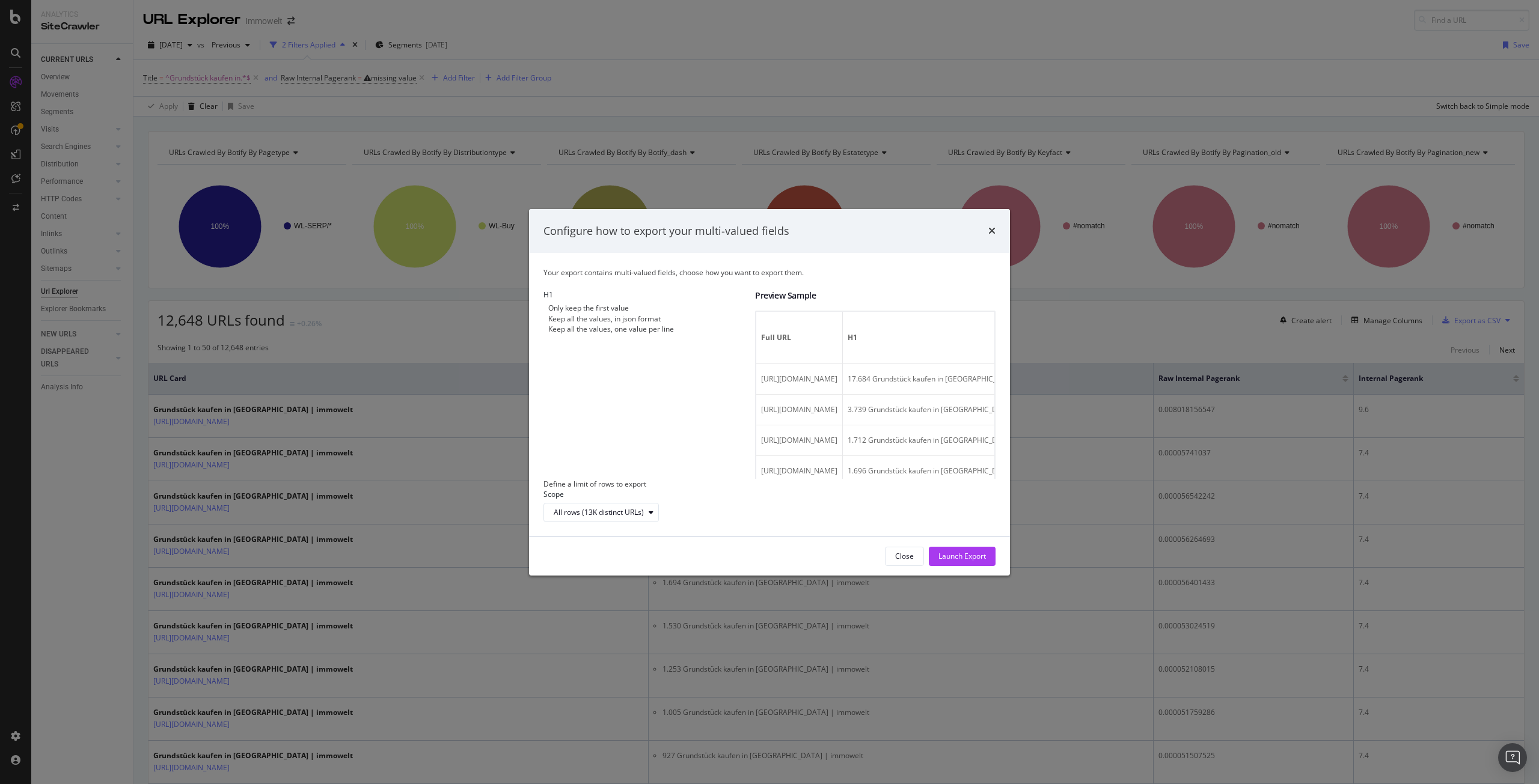
click at [544, 334] on div "modal" at bounding box center [544, 329] width 0 height 10
drag, startPoint x: 797, startPoint y: 447, endPoint x: 1001, endPoint y: 446, distance: 204.0
click at [1001, 446] on div "Your export contains multi-valued fields, choose how you want to export them. H…" at bounding box center [770, 394] width 481 height 283
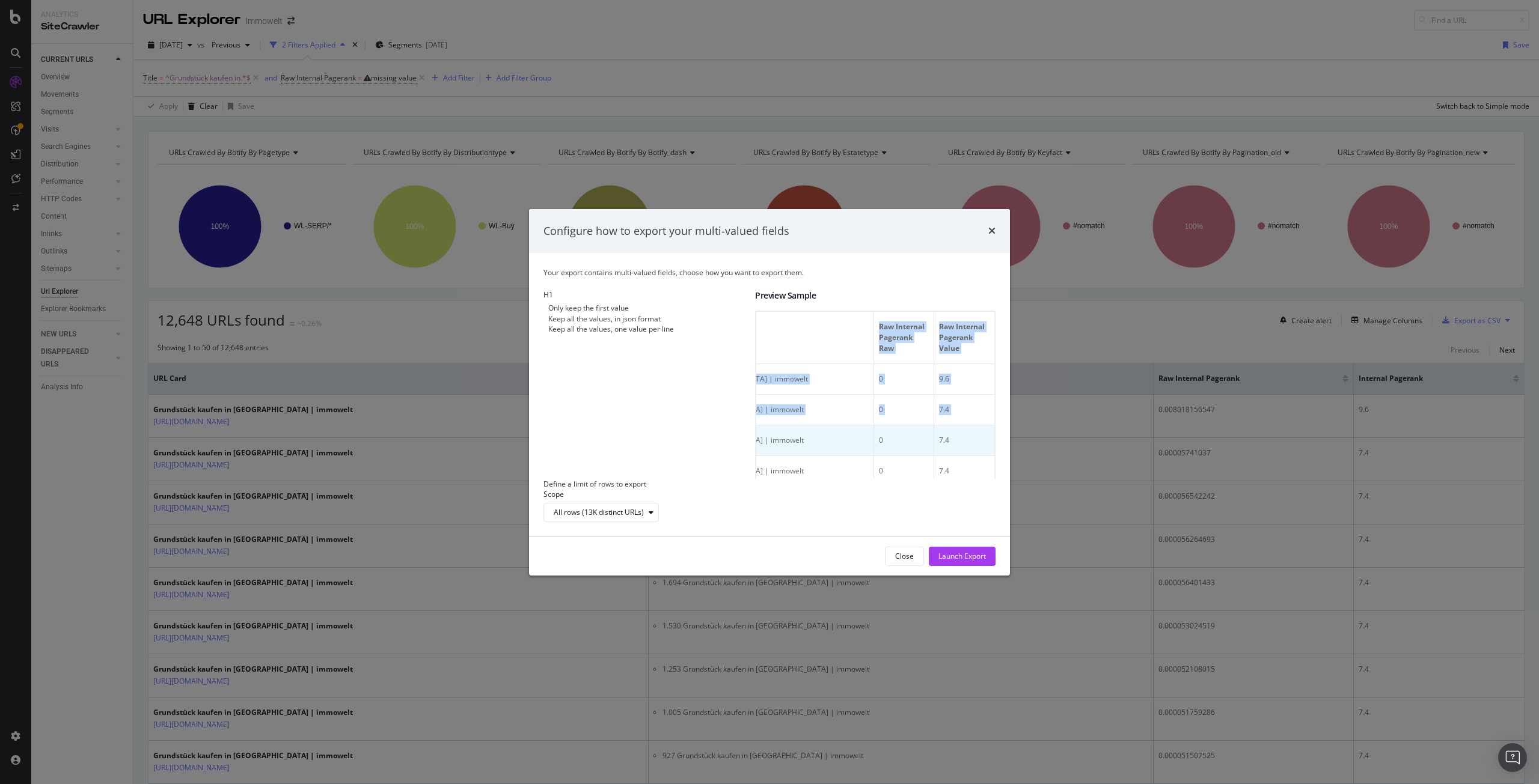
click at [936, 437] on td "7.4" at bounding box center [964, 441] width 60 height 31
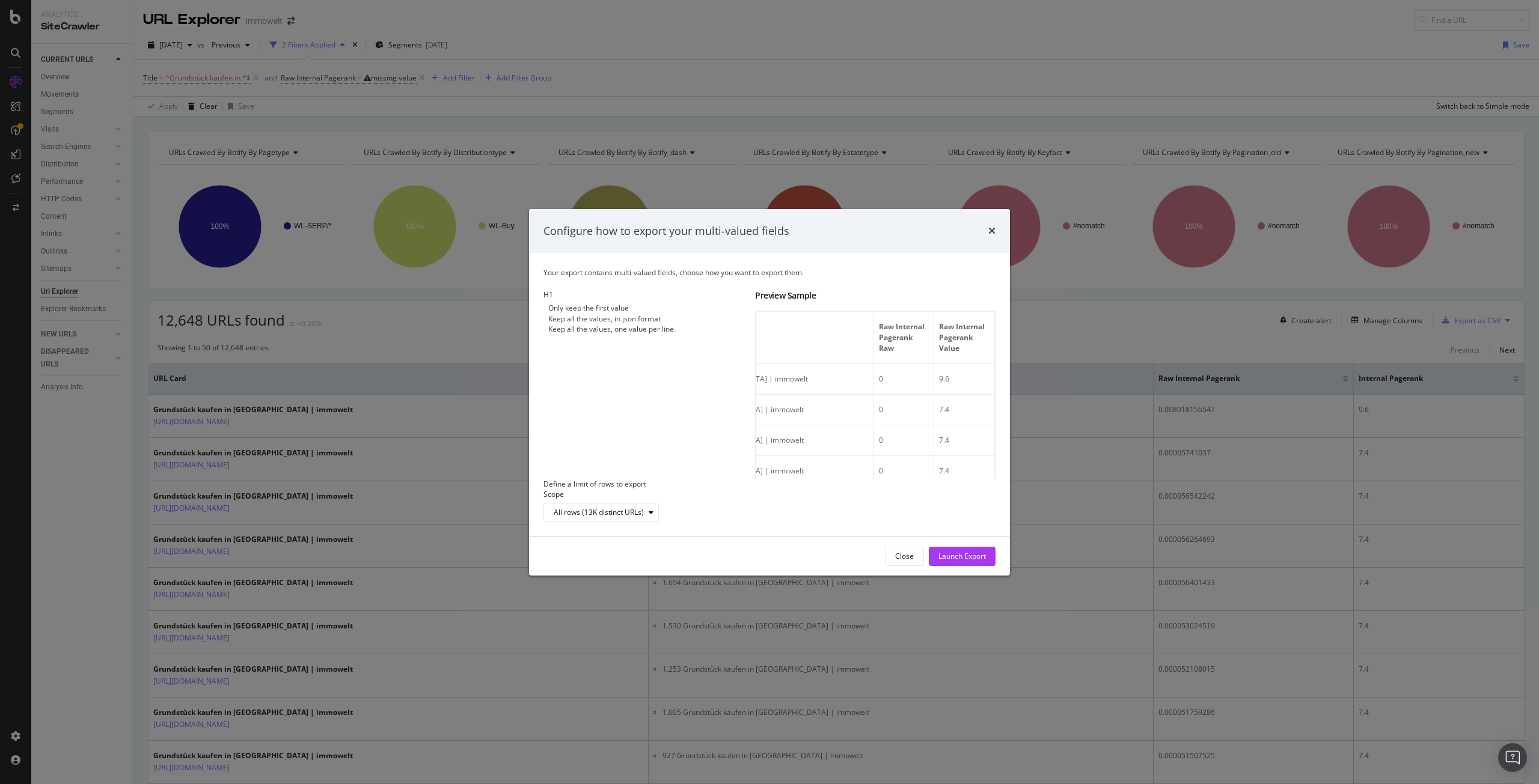
click at [573, 307] on div "Only keep the first value" at bounding box center [588, 308] width 80 height 10
drag, startPoint x: 826, startPoint y: 425, endPoint x: 983, endPoint y: 422, distance: 157.0
click at [983, 426] on tr "[URL][DOMAIN_NAME] 1.712 Grundstück kaufen in [GEOGRAPHIC_DATA] | immowelt 0 7.4" at bounding box center [750, 441] width 489 height 31
click at [819, 395] on td "3.739 Grundstück kaufen in [GEOGRAPHIC_DATA] | immowelt" at bounding box center [733, 410] width 282 height 31
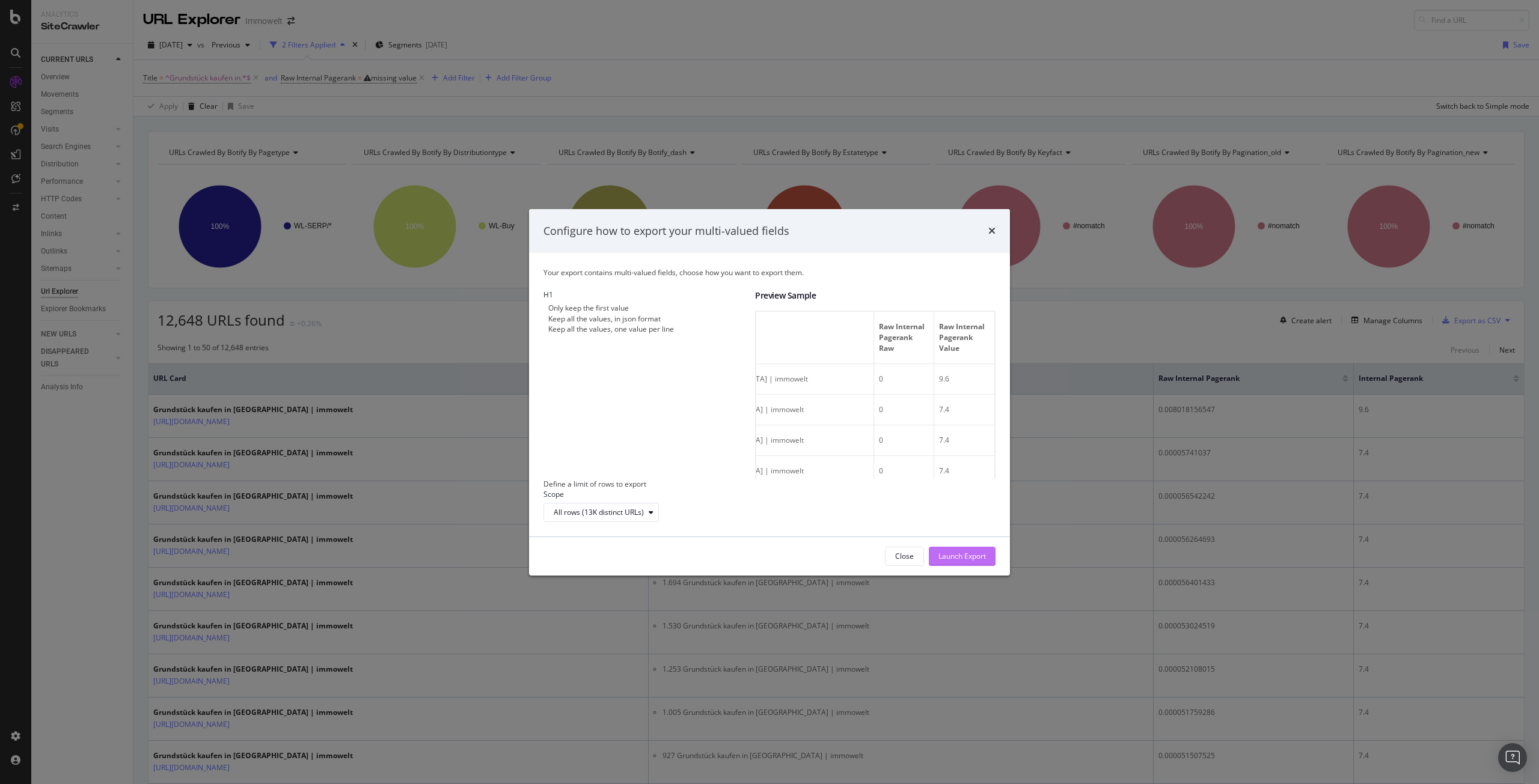
click at [965, 562] on div "Launch Export" at bounding box center [962, 555] width 48 height 10
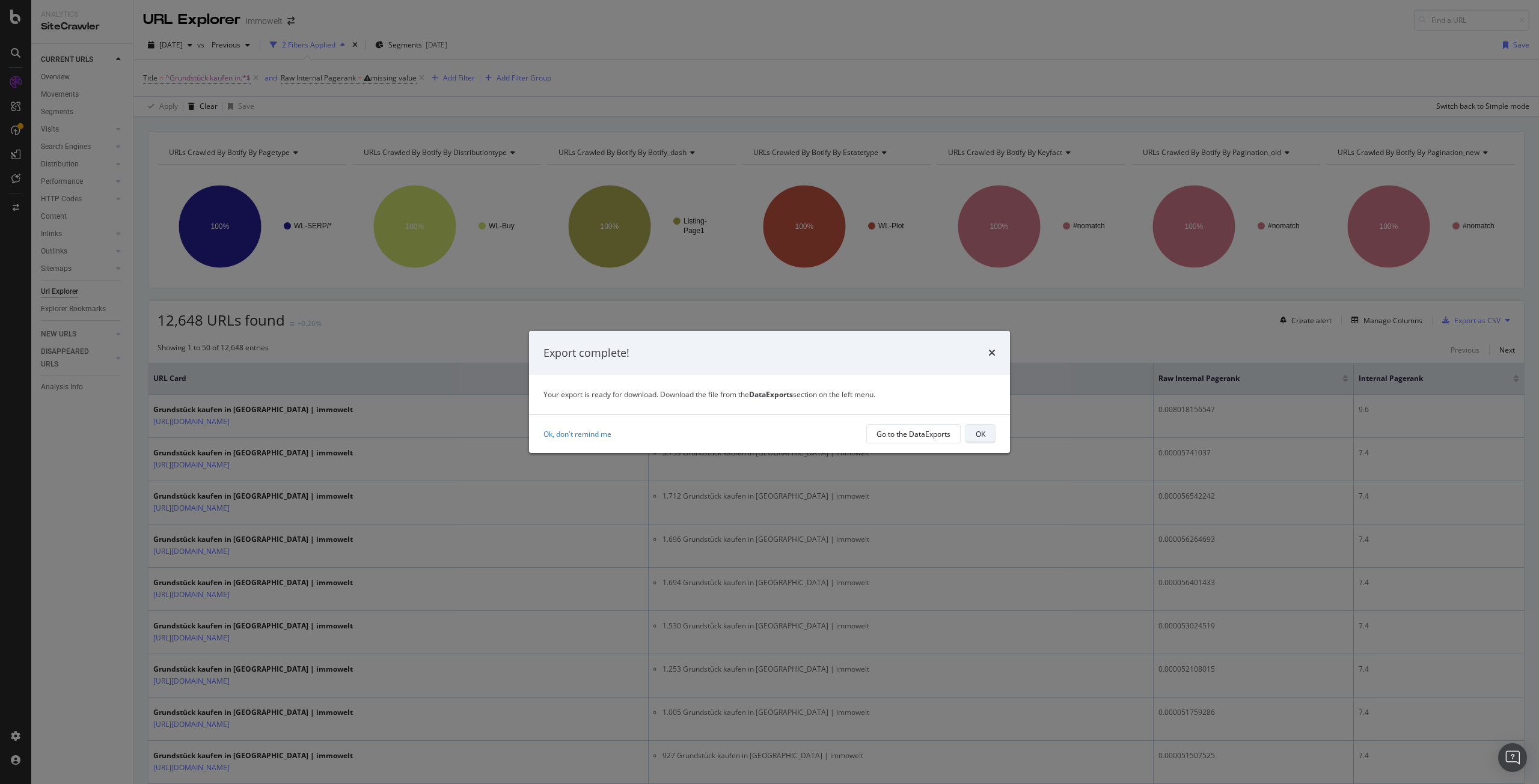
click at [989, 438] on button "OK" at bounding box center [980, 433] width 30 height 19
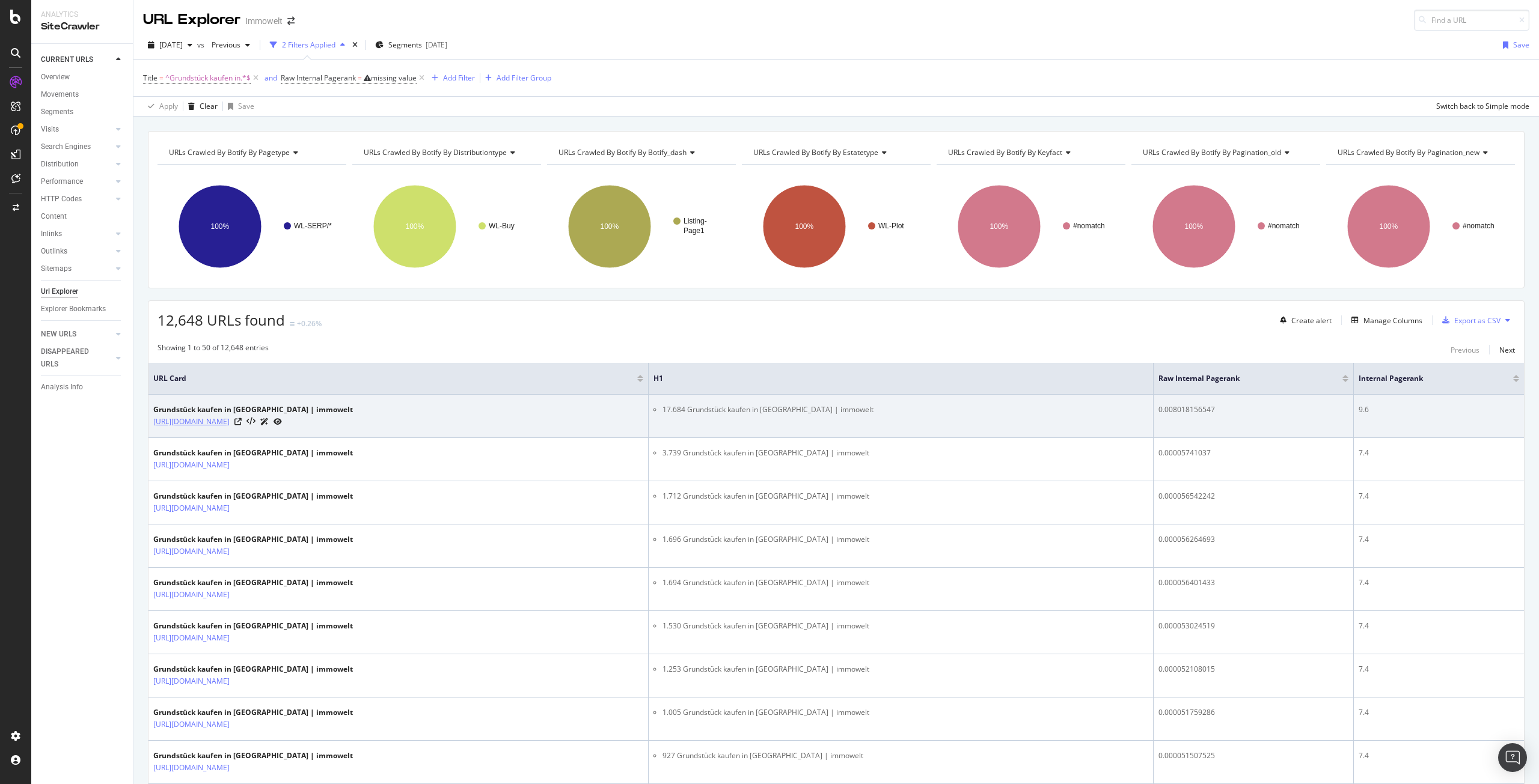
drag, startPoint x: 409, startPoint y: 429, endPoint x: 155, endPoint y: 427, distance: 254.0
click at [155, 427] on td "Grundstück kaufen in [GEOGRAPHIC_DATA] | immowelt [URL][DOMAIN_NAME]" at bounding box center [399, 417] width 501 height 43
copy link "[URL][DOMAIN_NAME]"
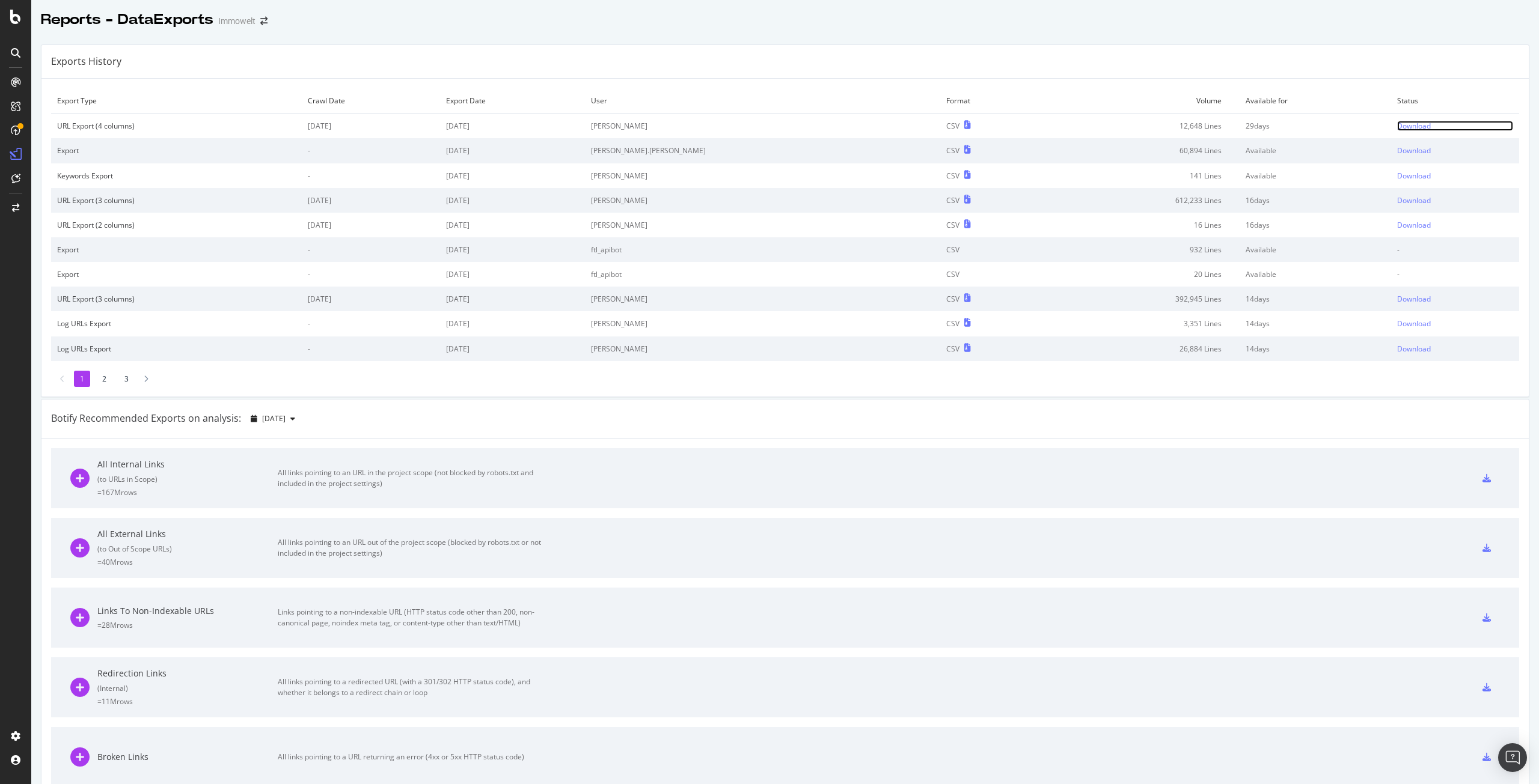
click at [1398, 125] on div "Download" at bounding box center [1414, 125] width 33 height 10
click at [14, 21] on icon at bounding box center [15, 17] width 11 height 14
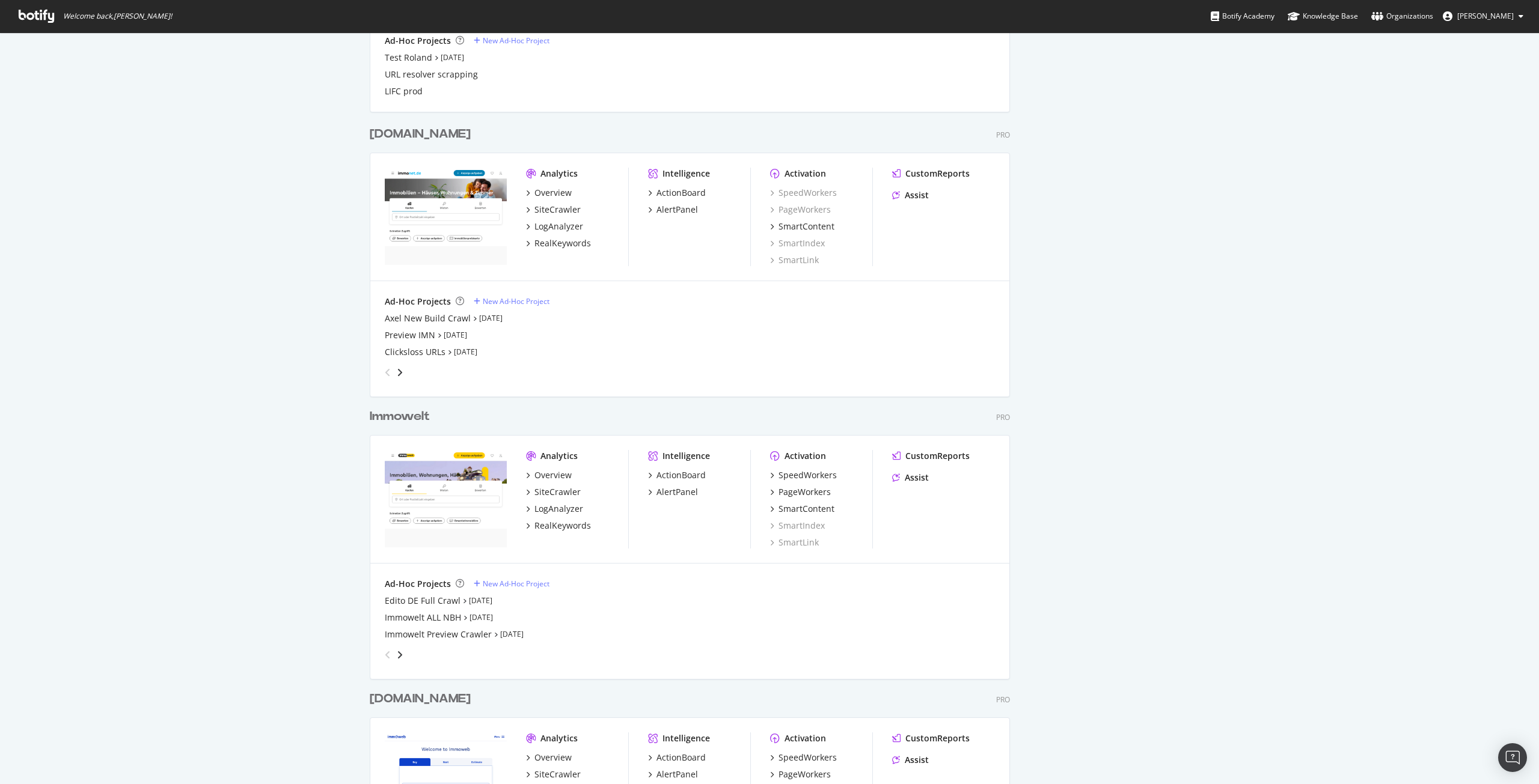
scroll to position [1502, 0]
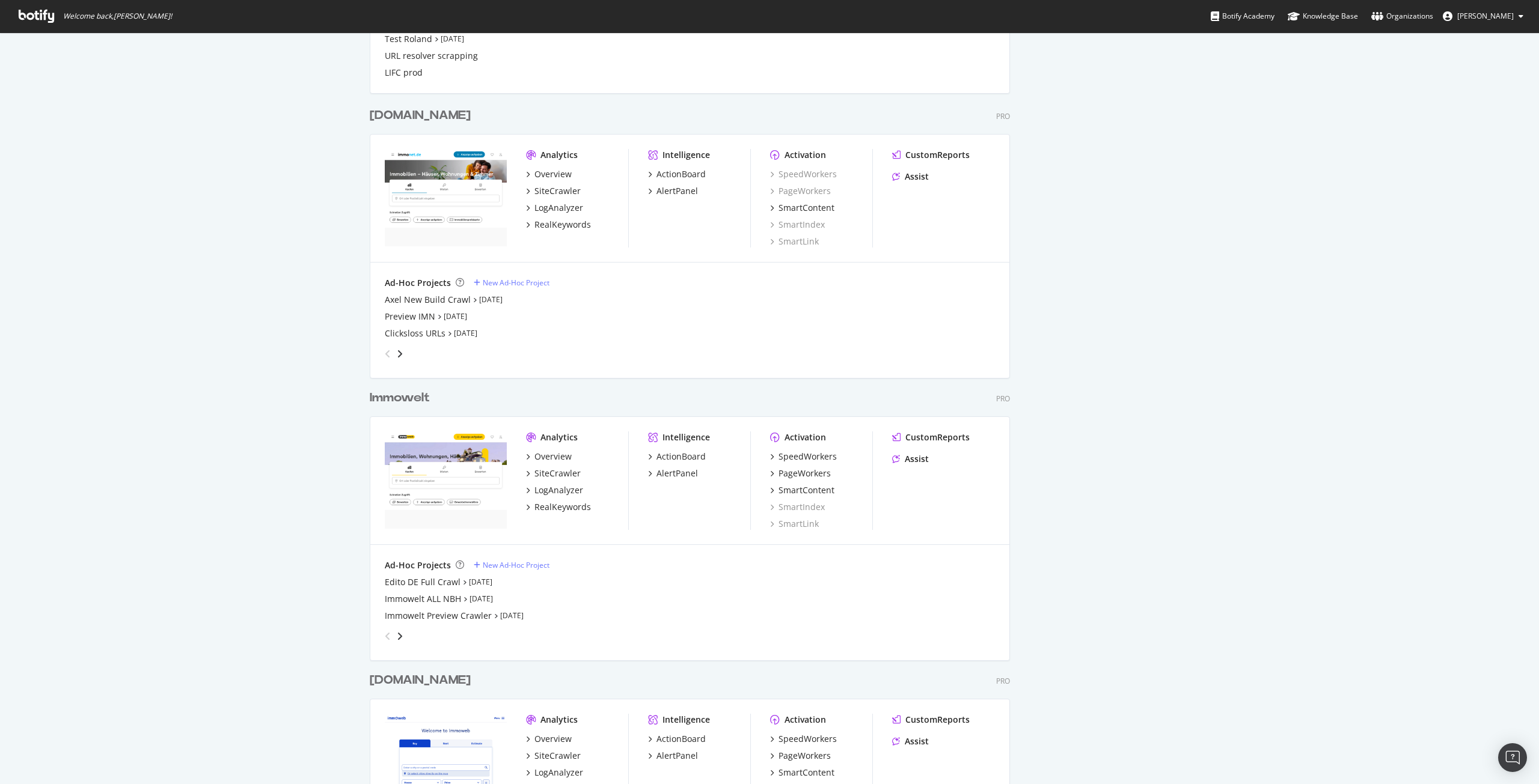
click at [393, 393] on div "Immowelt" at bounding box center [400, 398] width 60 height 17
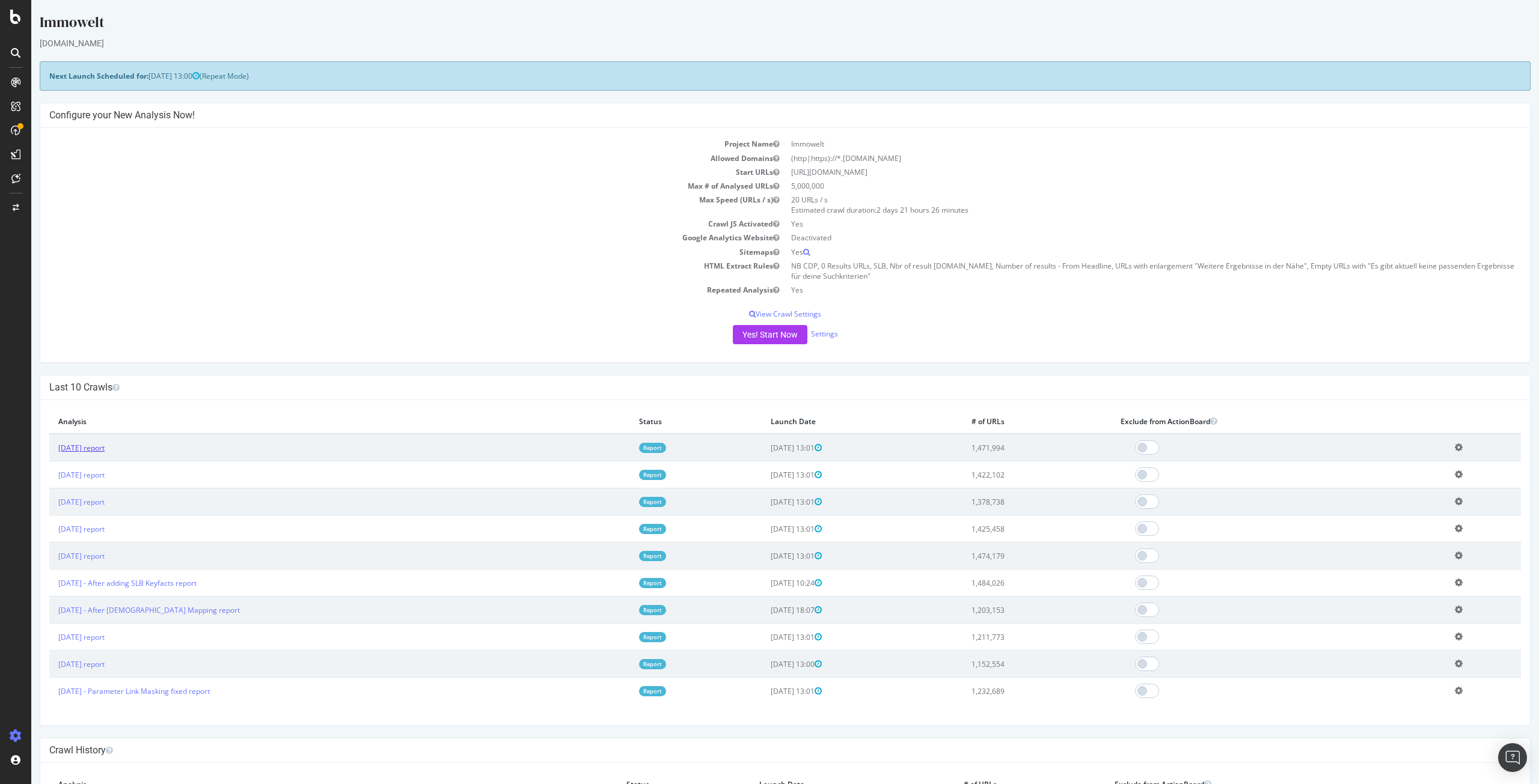
click at [104, 447] on link "2025 Sep. 5th report" at bounding box center [81, 447] width 46 height 10
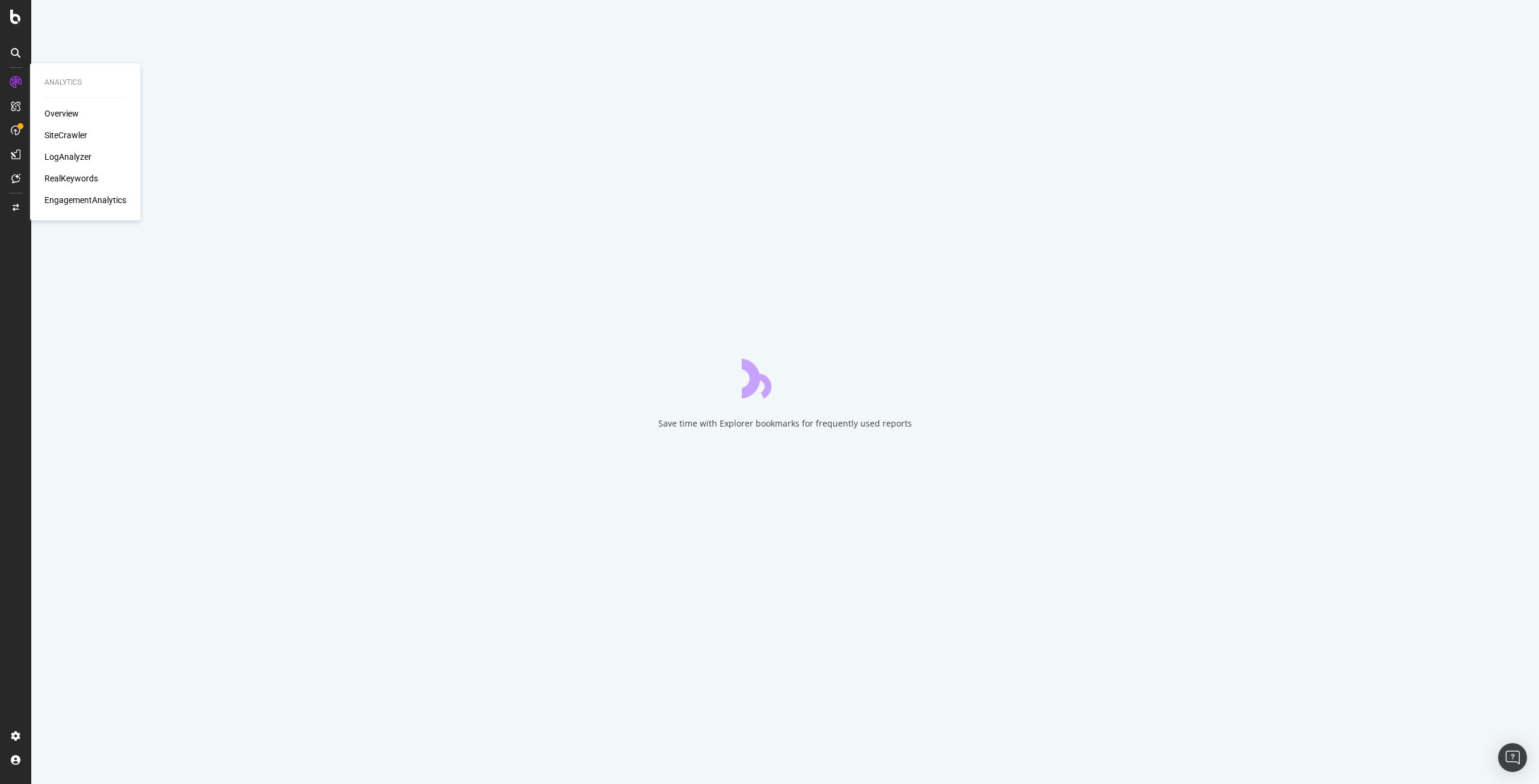
click at [63, 134] on div "SiteCrawler" at bounding box center [65, 135] width 42 height 12
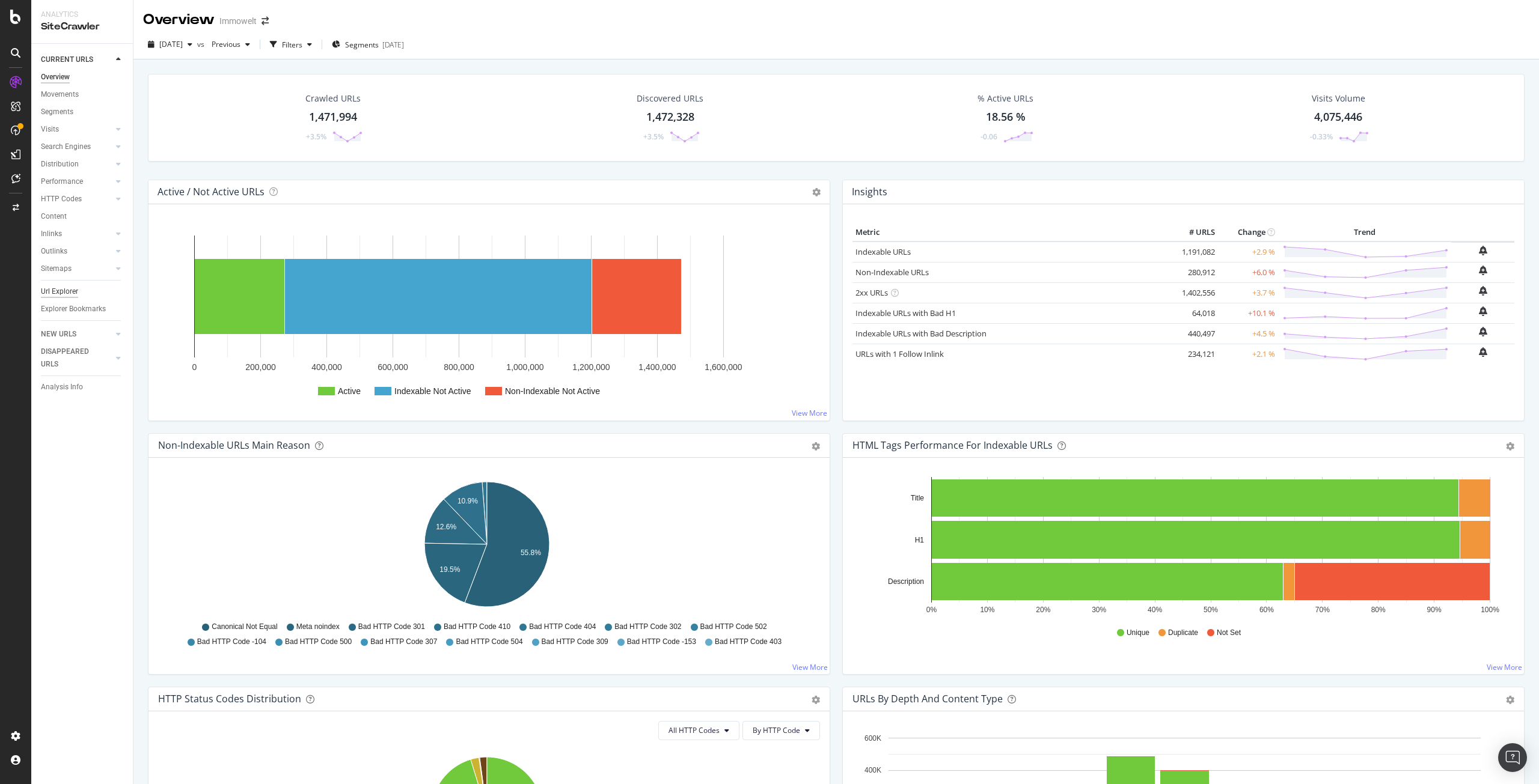
click at [61, 289] on div "Url Explorer" at bounding box center [59, 292] width 37 height 13
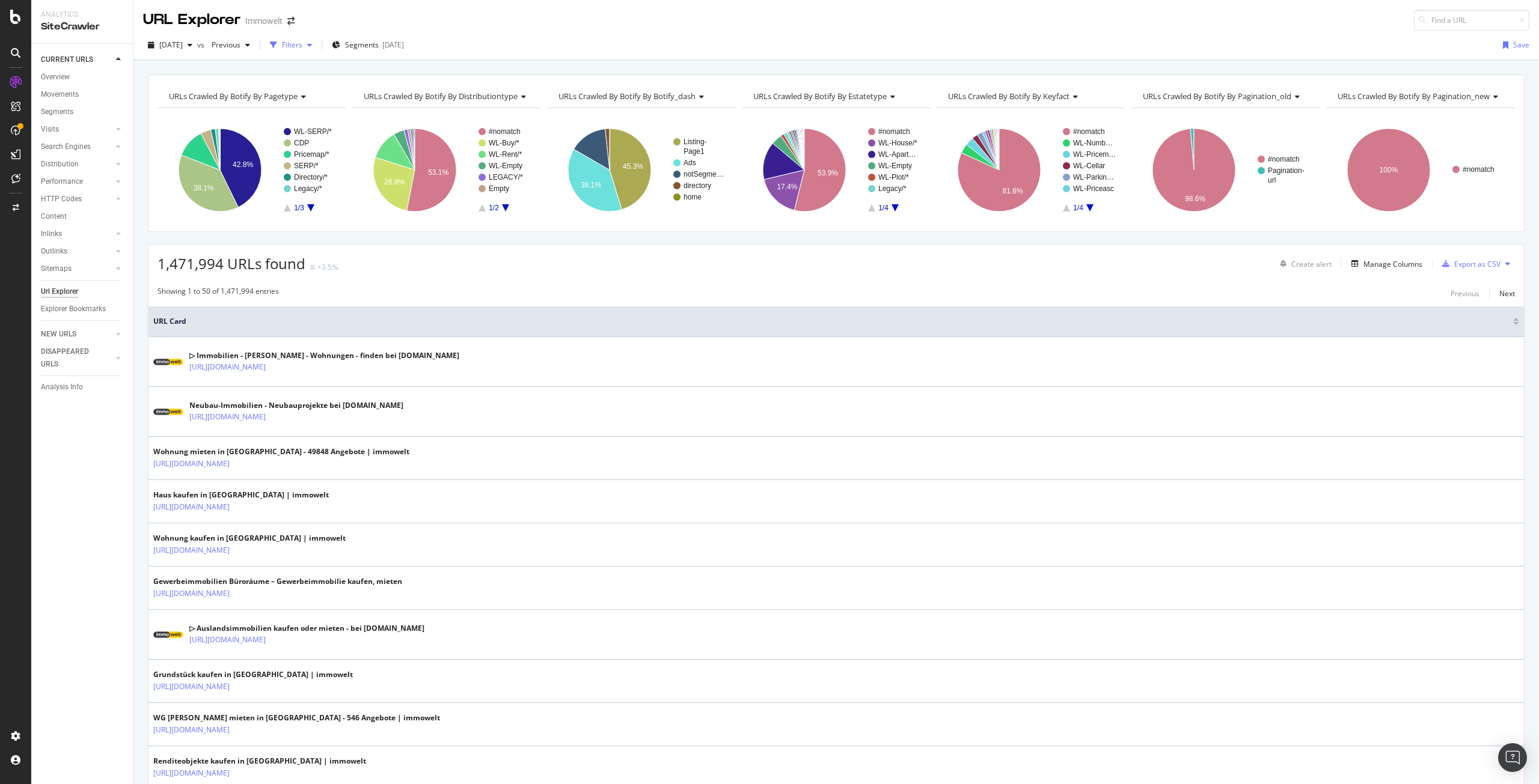
click at [303, 48] on div "Filters" at bounding box center [292, 44] width 21 height 10
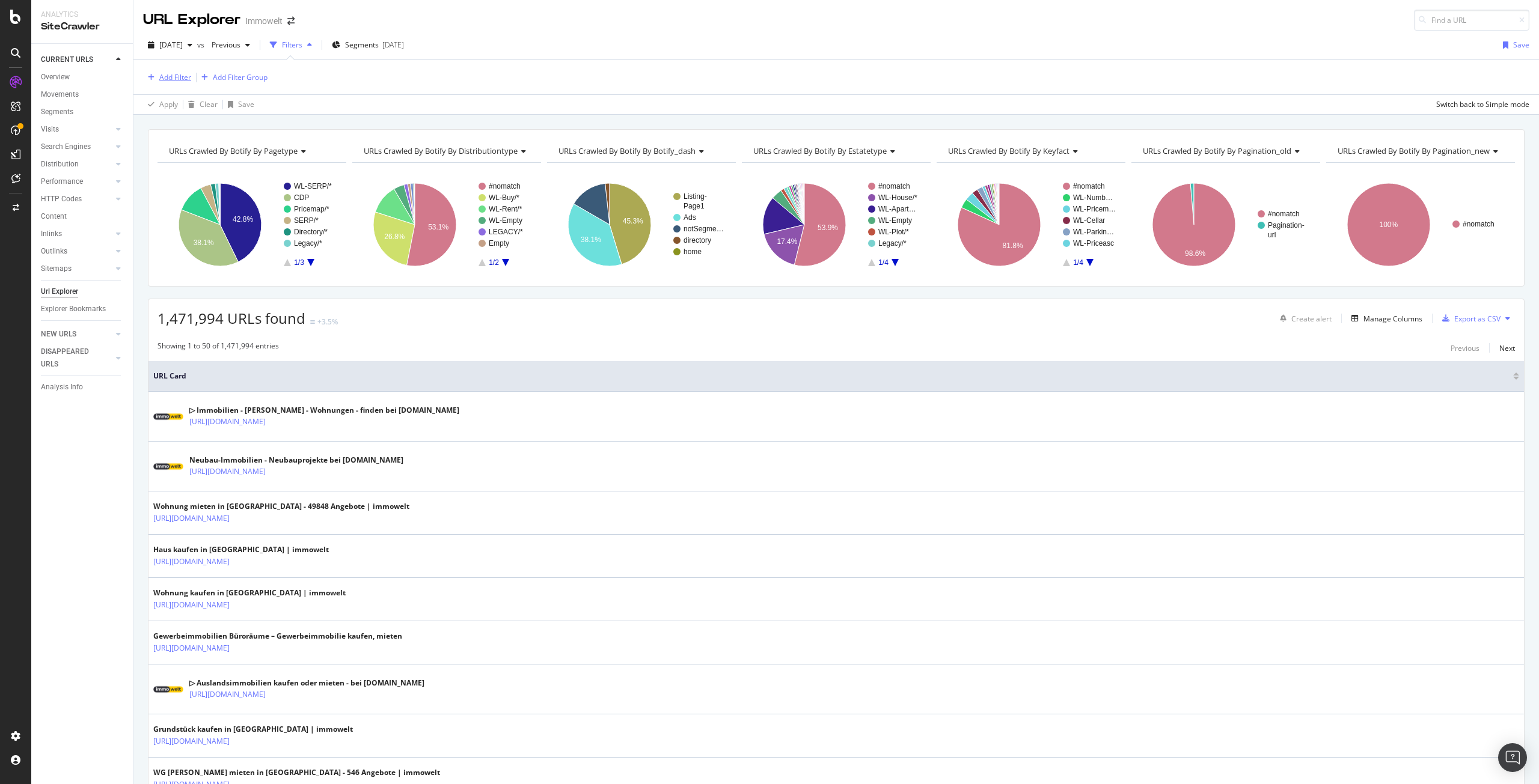
click at [177, 78] on div "Add Filter" at bounding box center [175, 77] width 32 height 10
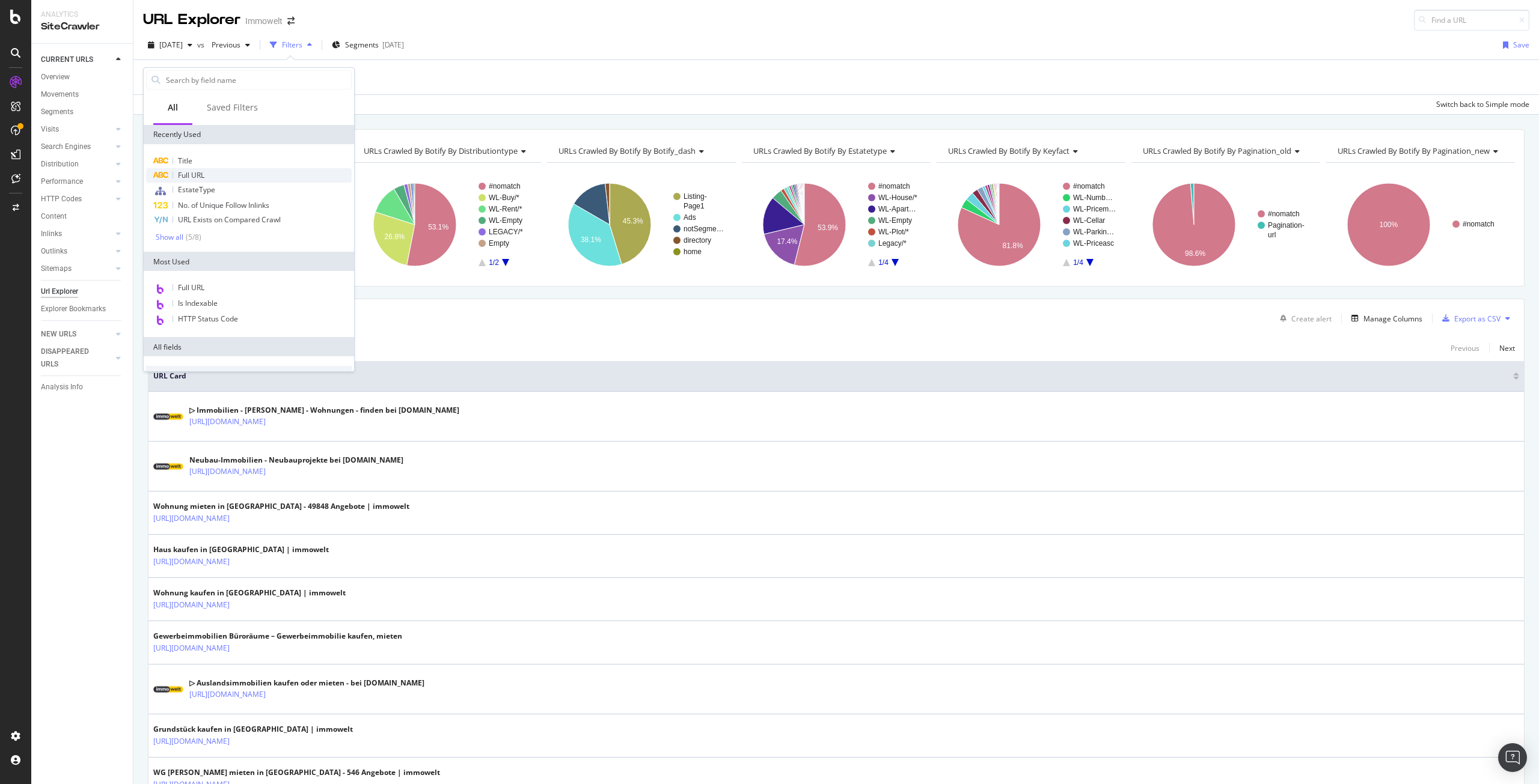
click at [196, 175] on span "Full URL" at bounding box center [191, 175] width 26 height 10
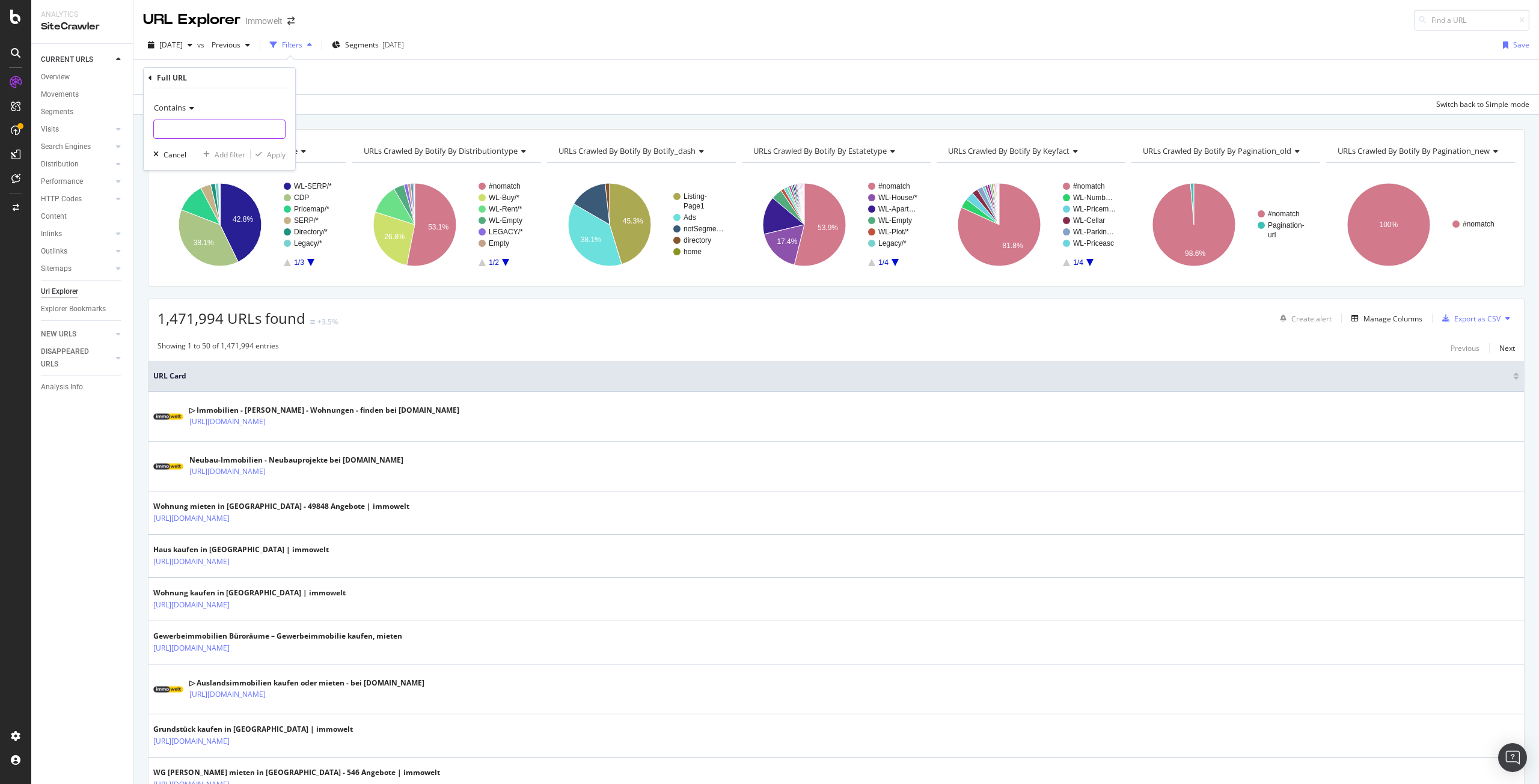
click at [214, 130] on input "text" at bounding box center [220, 129] width 131 height 19
paste input "https://www.immowelt.de/suche/kaufen/grundstueck/dortmund-44135/schanze-44227/n…"
type input "https://www.immowelt.de/suche/kaufen/grundstueck/dortmund-44135/schanze-44227/n…"
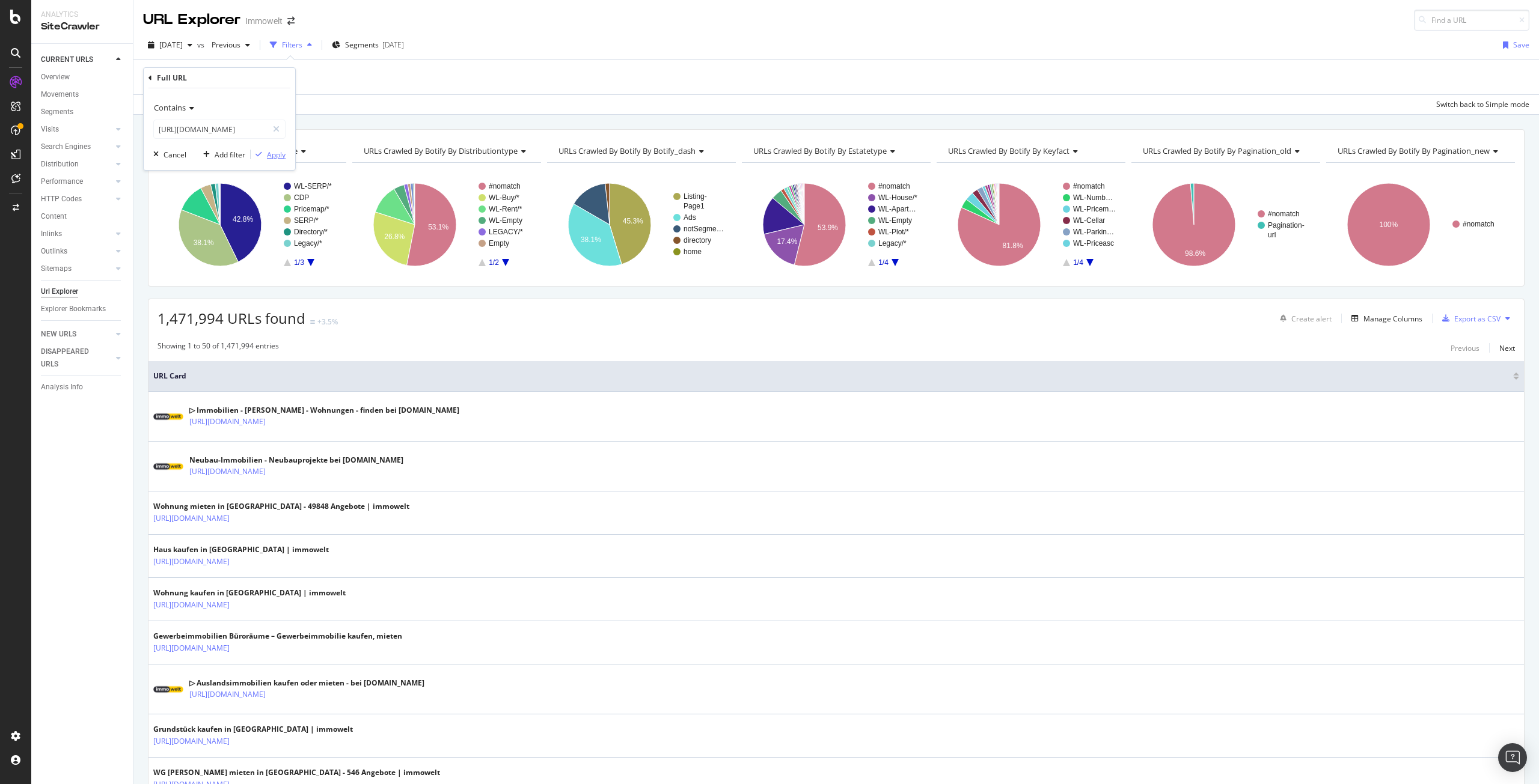
click at [267, 158] on div "Apply" at bounding box center [276, 154] width 19 height 10
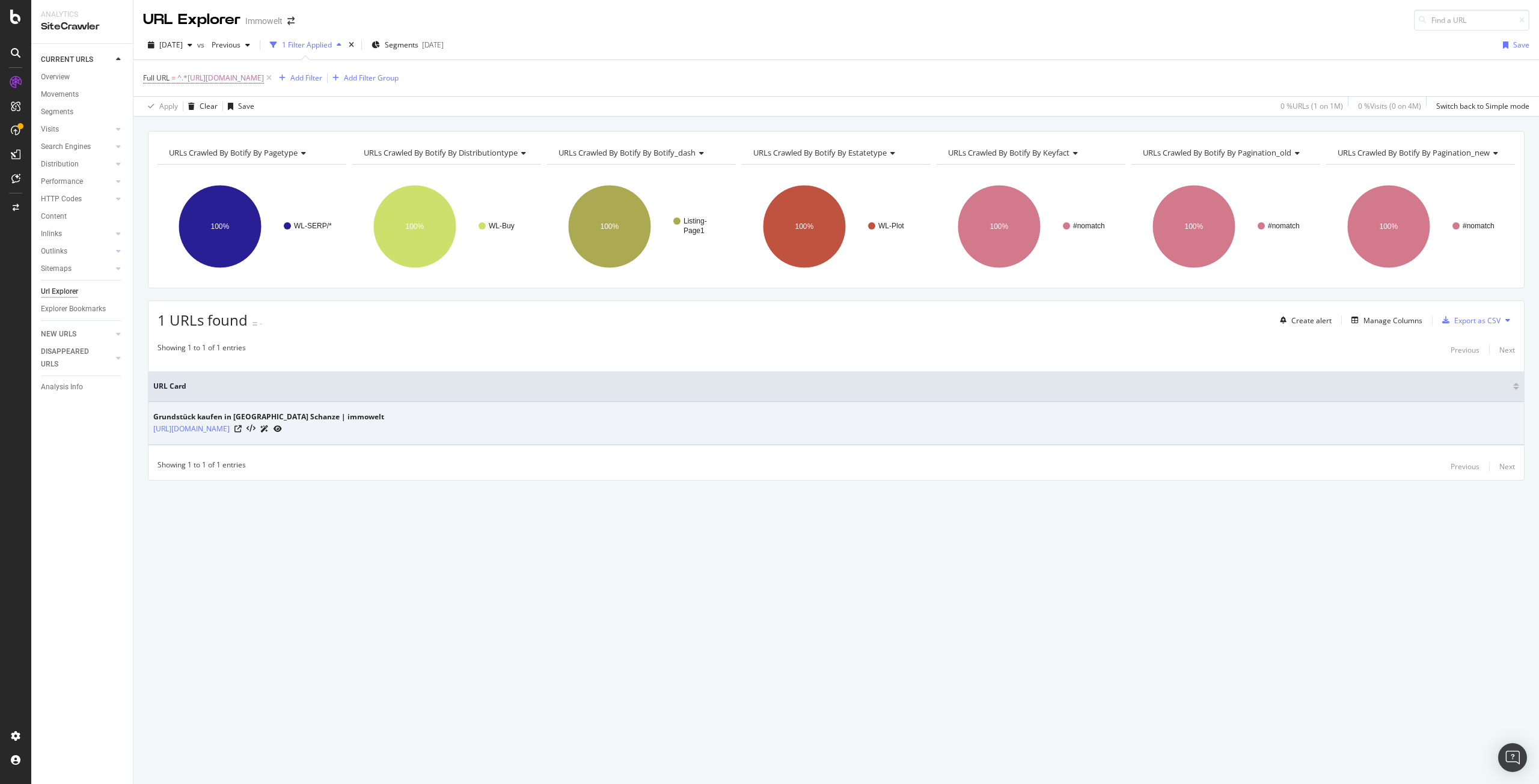
click at [282, 428] on icon at bounding box center [277, 429] width 8 height 7
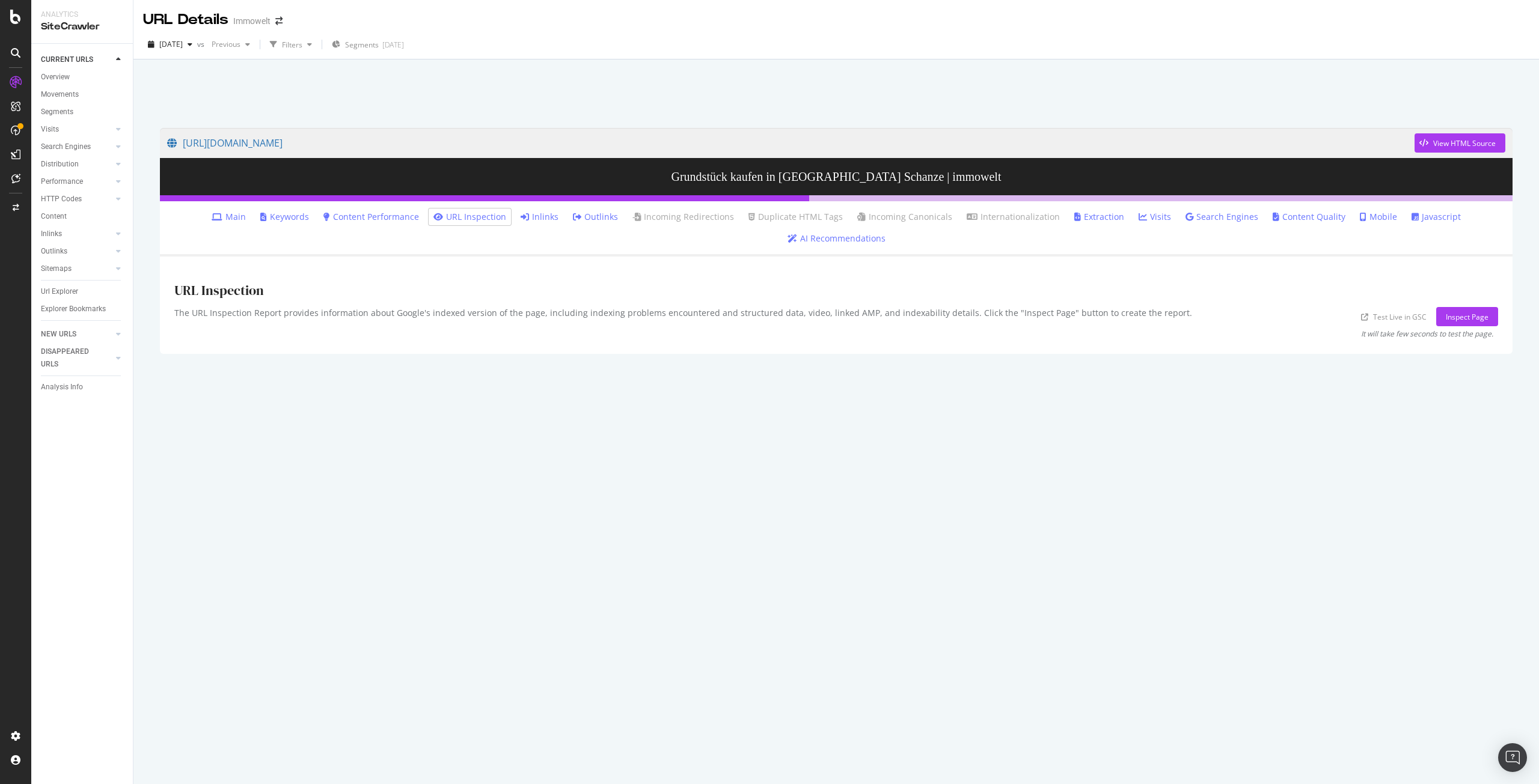
click at [521, 215] on link "Inlinks" at bounding box center [539, 216] width 38 height 12
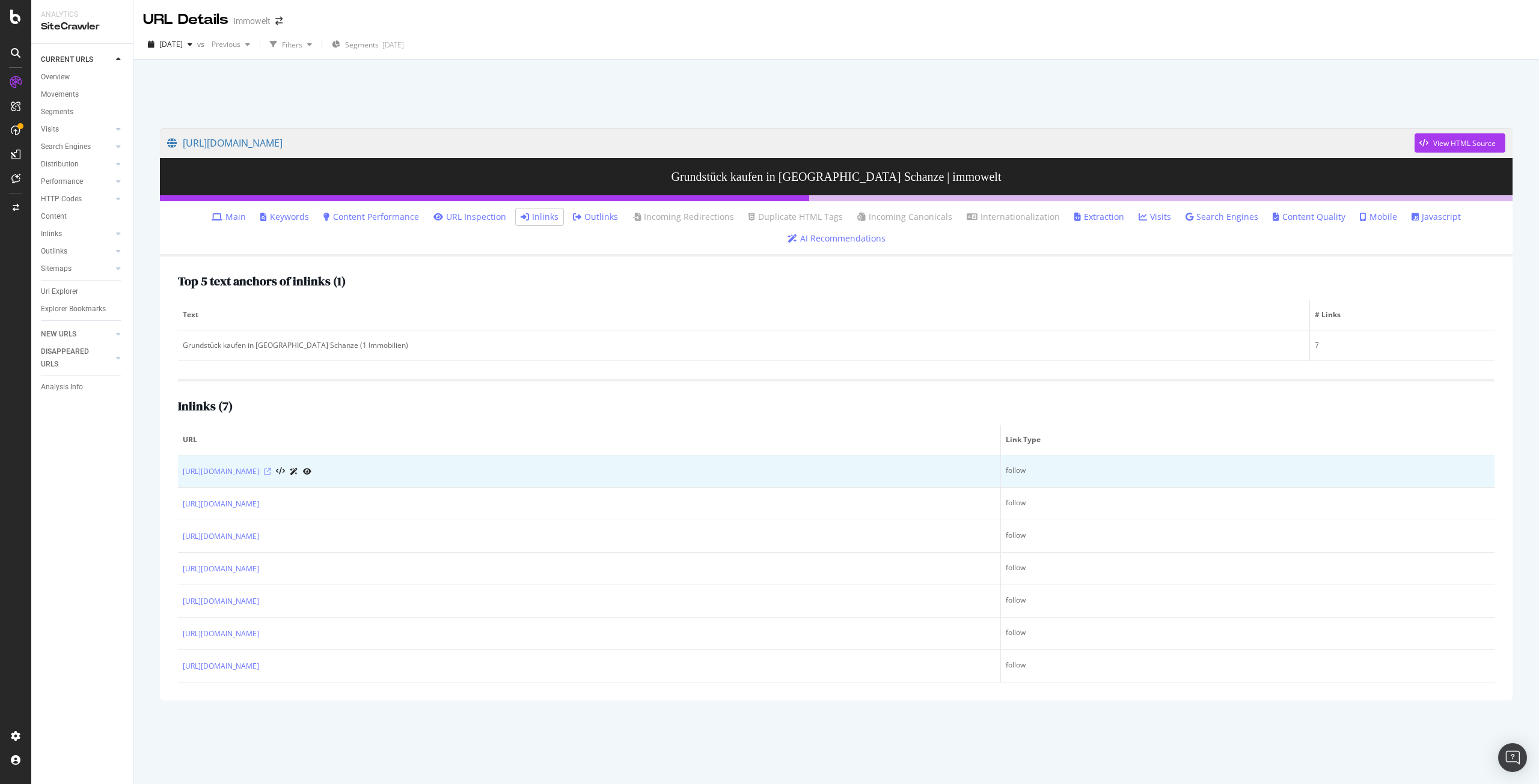
click at [271, 468] on icon at bounding box center [267, 472] width 7 height 7
